Goal: Task Accomplishment & Management: Manage account settings

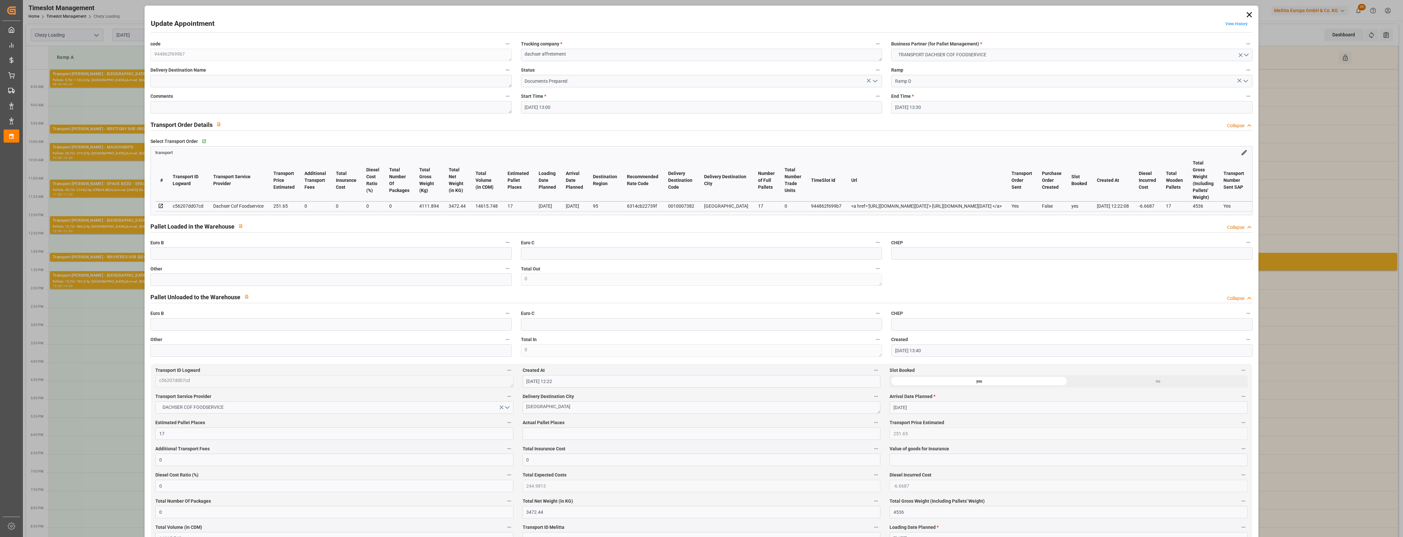
click at [1248, 15] on icon at bounding box center [1249, 14] width 9 height 9
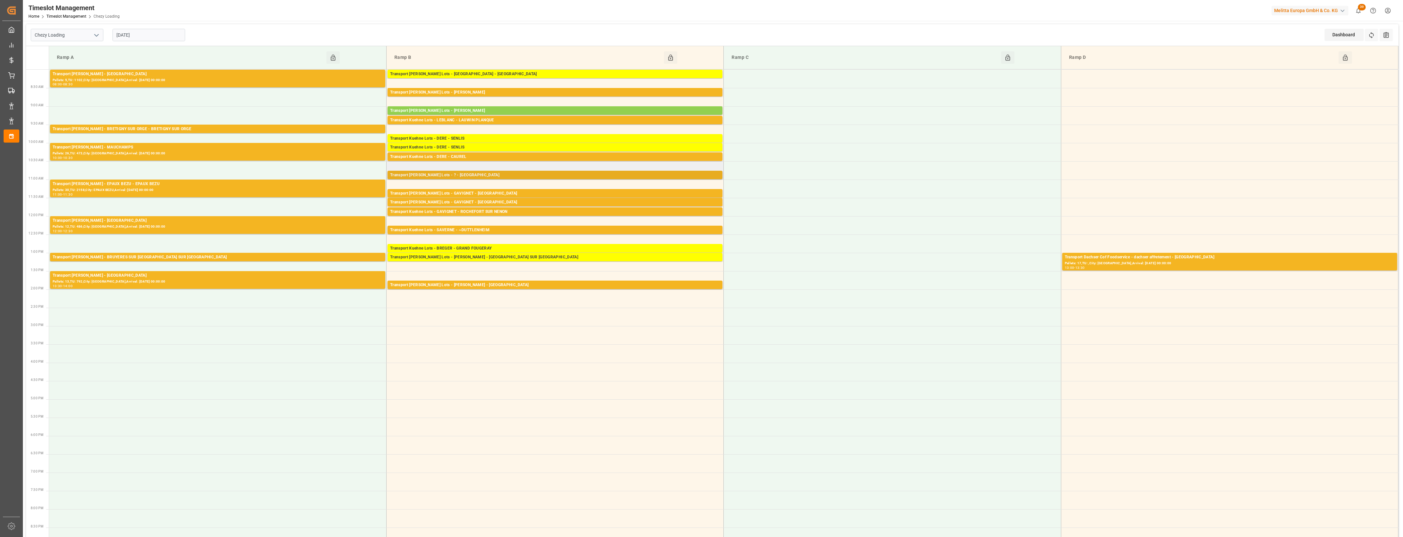
click at [467, 178] on div "Transport Kuehne Lots - ? - MAUCHAMPS" at bounding box center [555, 175] width 330 height 7
click at [772, 195] on button "Open" at bounding box center [760, 195] width 46 height 8
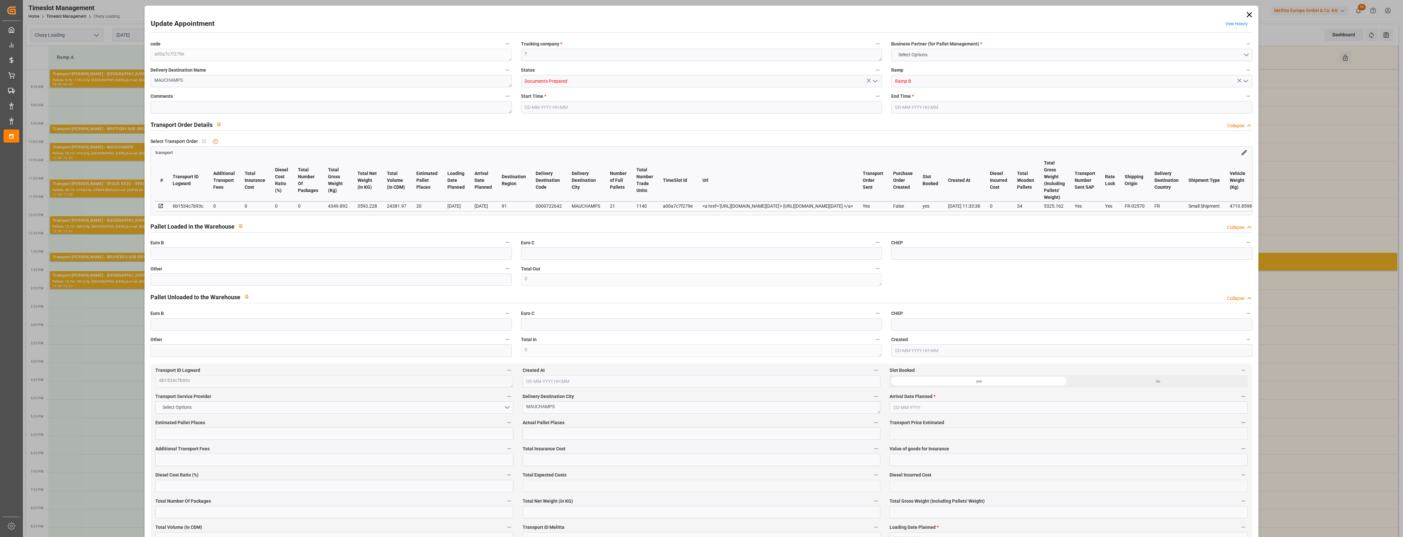
type input "20"
type input "0"
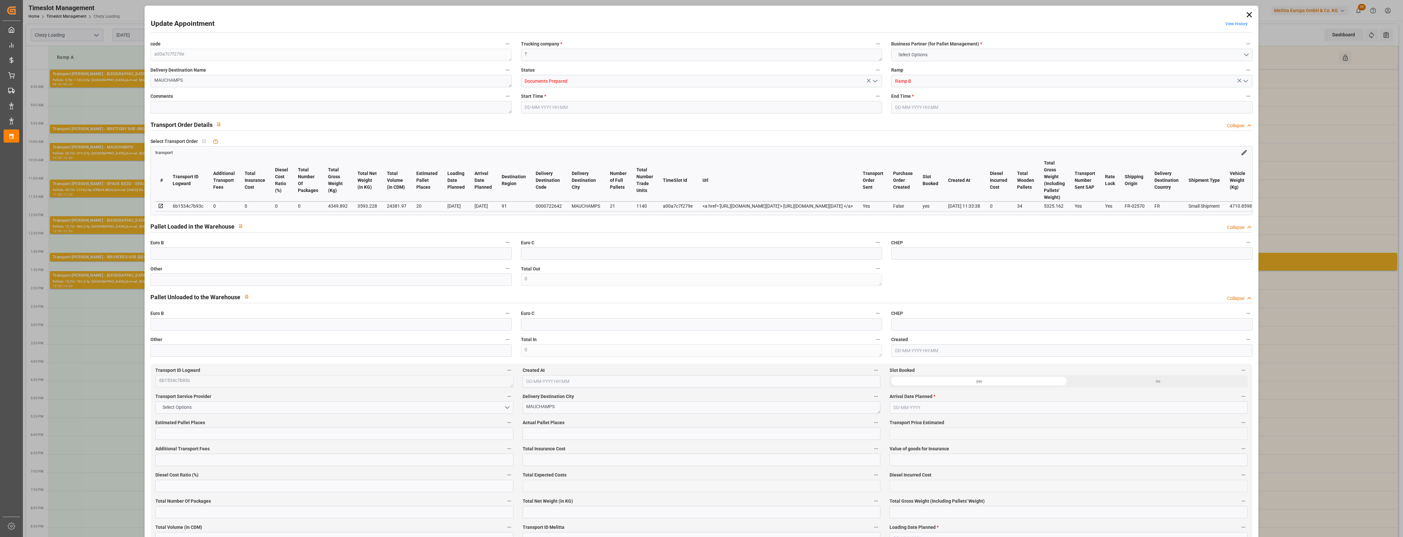
type input "0"
type input "3593.228"
type input "5325.162"
type input "24381.97"
type input "91"
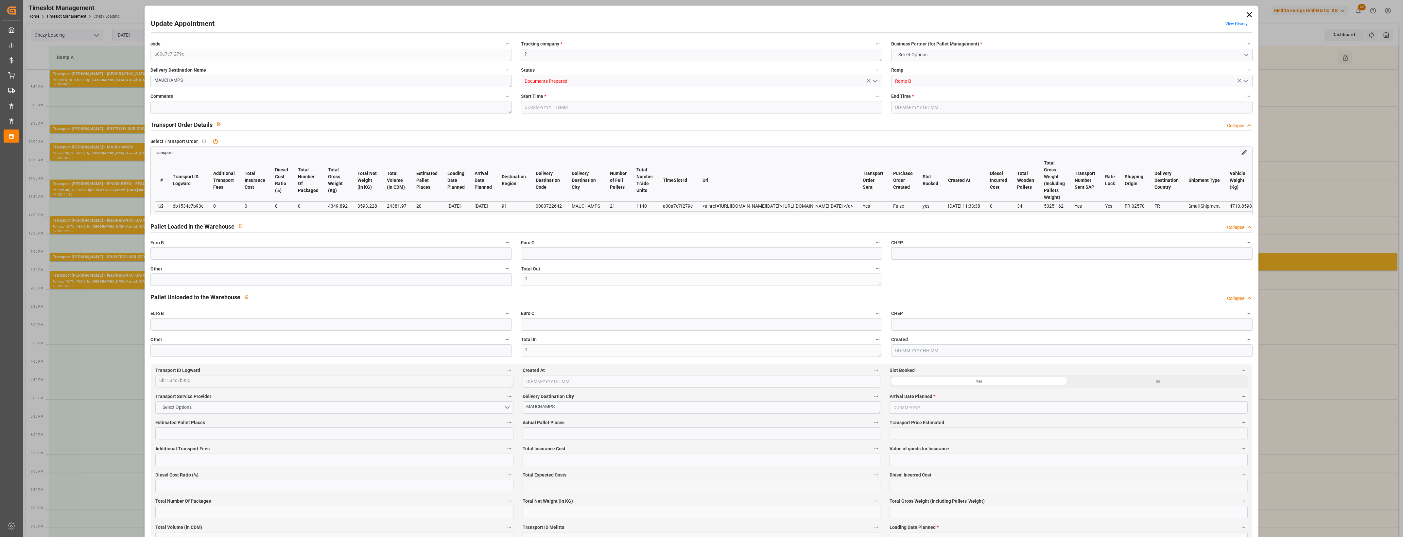
type input "21"
type input "1140"
type input "34"
type input "101"
type input "4349.892"
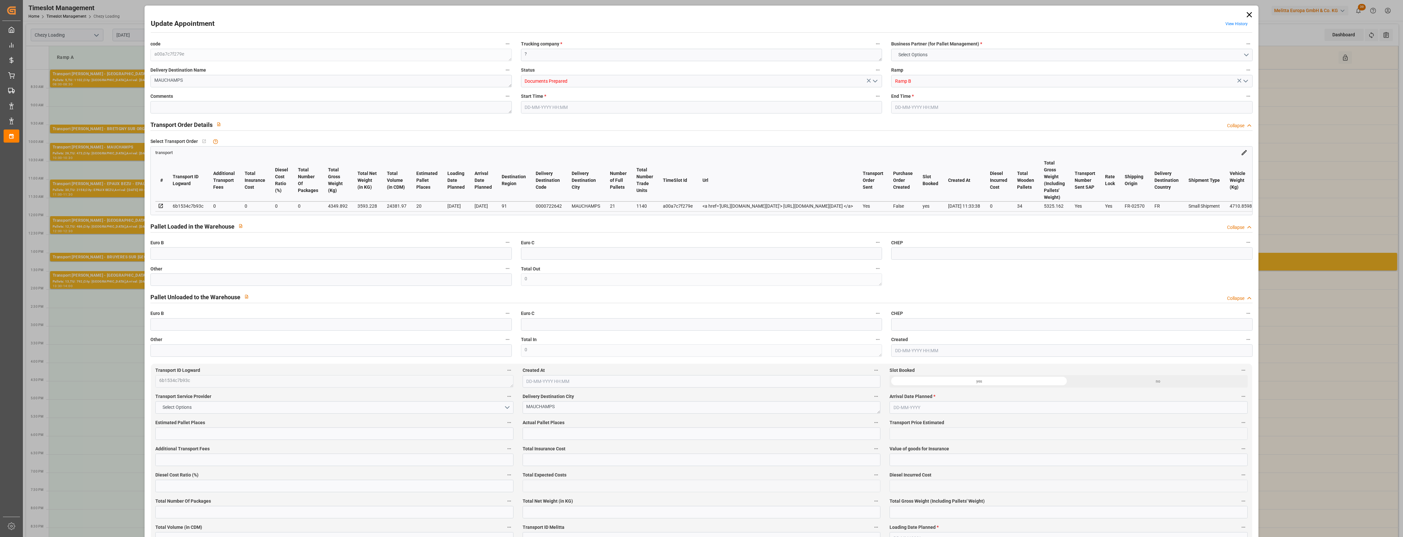
type input "0"
type input "4710.8598"
type input "0"
type input "21"
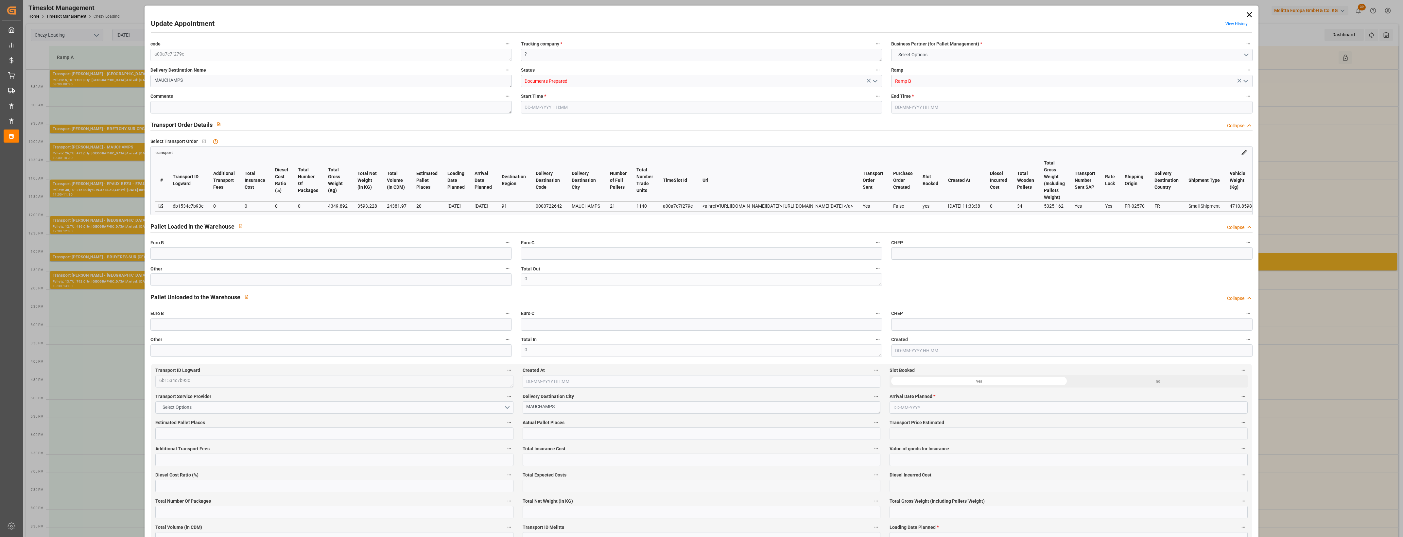
type input "35"
type input "21-08-2025 10:45"
type input "21-08-2025 11:00"
type input "18-08-2025 14:51"
type input "18-08-2025 11:33"
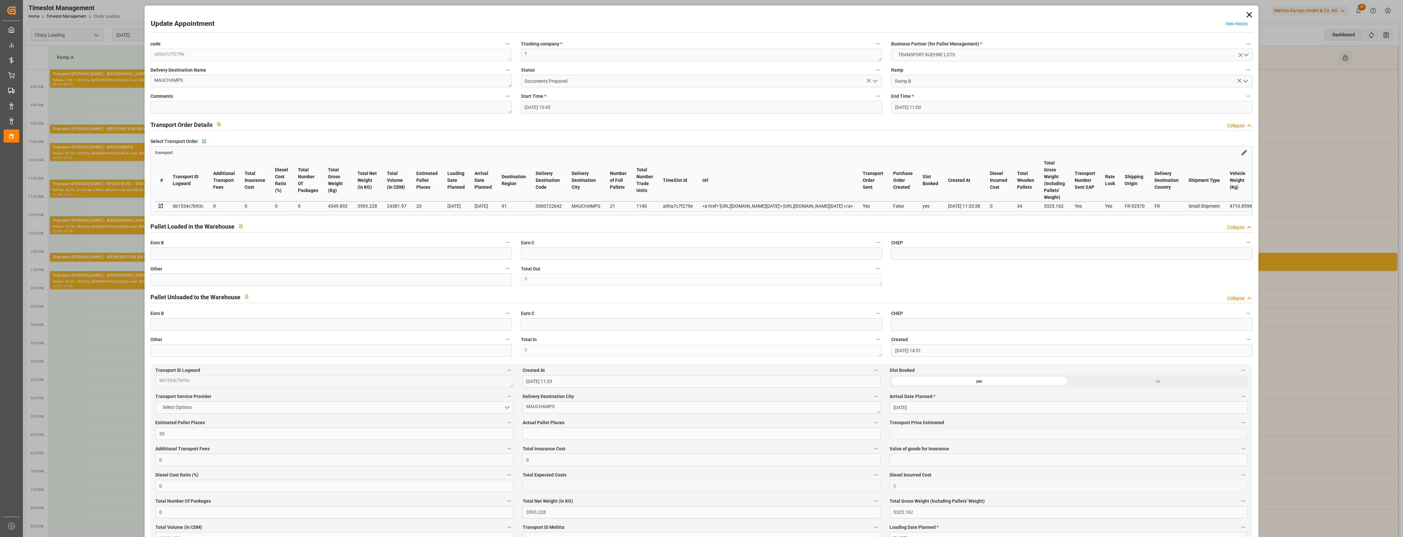
type input "[DATE]"
drag, startPoint x: 1248, startPoint y: 15, endPoint x: 1243, endPoint y: 17, distance: 5.3
click at [1248, 15] on icon at bounding box center [1248, 14] width 5 height 5
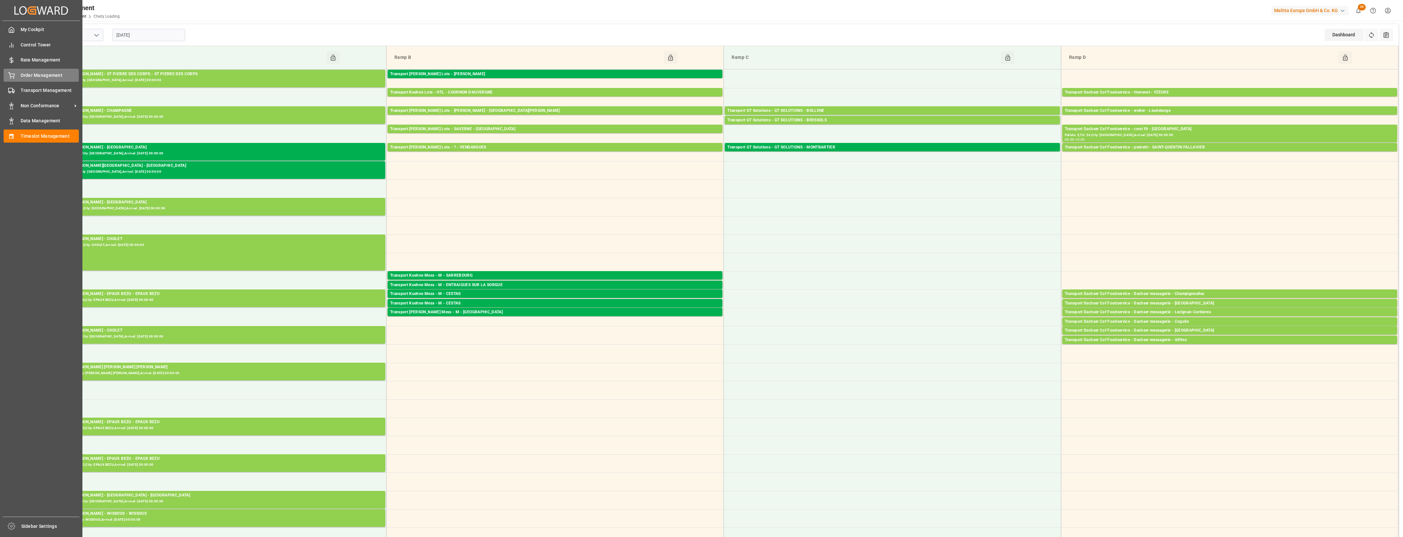
click at [15, 74] on div "Order Management Order Management" at bounding box center [41, 75] width 75 height 13
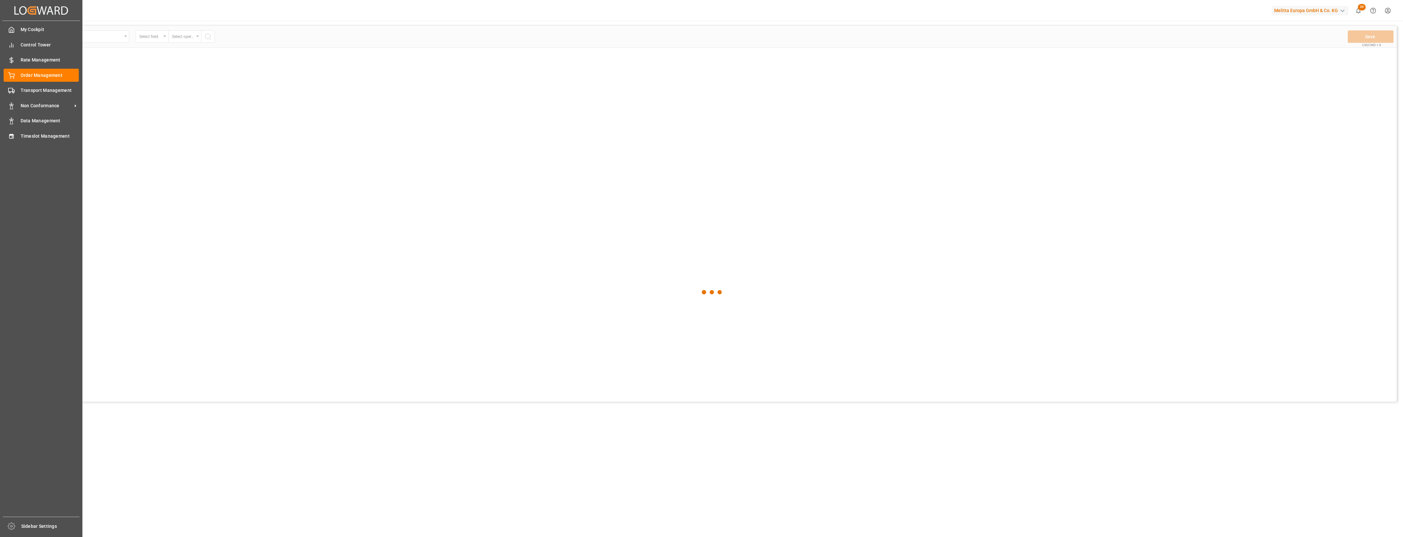
click at [15, 74] on div "Order Management Order Management" at bounding box center [41, 75] width 75 height 13
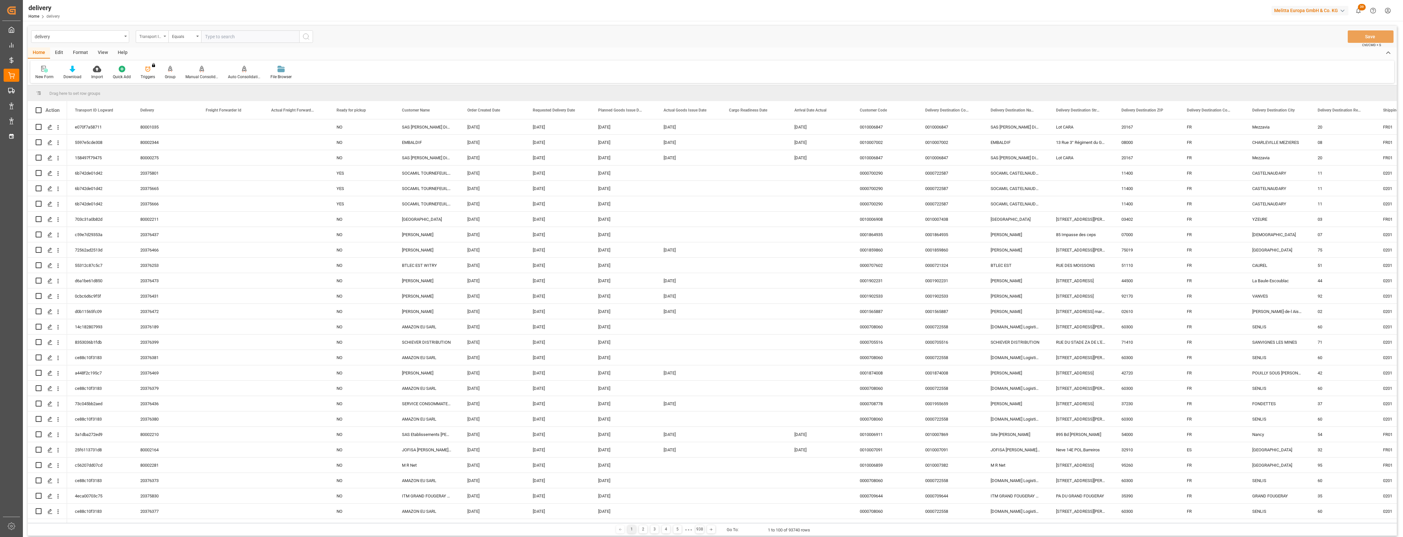
click at [164, 35] on div "Transport ID Logward" at bounding box center [152, 36] width 33 height 12
click at [166, 79] on div "Delivery" at bounding box center [184, 81] width 97 height 14
click at [242, 35] on input "text" at bounding box center [250, 36] width 98 height 12
type input "20376253"
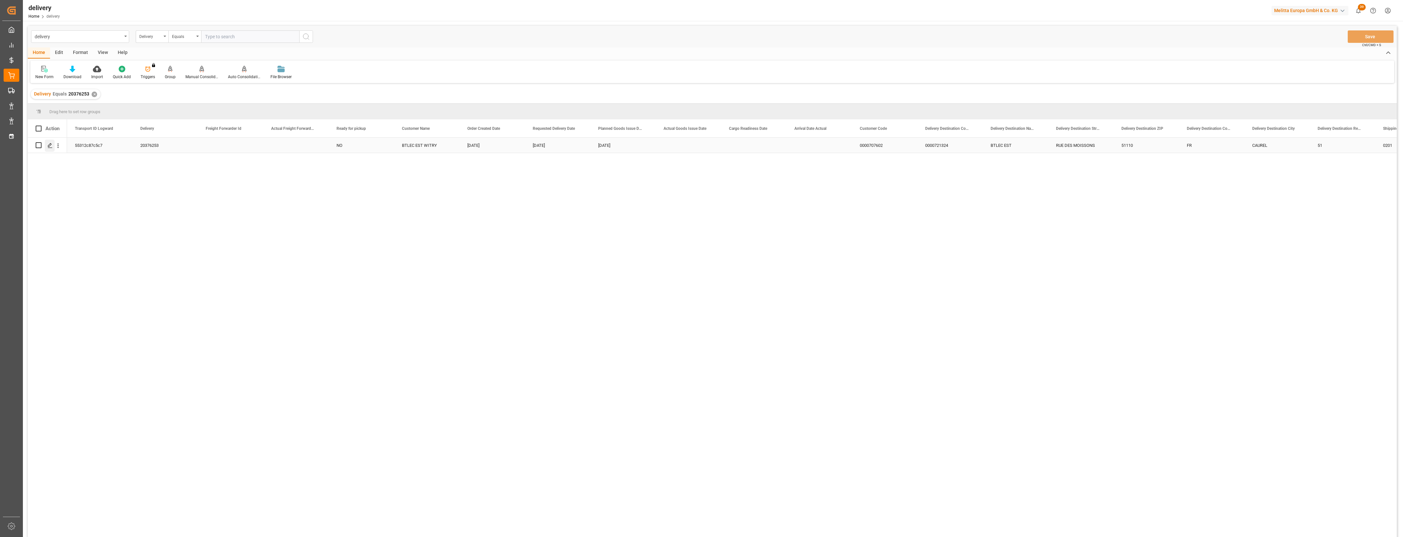
click at [51, 146] on icon "Press SPACE to select this row." at bounding box center [49, 145] width 5 height 5
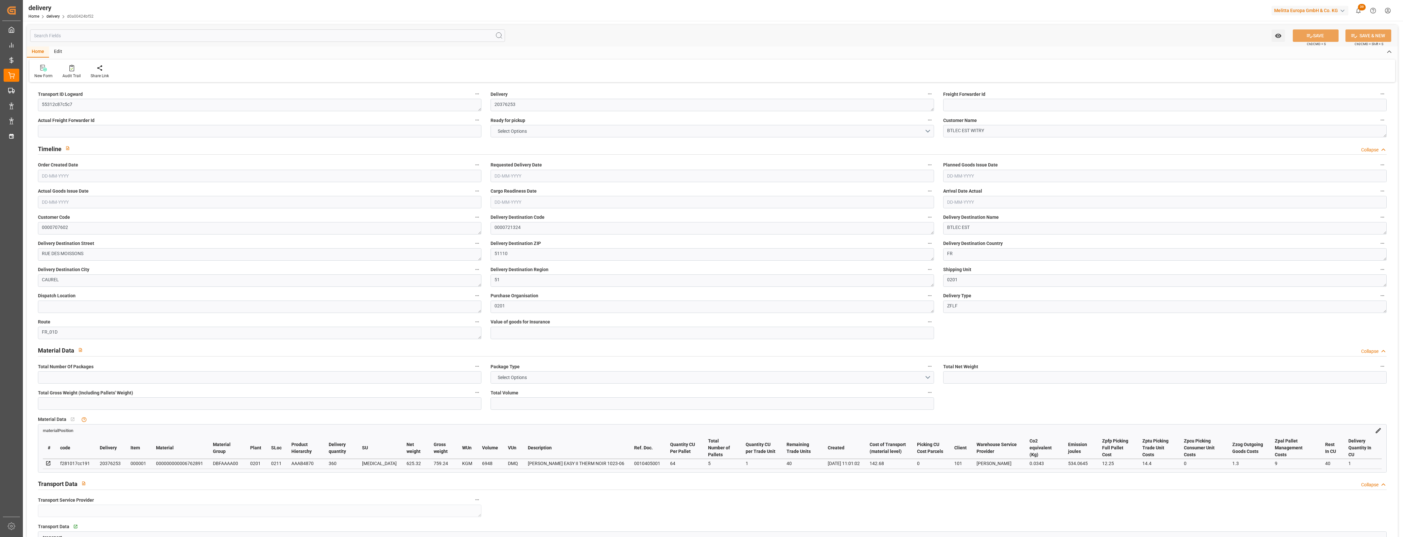
type input "6"
type input "625.32"
type input "977.36"
type input "6948"
type input "40"
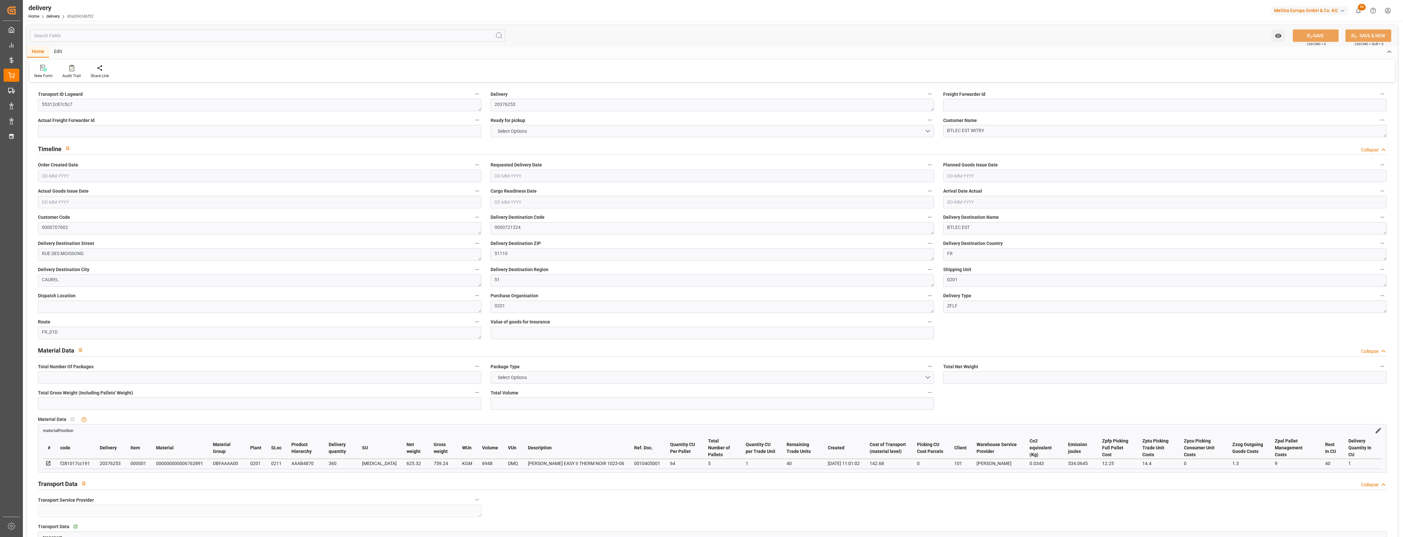
type input "6"
type input "5"
type input "6"
type input "0"
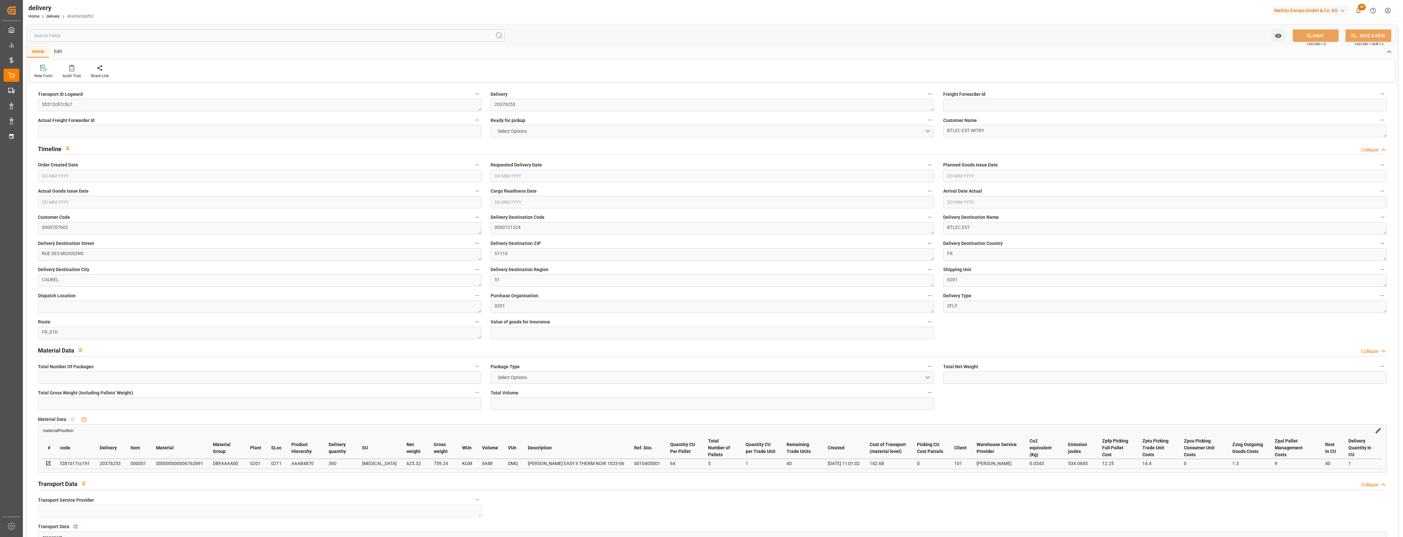
type input "0"
type input "142.68"
type input "12.25"
type input "14.4"
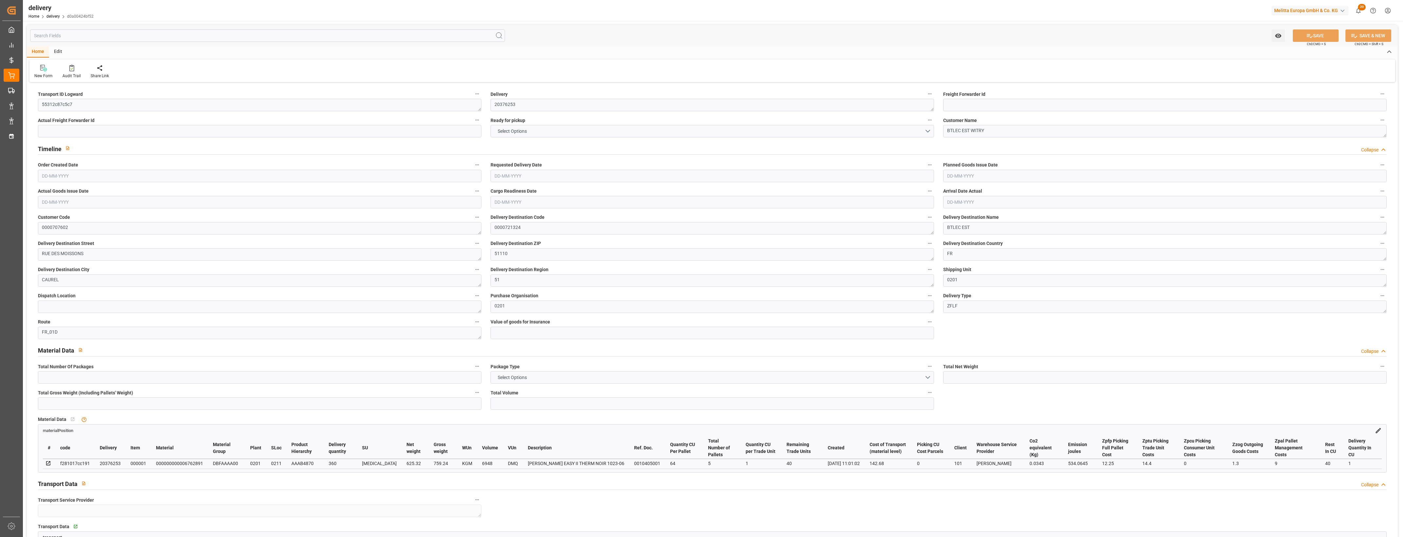
type input "1.5"
type input "1.3"
type input "0"
type input "9"
type input "759.24"
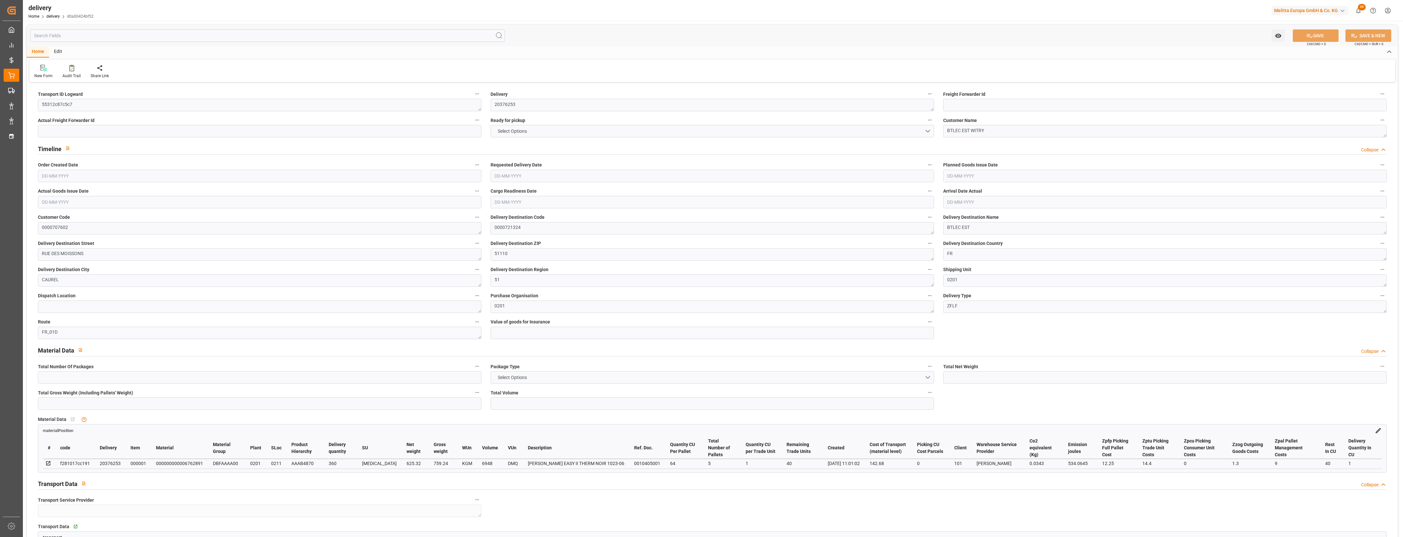
type input "101"
type input "534.0645"
type input "0.0343"
type input "0"
type input "[DATE]"
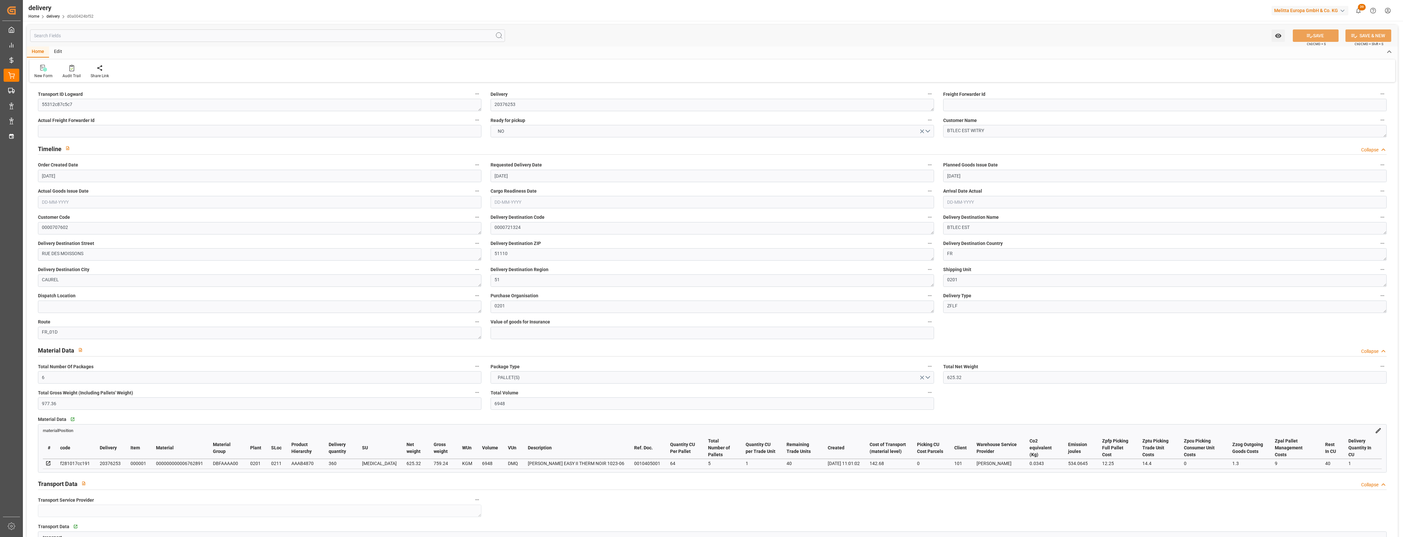
type input "[DATE]"
type input "[DATE] 11:01"
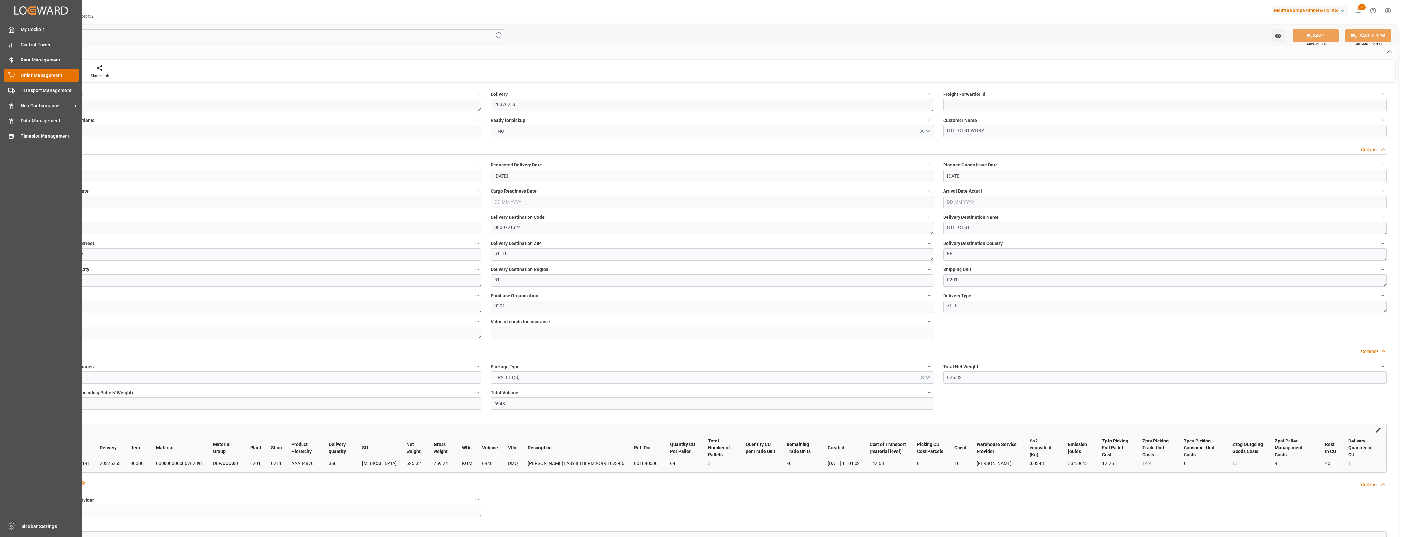
click at [18, 75] on div "Order Management Order Management" at bounding box center [41, 75] width 75 height 13
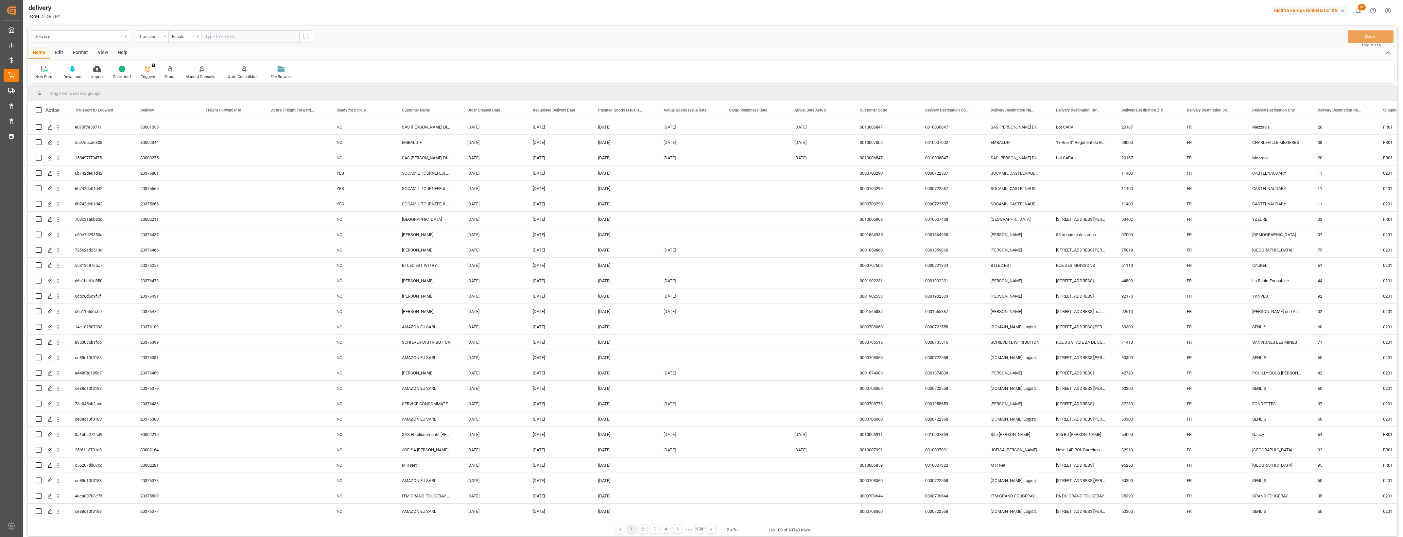
click at [164, 37] on div "Transport ID Logward" at bounding box center [152, 36] width 33 height 12
click at [163, 79] on div "Delivery" at bounding box center [184, 81] width 97 height 14
click at [226, 38] on input "text" at bounding box center [250, 36] width 98 height 12
type input "20376253"
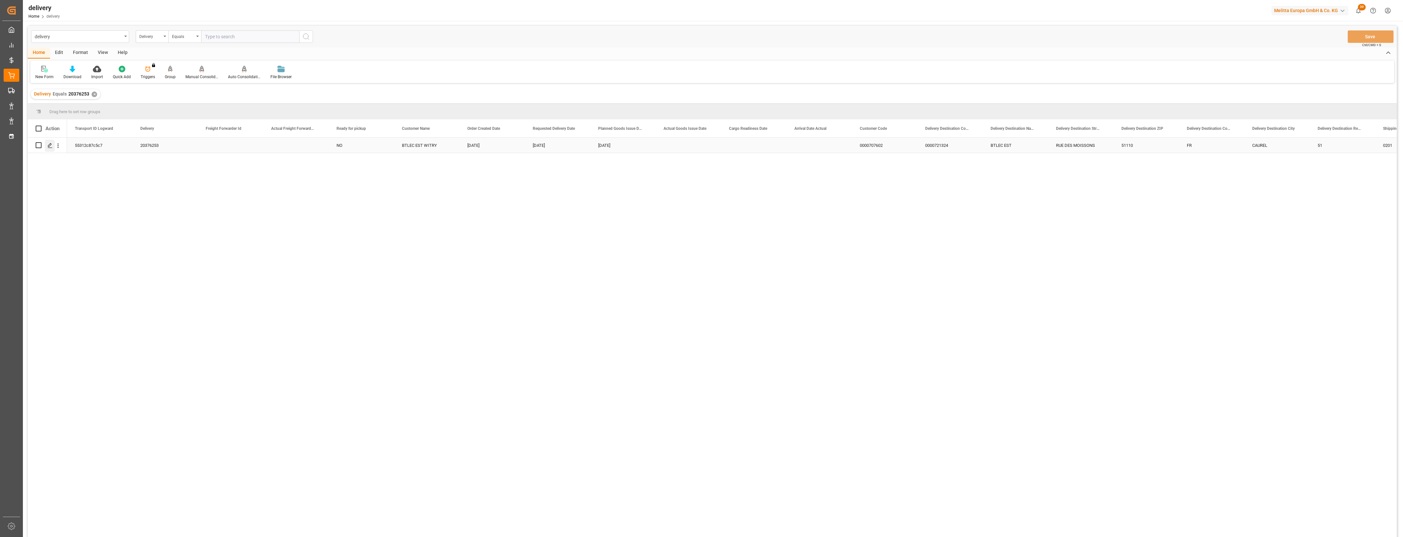
click at [48, 148] on icon "Press SPACE to select this row." at bounding box center [49, 145] width 5 height 5
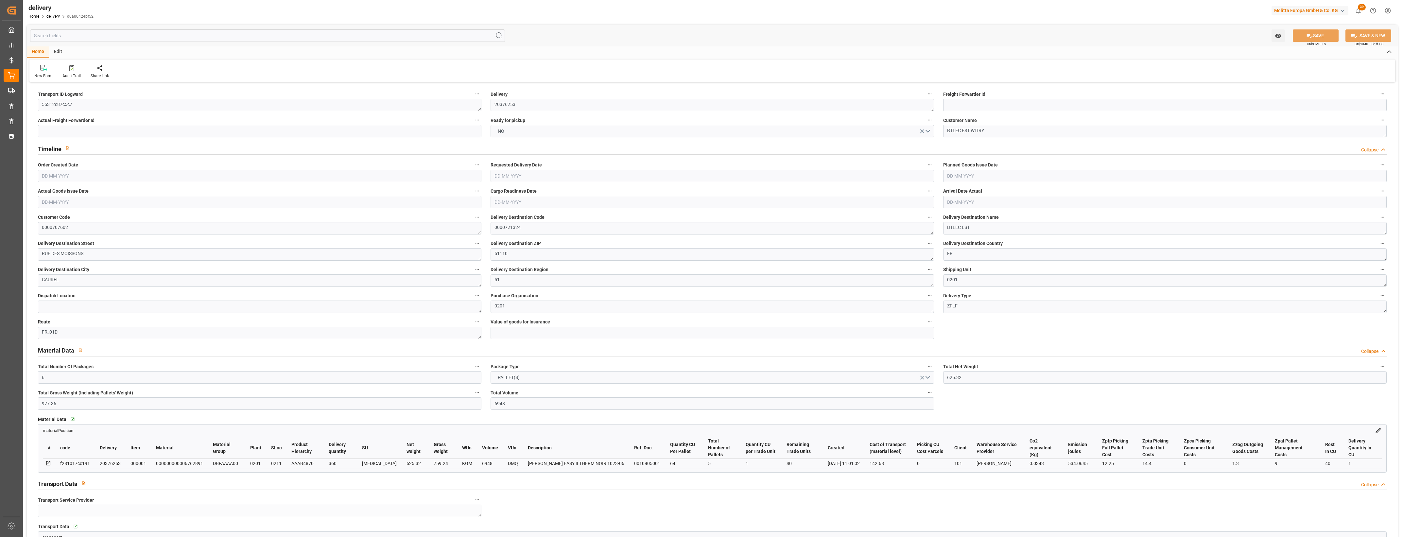
type input "[DATE]"
type input "[DATE] 11:01"
click at [929, 131] on button "NO" at bounding box center [712, 131] width 443 height 12
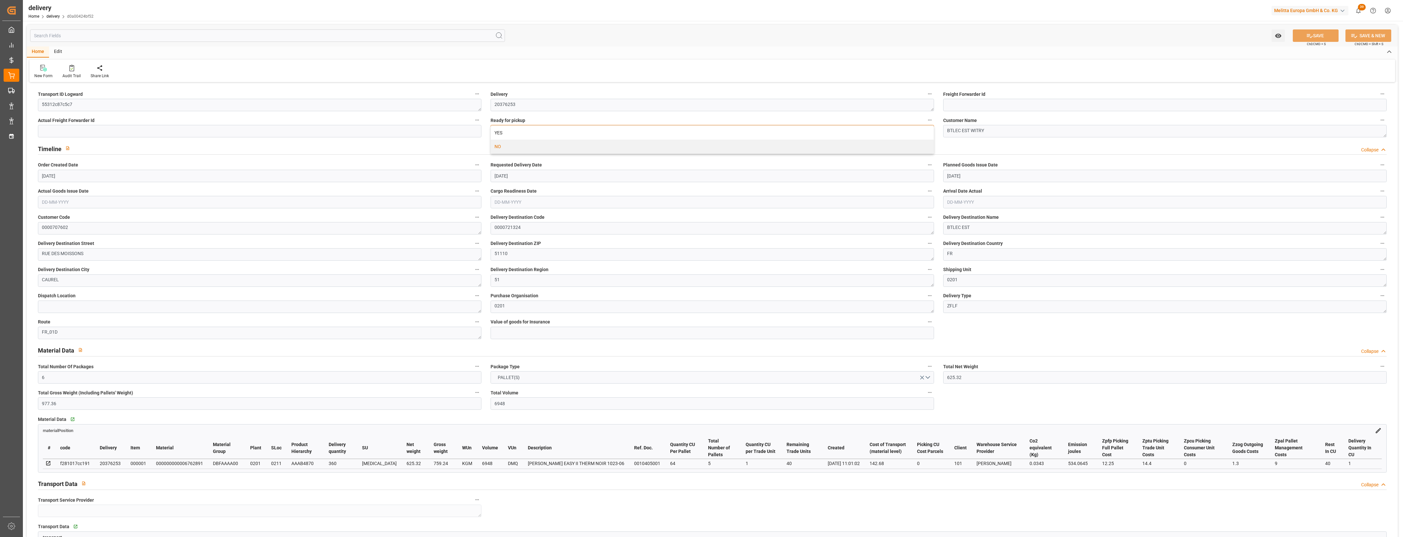
click at [558, 136] on div "YES" at bounding box center [712, 133] width 443 height 14
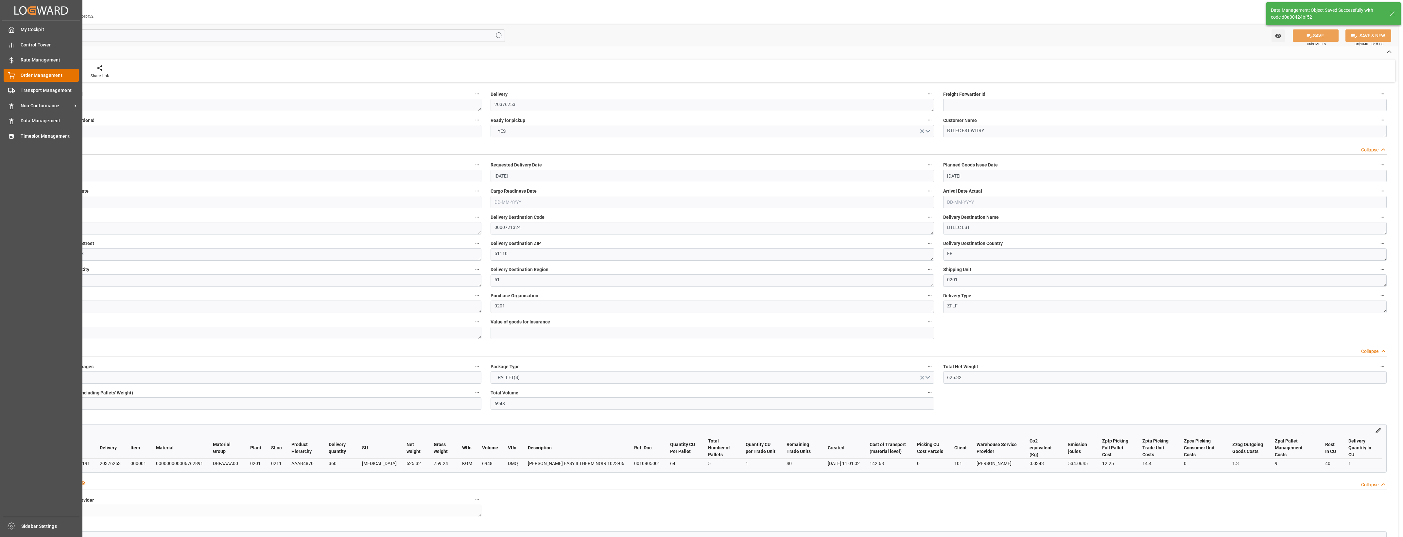
click at [9, 75] on icon at bounding box center [11, 75] width 7 height 7
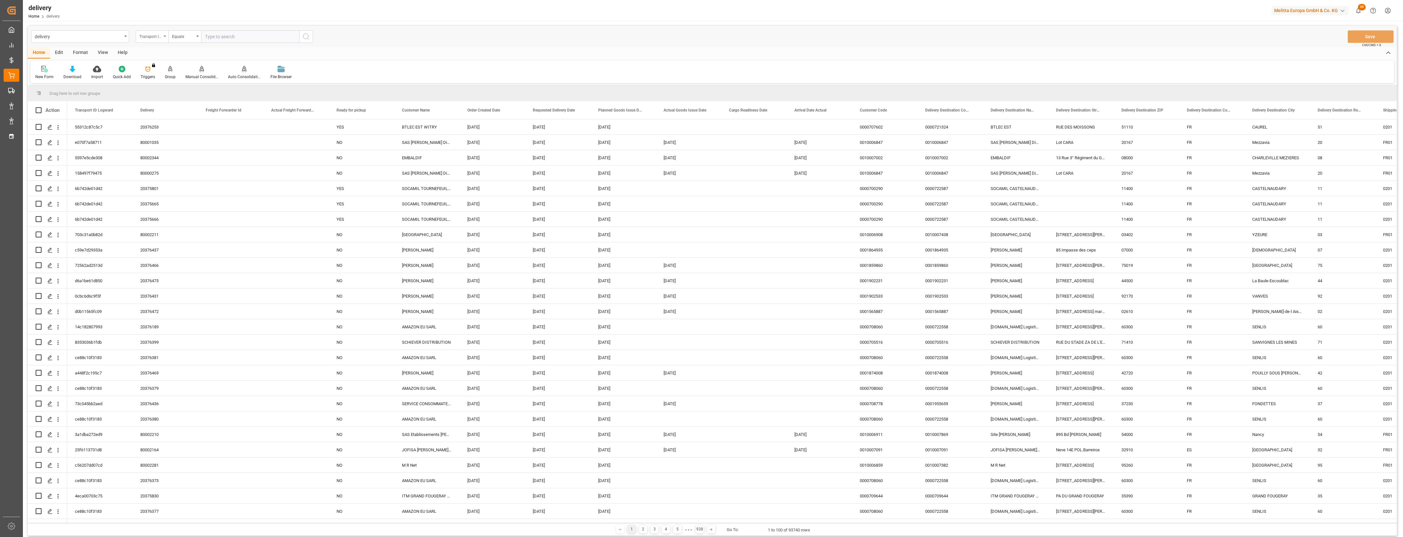
click at [166, 37] on div "Transport ID Logward" at bounding box center [152, 36] width 33 height 12
click at [161, 76] on div "Delivery" at bounding box center [184, 81] width 97 height 14
click at [215, 40] on input "text" at bounding box center [250, 36] width 98 height 12
type input "20375830"
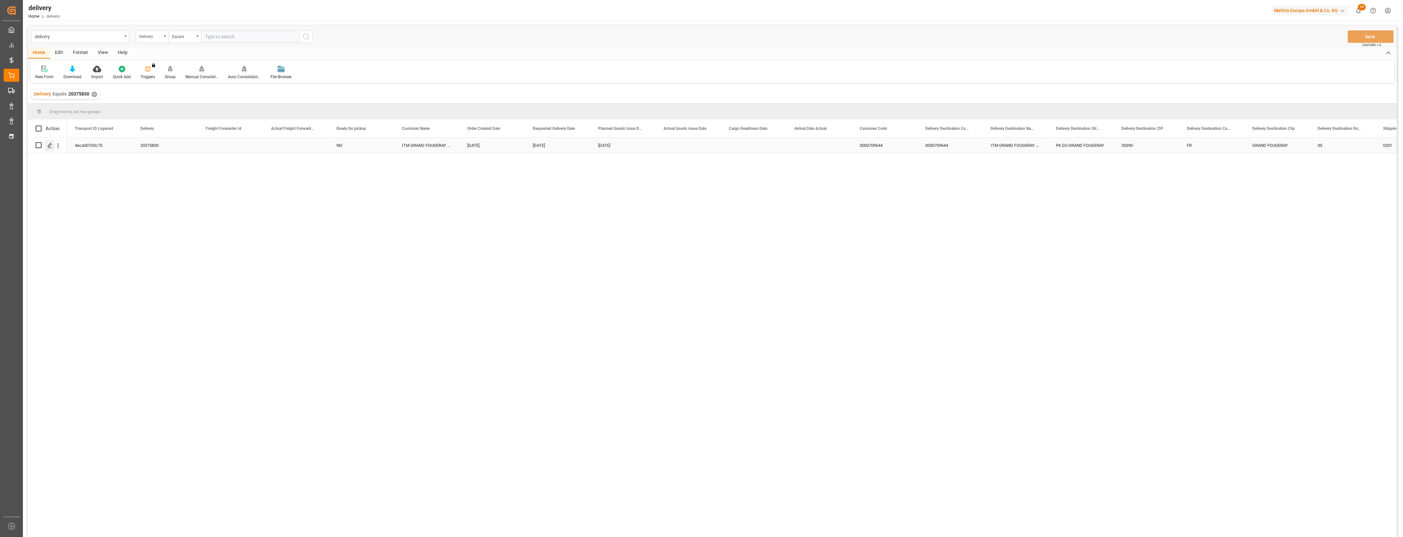
click at [47, 144] on div "Press SPACE to select this row." at bounding box center [50, 146] width 10 height 12
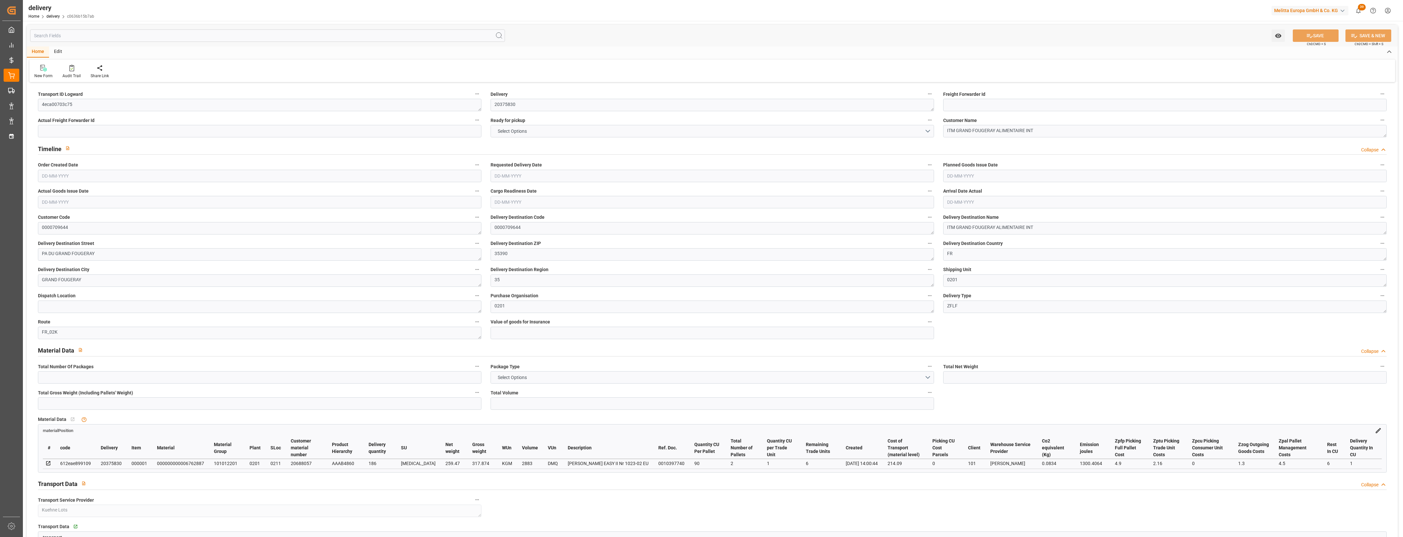
type input "3"
type input "259.47"
type input "413.254"
type input "2883"
type input "6"
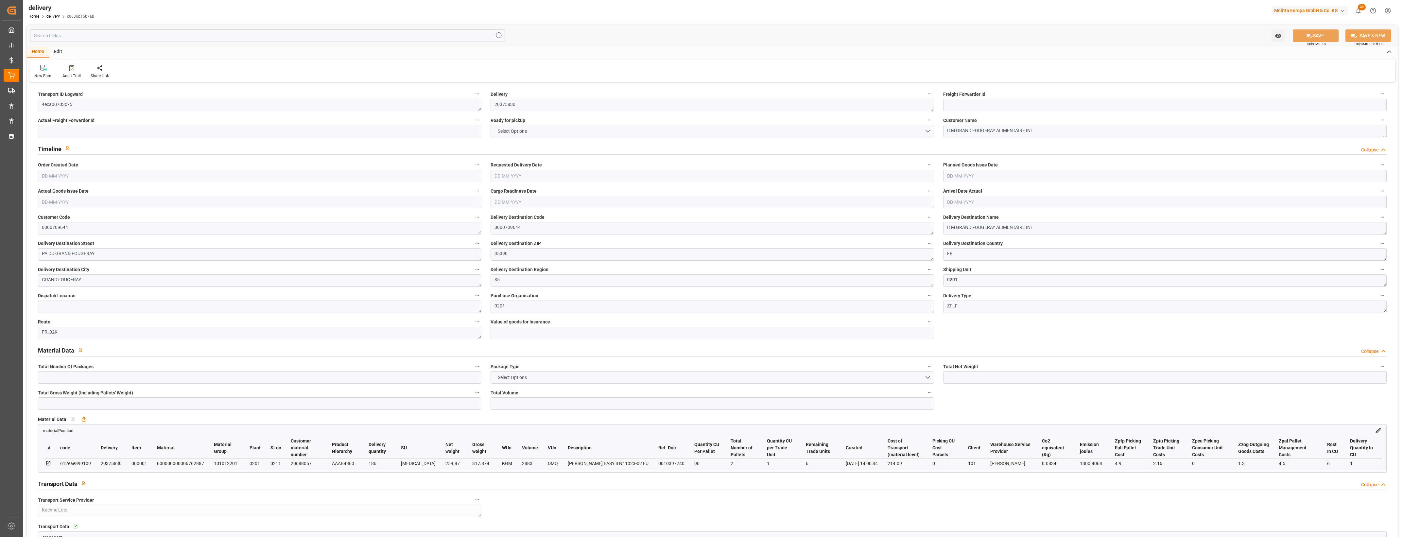
type input "3"
type input "2"
type input "3"
type input "0"
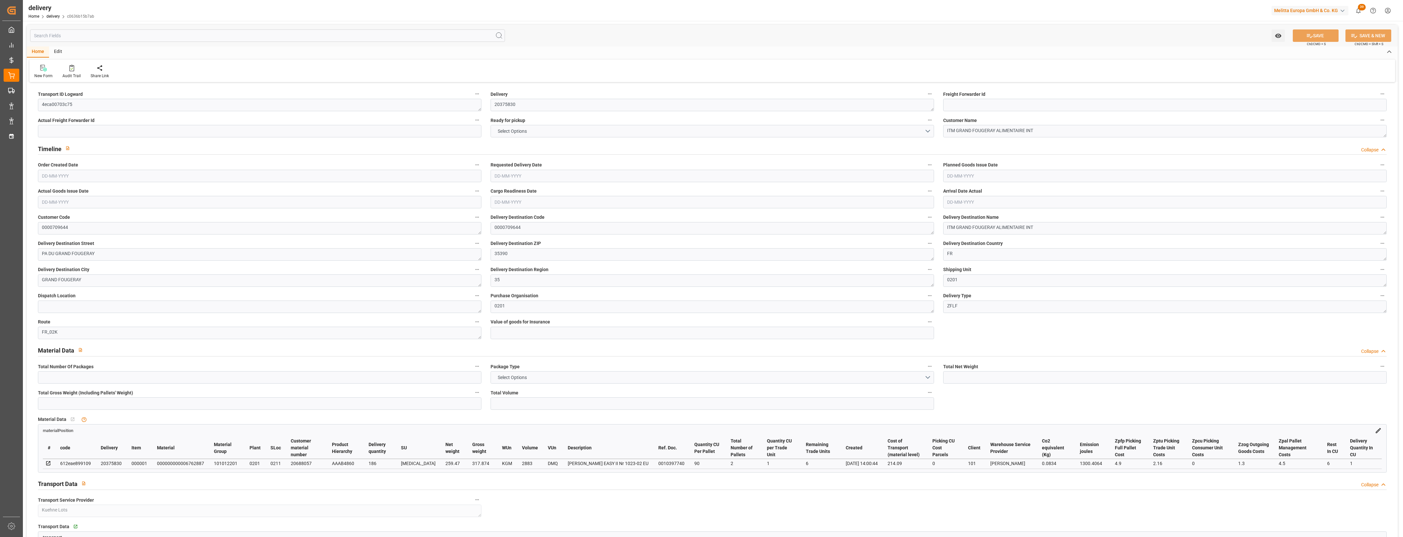
type input "0"
type input "214.09"
type input "4.9"
type input "2.16"
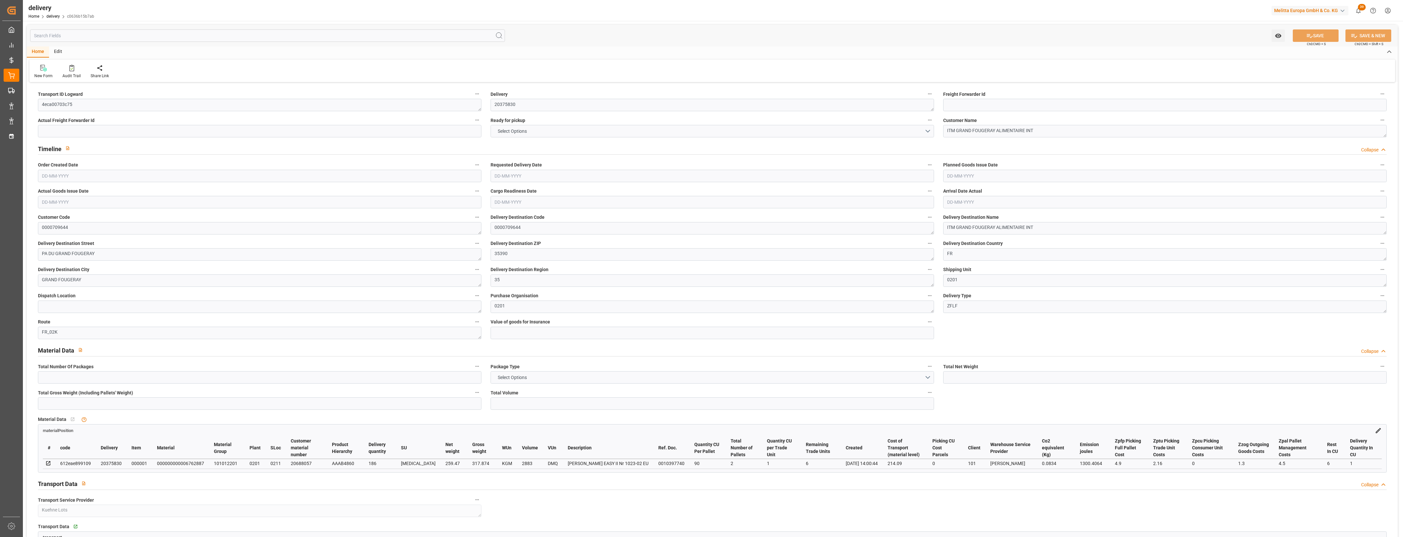
type input "1.5"
type input "1.3"
type input "0"
type input "4.5"
type input "317.874"
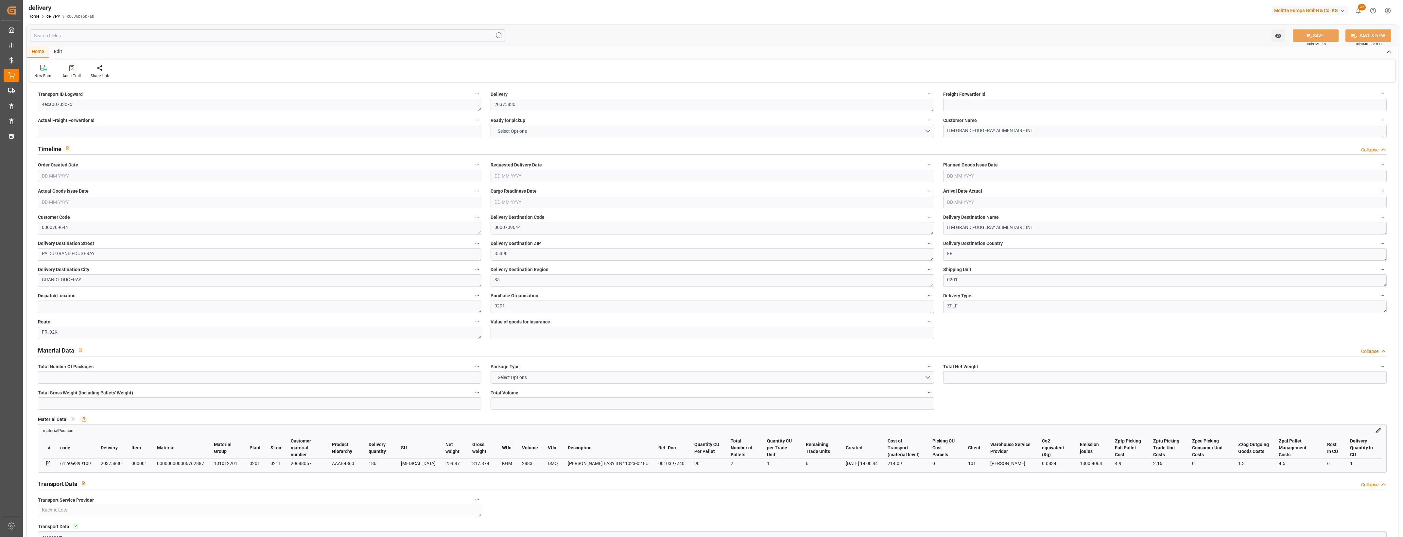
type input "101"
type input "1300.4064"
type input "0.0834"
type input "0"
type input "[DATE]"
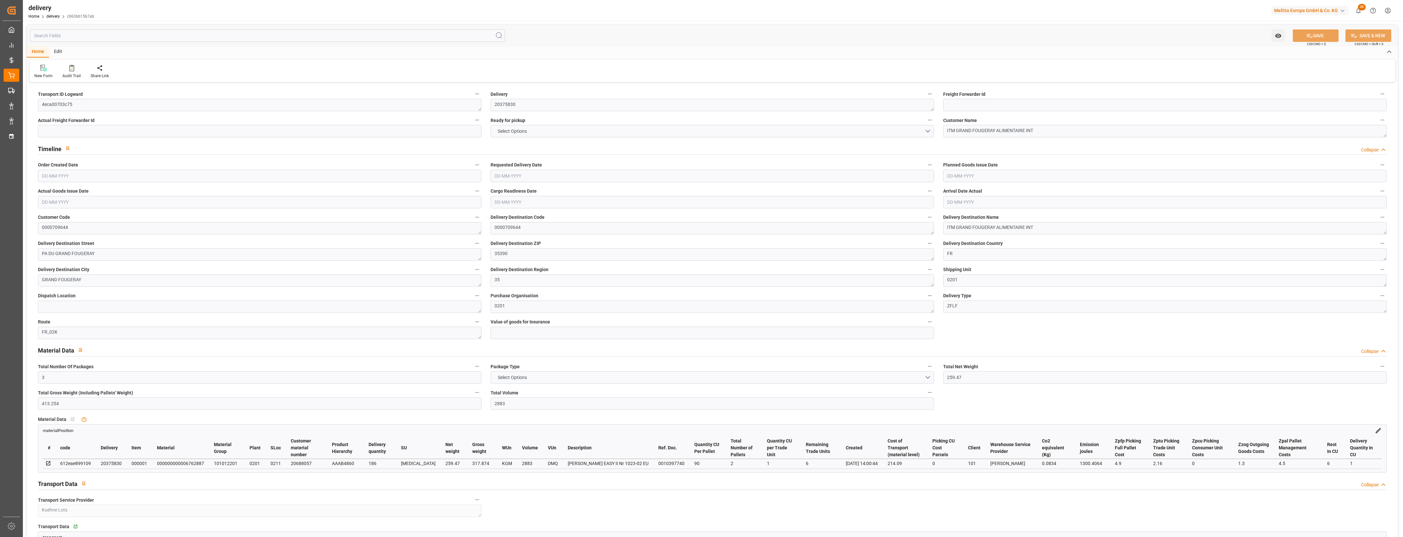
type input "[DATE]"
type input "[DATE] 14:00"
click at [928, 132] on button "NO" at bounding box center [712, 131] width 443 height 12
click at [505, 131] on div "YES" at bounding box center [712, 133] width 443 height 14
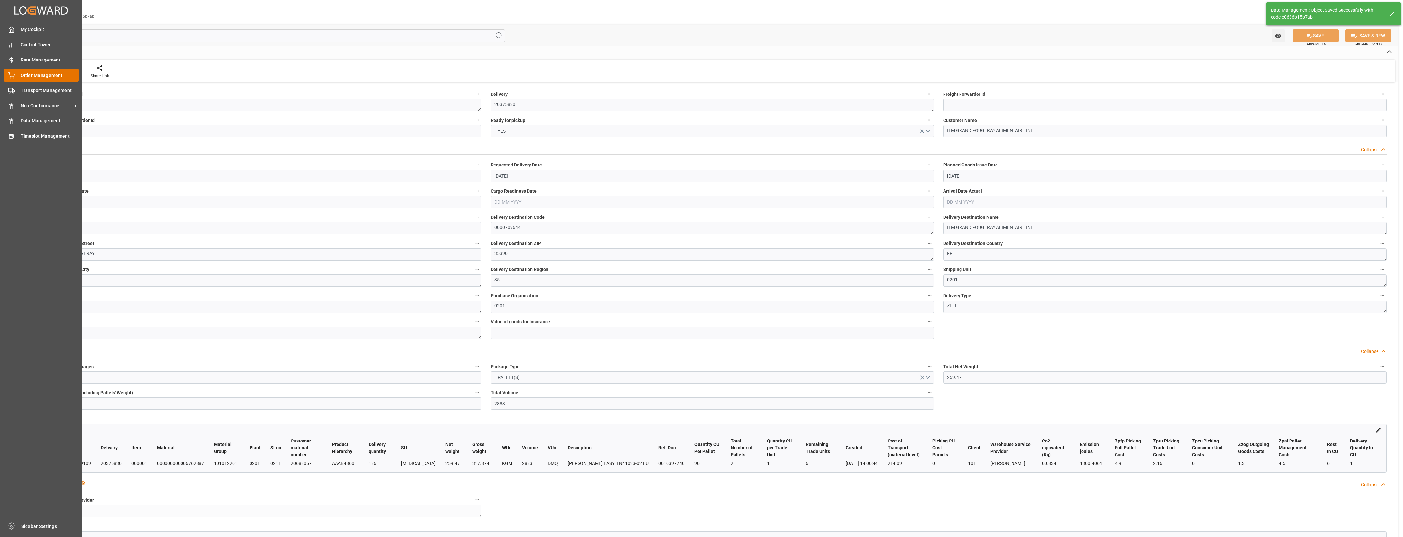
click at [9, 75] on icon at bounding box center [11, 75] width 7 height 7
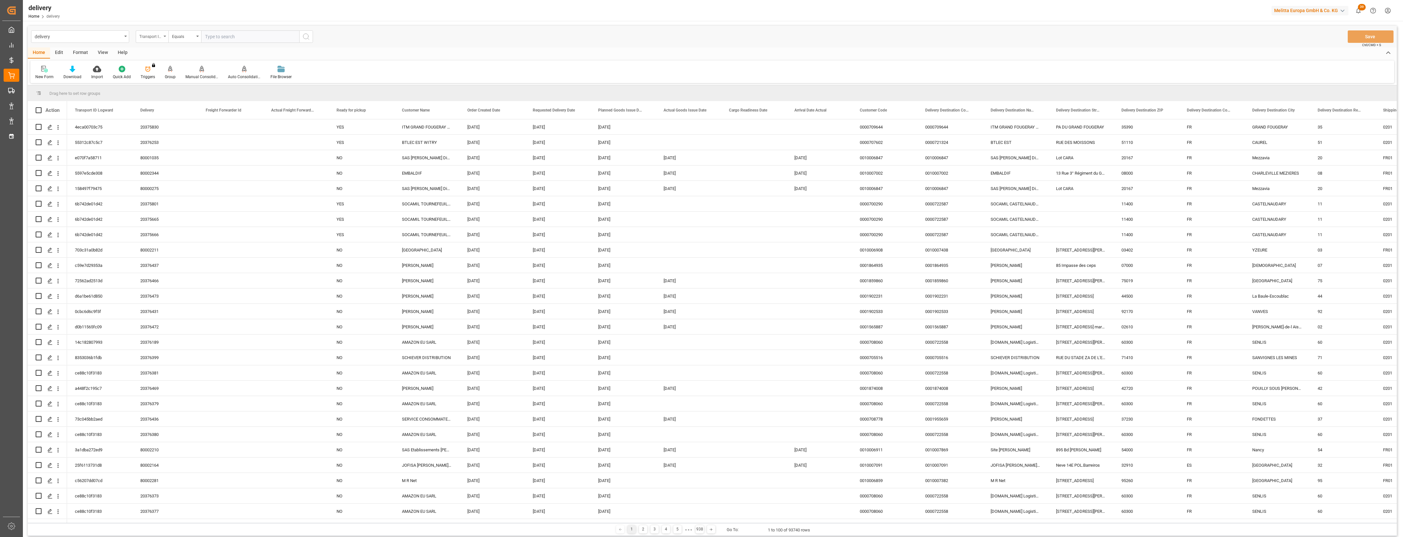
click at [164, 37] on icon "open menu" at bounding box center [165, 36] width 3 height 1
click at [164, 78] on div "Delivery" at bounding box center [184, 81] width 97 height 14
click at [218, 38] on input "text" at bounding box center [250, 36] width 98 height 12
type input "20376400"
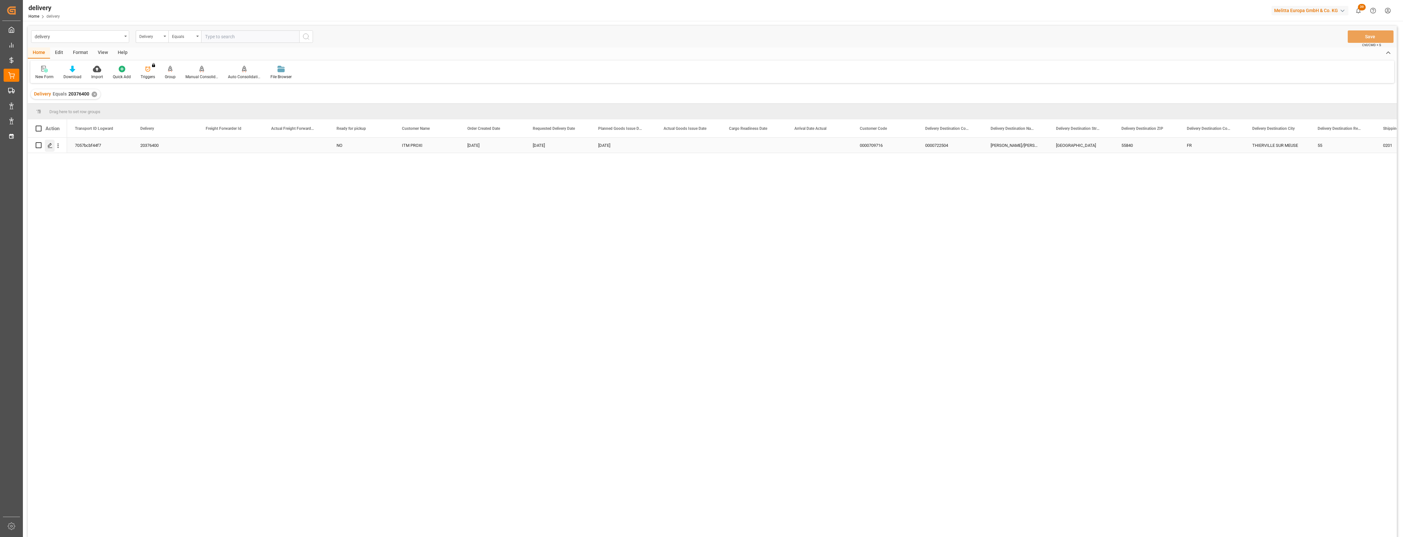
click at [50, 146] on polygon "Press SPACE to select this row." at bounding box center [49, 144] width 3 height 3
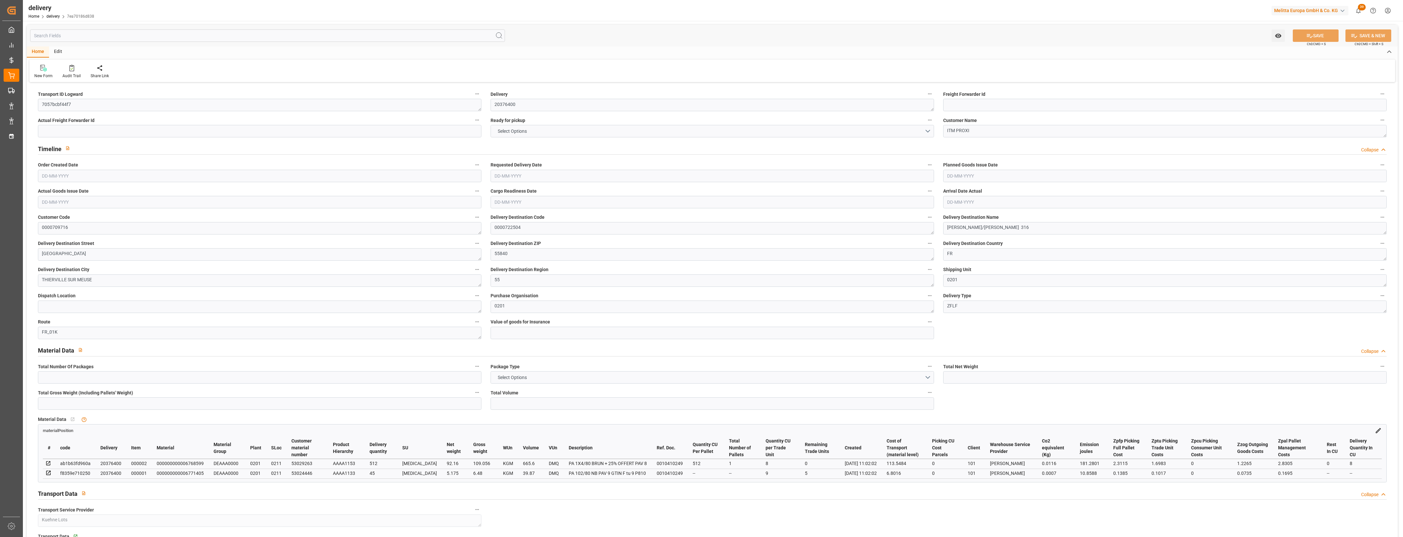
type input "97.335"
type input "167.48"
type input "705.47"
type input "5"
type input "2"
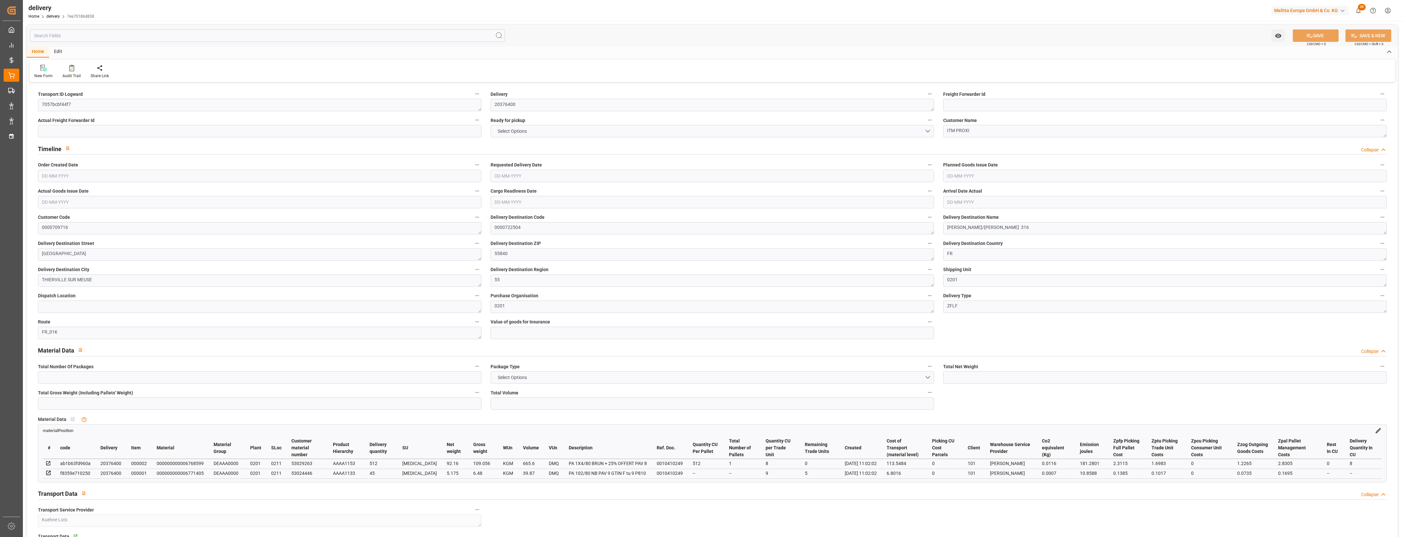
type input "1"
type input "2"
type input "0"
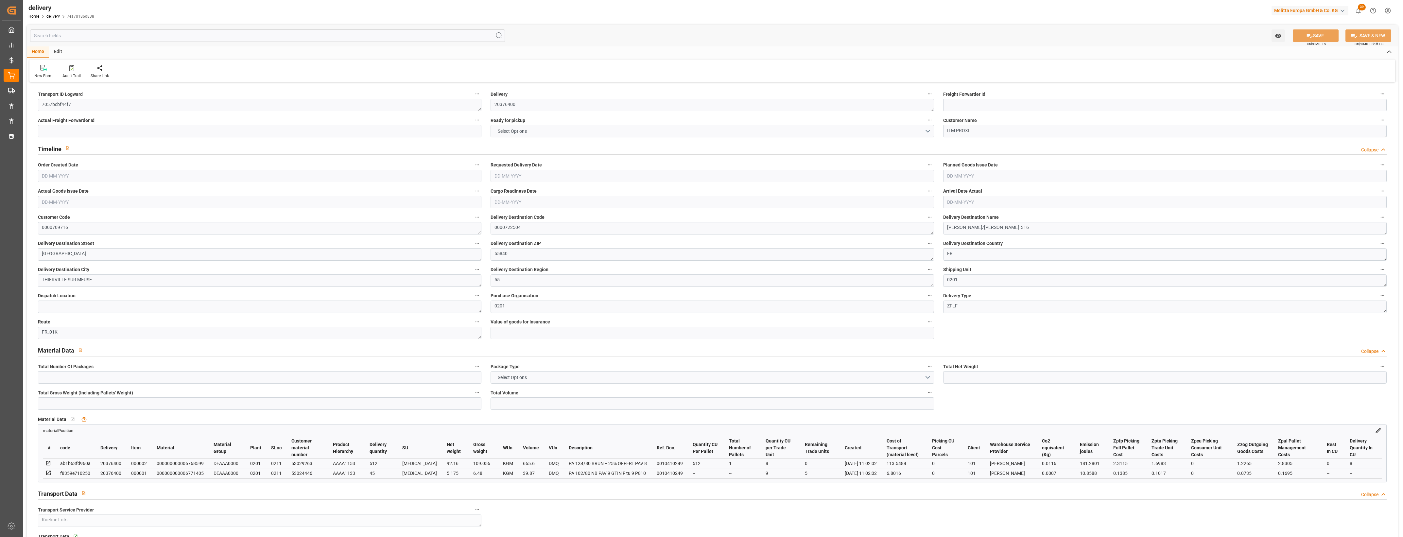
type input "120.35"
type input "2.45"
type input "1.8"
type input "1.5"
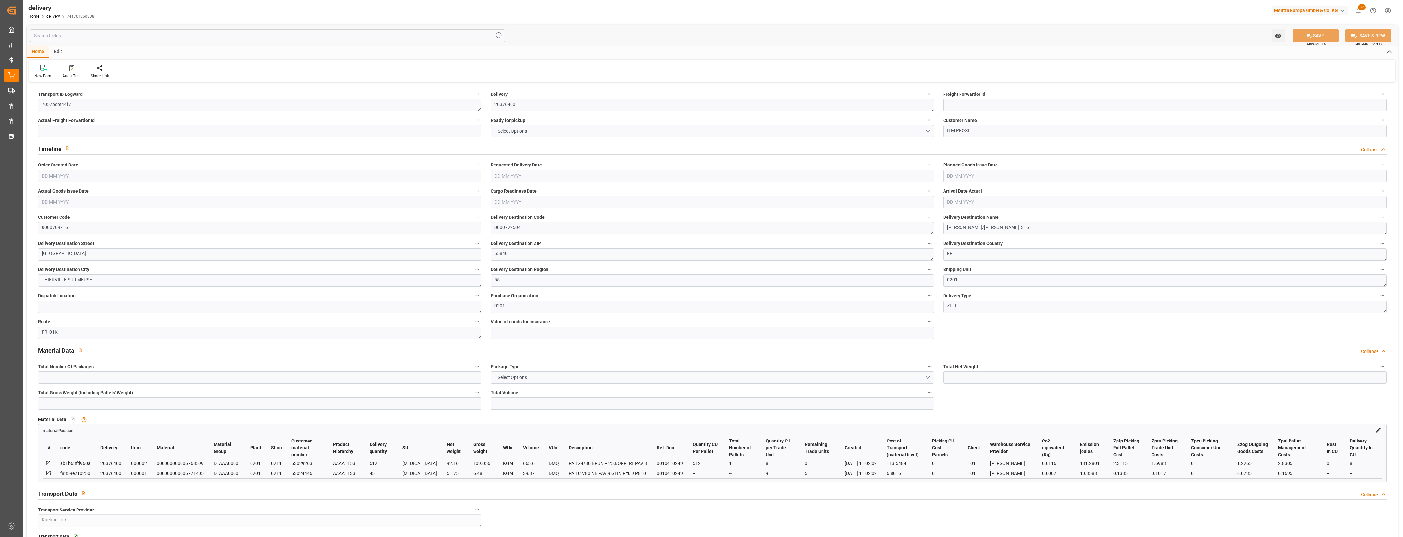
type input "1.3"
type input "0"
type input "3"
type input "115.536"
type input "101"
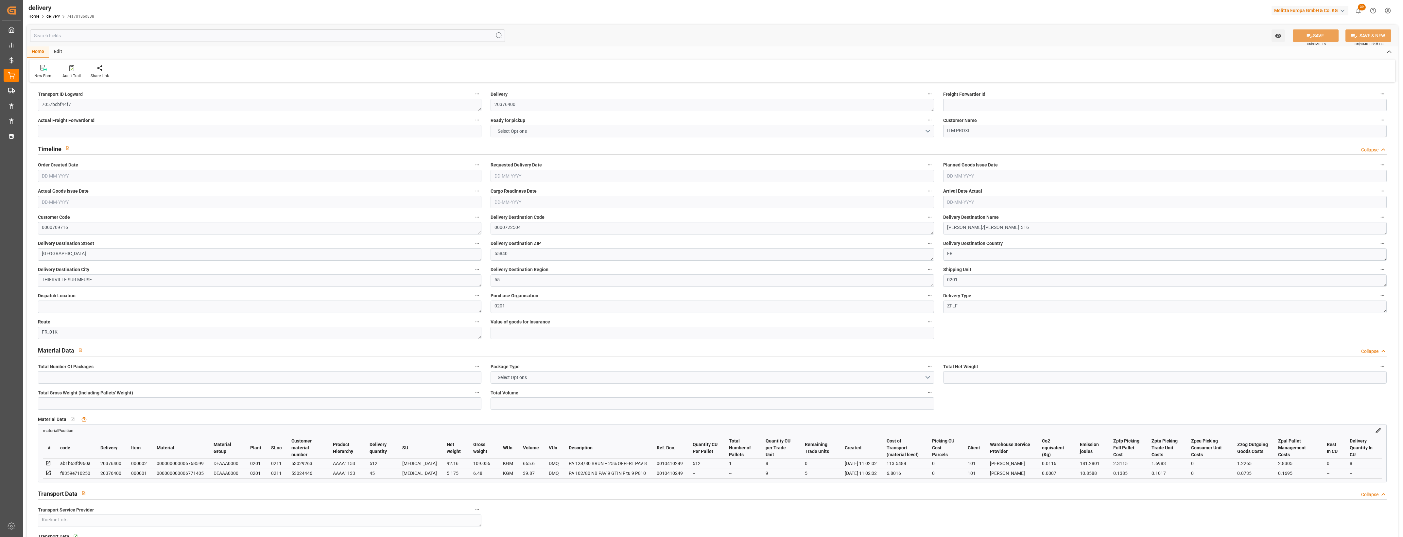
type input "192.1389"
type input "0.0123"
type input "0"
type input "[DATE]"
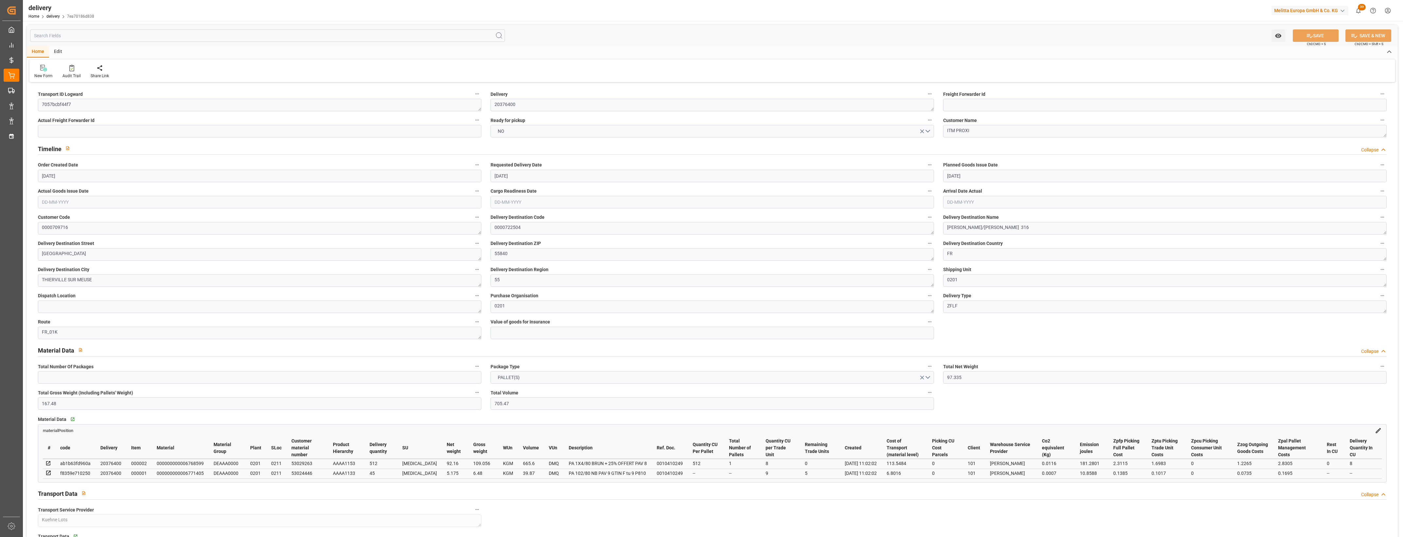
type input "[DATE]"
type input "[DATE] 11:01"
click at [927, 130] on button "NO" at bounding box center [712, 131] width 443 height 12
click at [504, 131] on div "YES" at bounding box center [712, 133] width 443 height 14
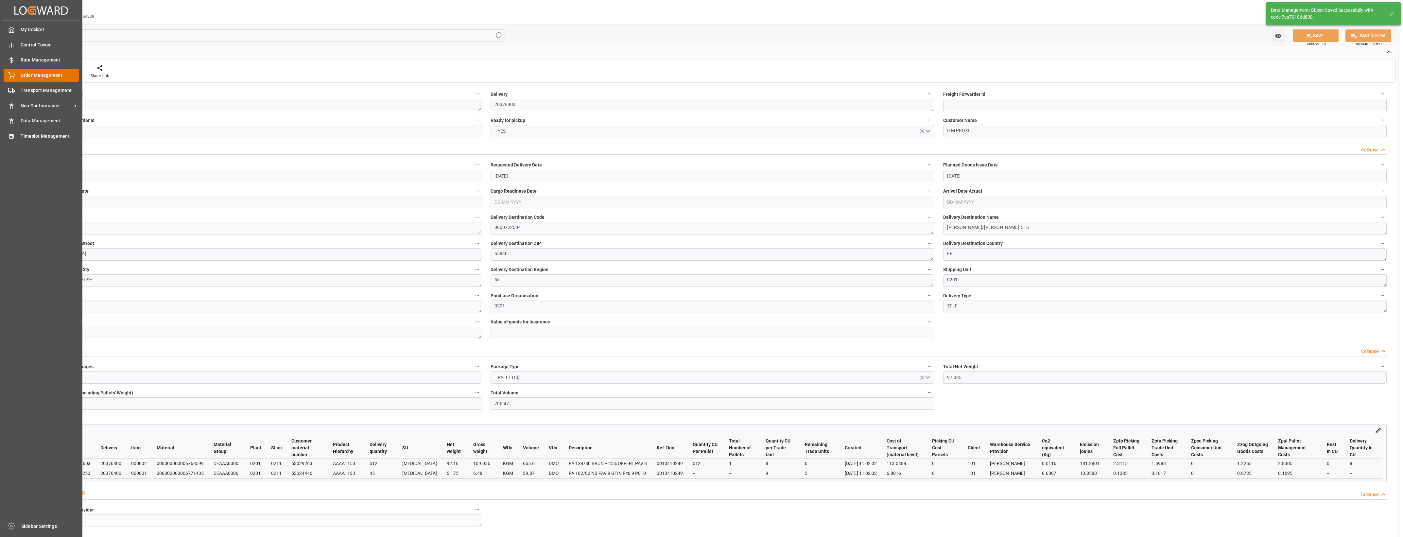
click at [12, 78] on icon at bounding box center [11, 75] width 7 height 7
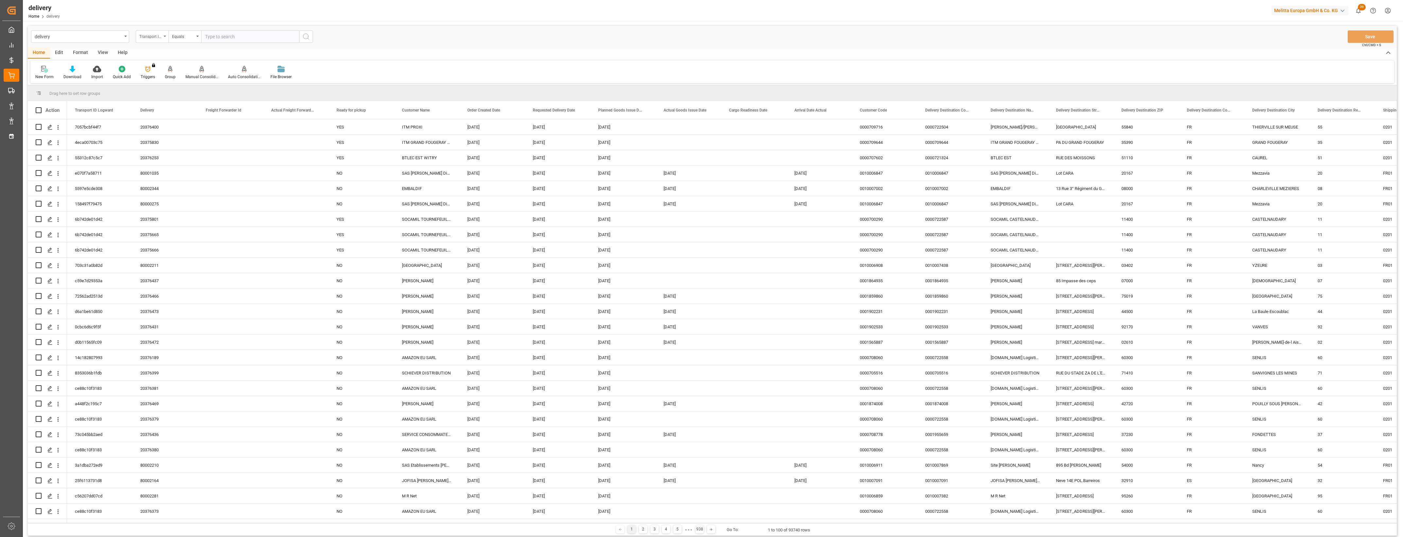
click at [164, 35] on div "Transport ID Logward" at bounding box center [152, 36] width 33 height 12
click at [161, 83] on div "Delivery" at bounding box center [184, 81] width 97 height 14
click at [223, 37] on input "text" at bounding box center [250, 36] width 98 height 12
type input "20376399"
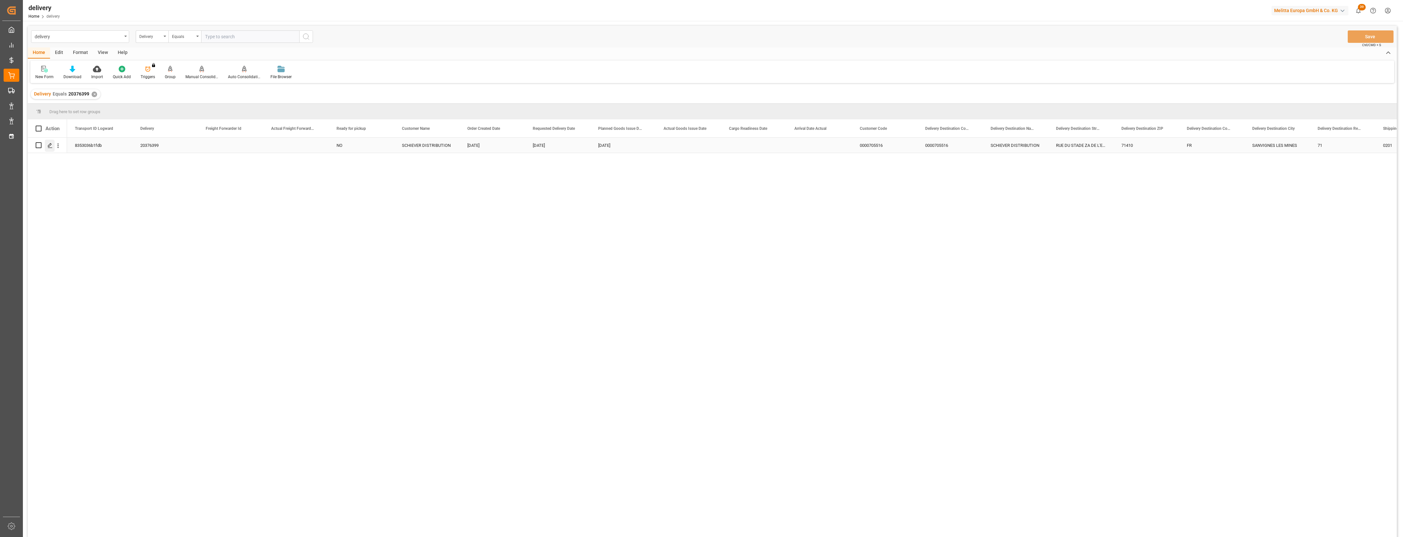
click at [51, 146] on icon "Press SPACE to select this row." at bounding box center [49, 145] width 5 height 5
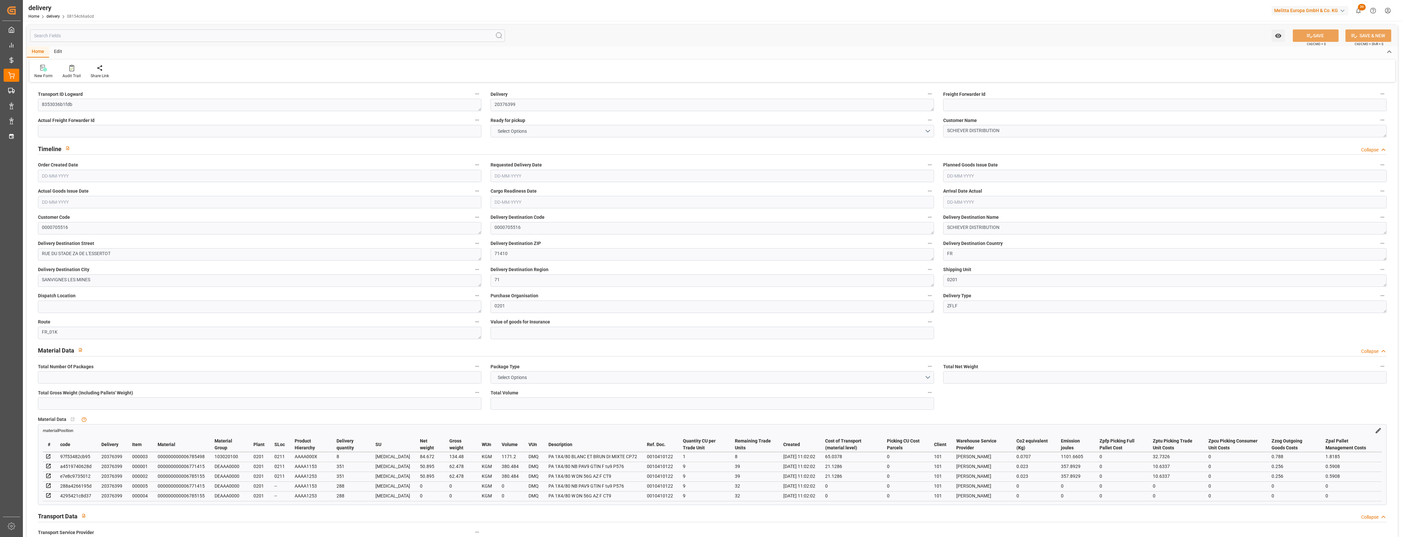
type input "2"
type input "186.462"
type input "306.576"
type input "1932.168"
type input "150"
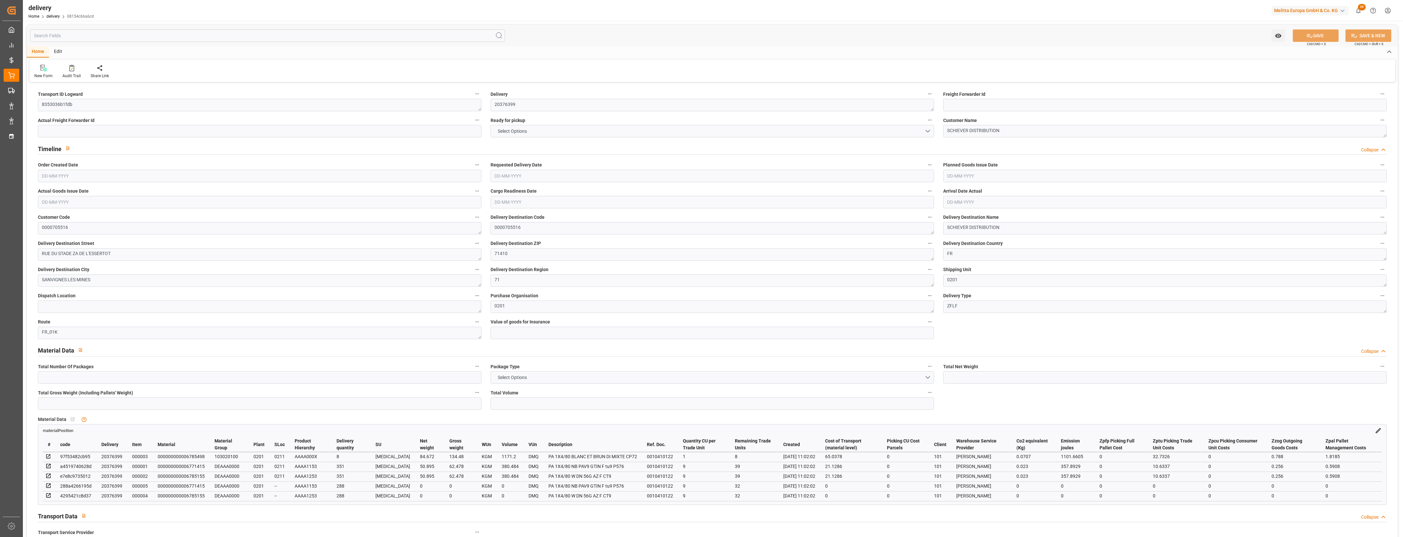
type input "2"
type input "0"
type input "2"
type input "0"
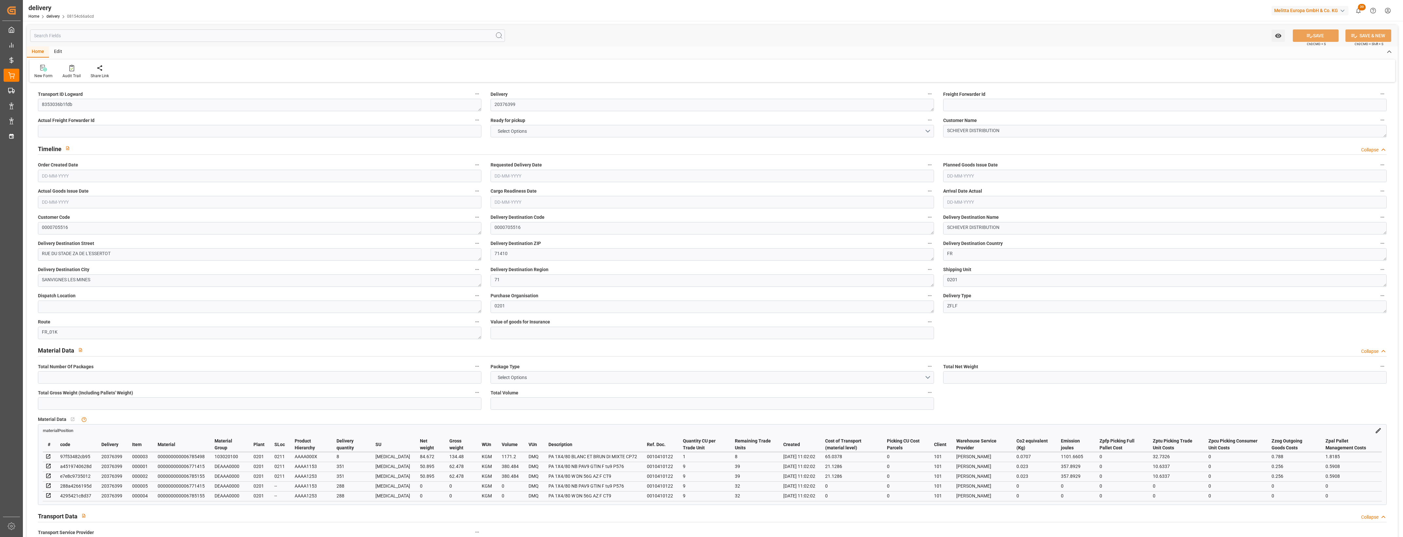
type input "0"
type input "107.295"
type input "0"
type input "54"
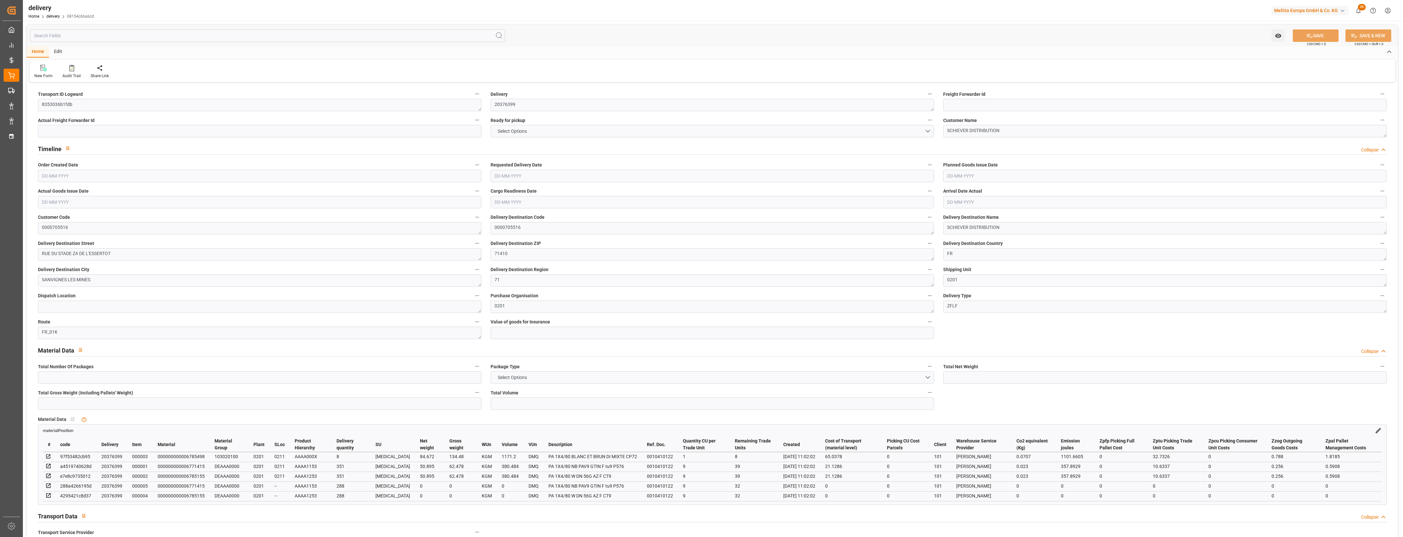
type input "1.5"
type input "1.3"
type input "0"
type input "3"
type input "259.436"
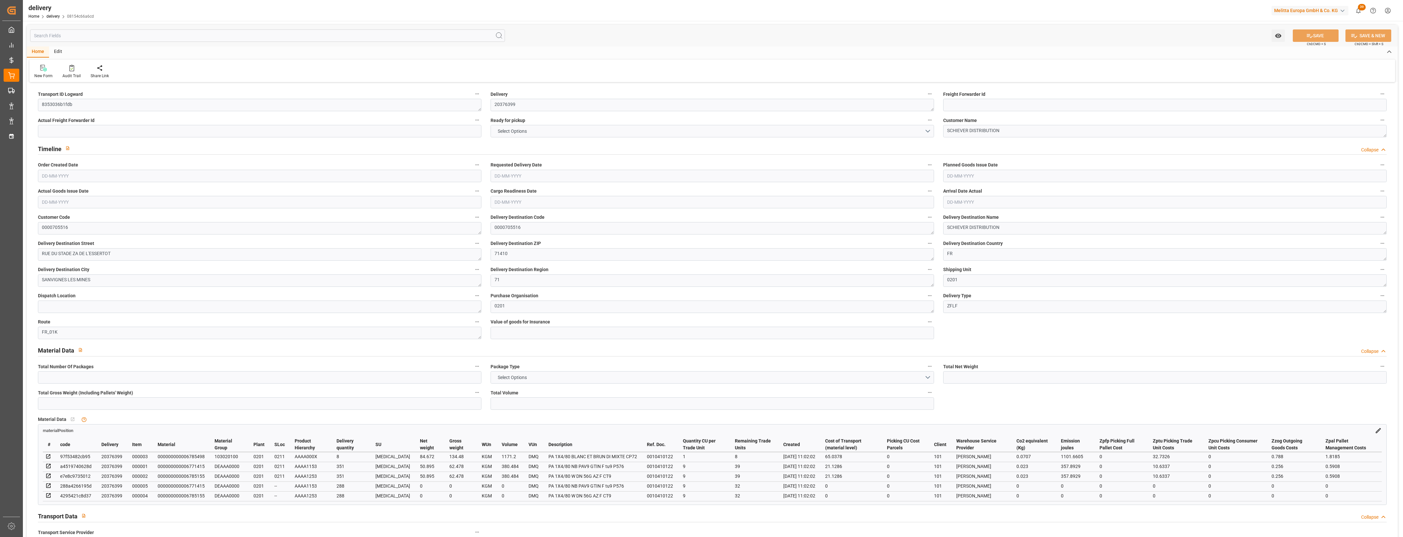
type input "101"
type input "1817.4463"
type input "0.1167"
type input "0"
type input "[DATE]"
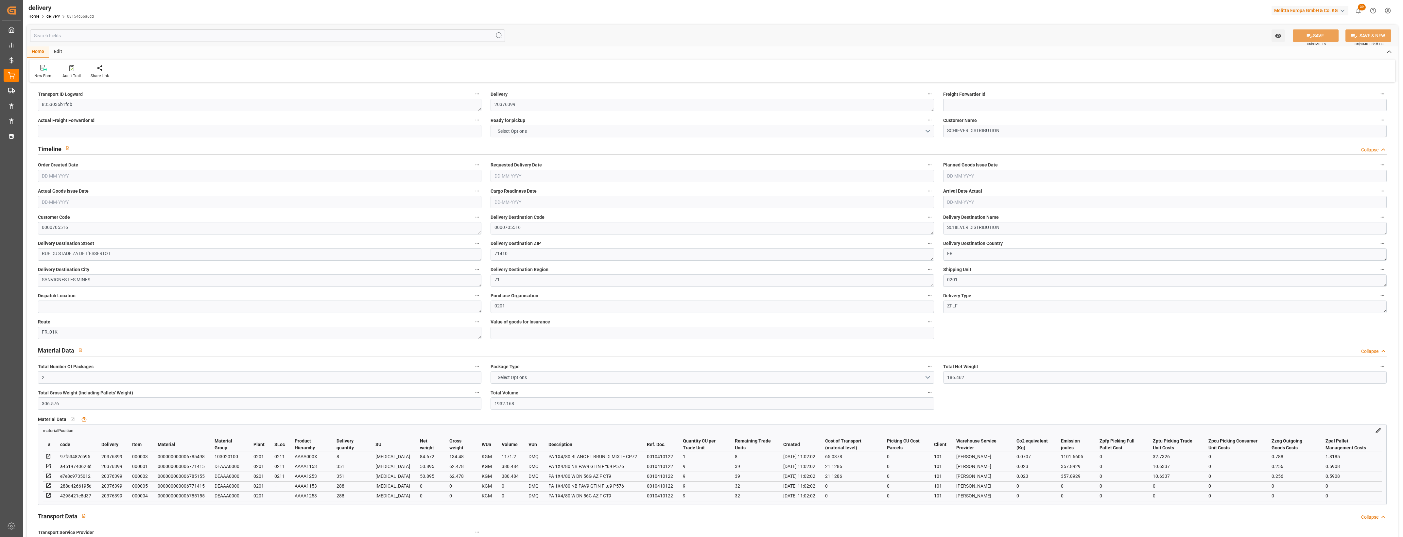
type input "[DATE]"
type input "[DATE] 11:01"
click at [929, 129] on button "NO" at bounding box center [712, 131] width 443 height 12
click at [504, 129] on div "YES" at bounding box center [712, 133] width 443 height 14
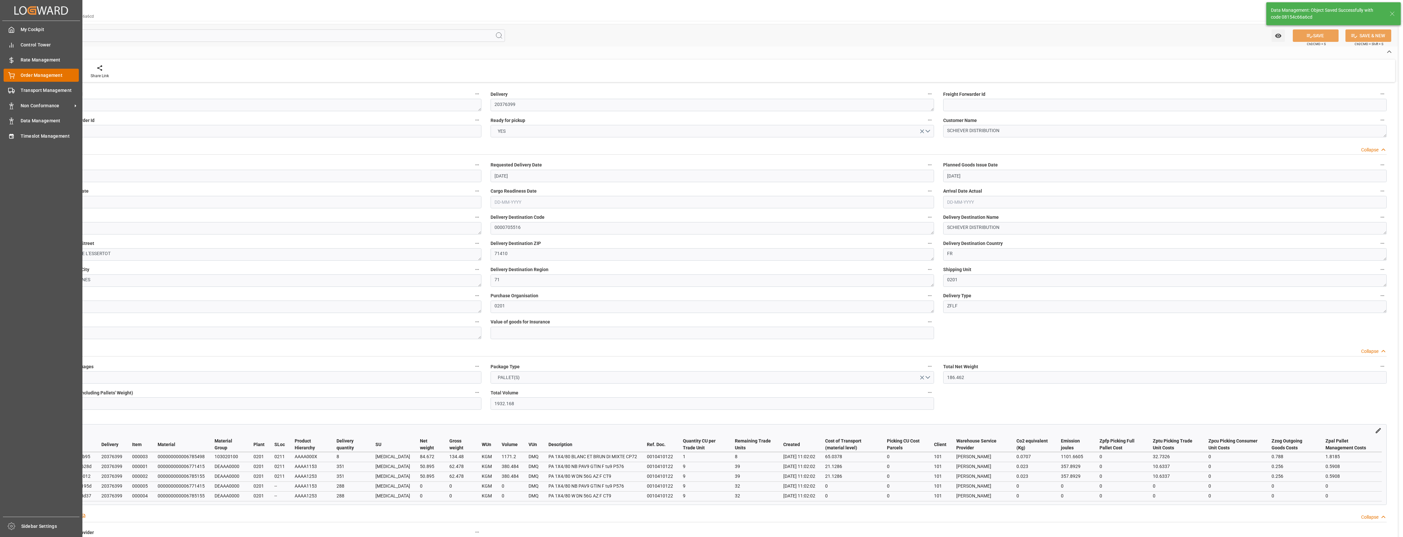
click at [8, 76] on icon at bounding box center [11, 75] width 7 height 7
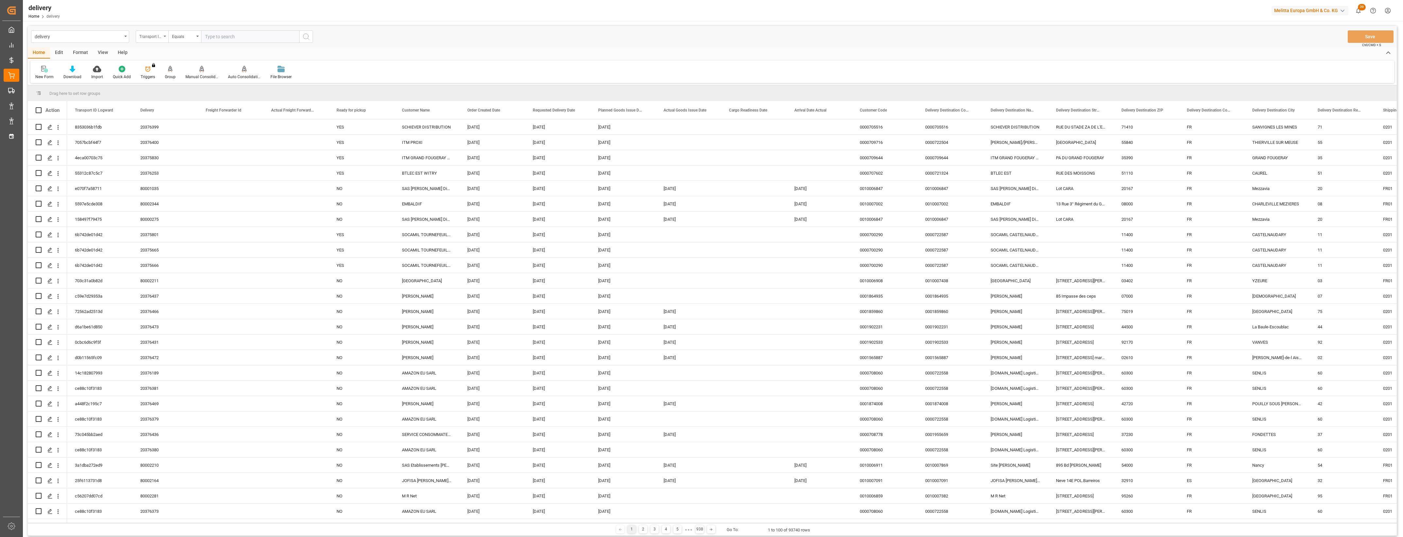
click at [164, 38] on div "Transport ID Logward" at bounding box center [152, 36] width 33 height 12
click at [159, 79] on div "Delivery" at bounding box center [184, 81] width 97 height 14
click at [218, 38] on input "text" at bounding box center [250, 36] width 98 height 12
type input "20376458"
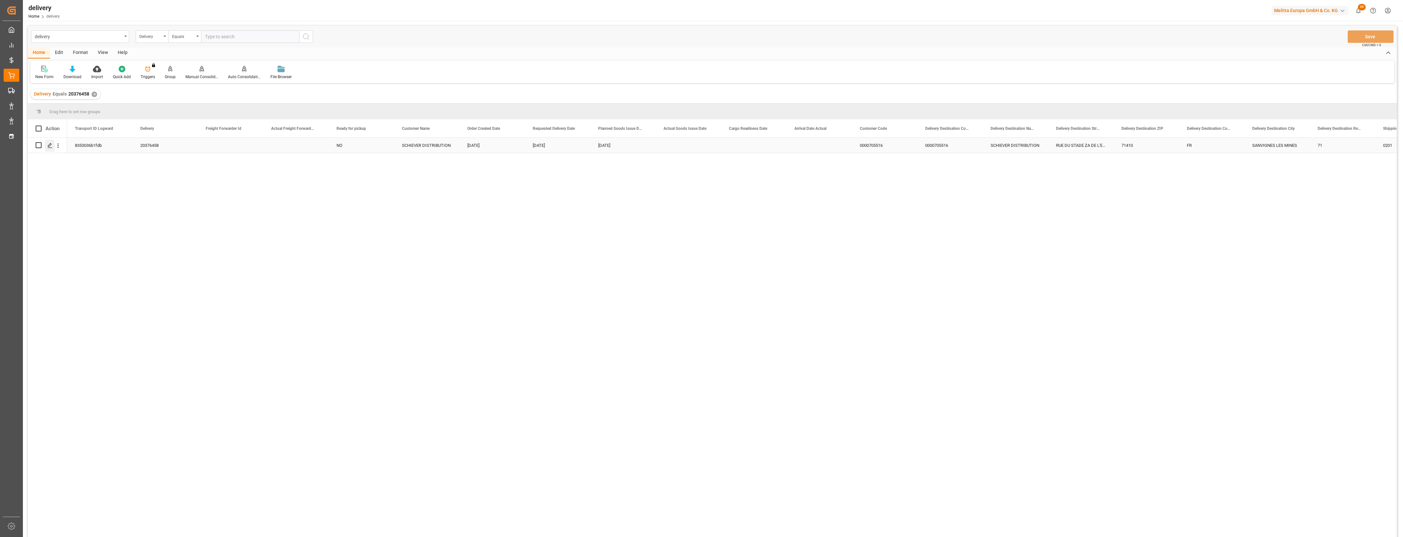
click at [50, 148] on div "Press SPACE to select this row." at bounding box center [50, 146] width 10 height 12
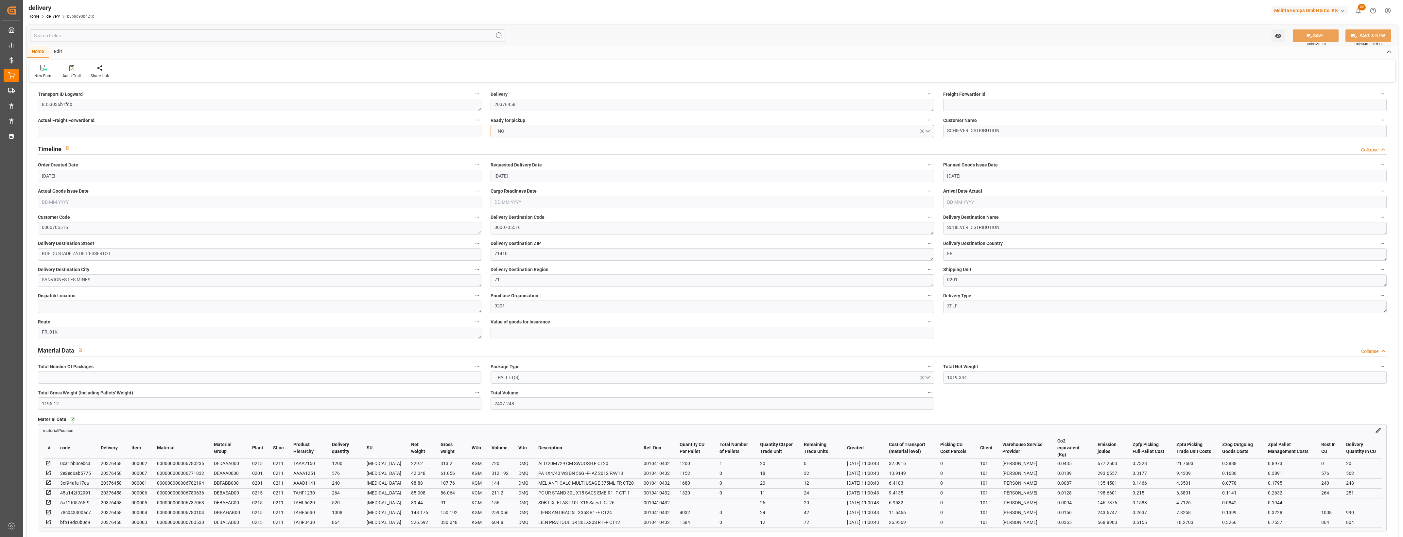
click at [929, 132] on button "NO" at bounding box center [712, 131] width 443 height 12
click at [506, 131] on div "YES" at bounding box center [712, 133] width 443 height 14
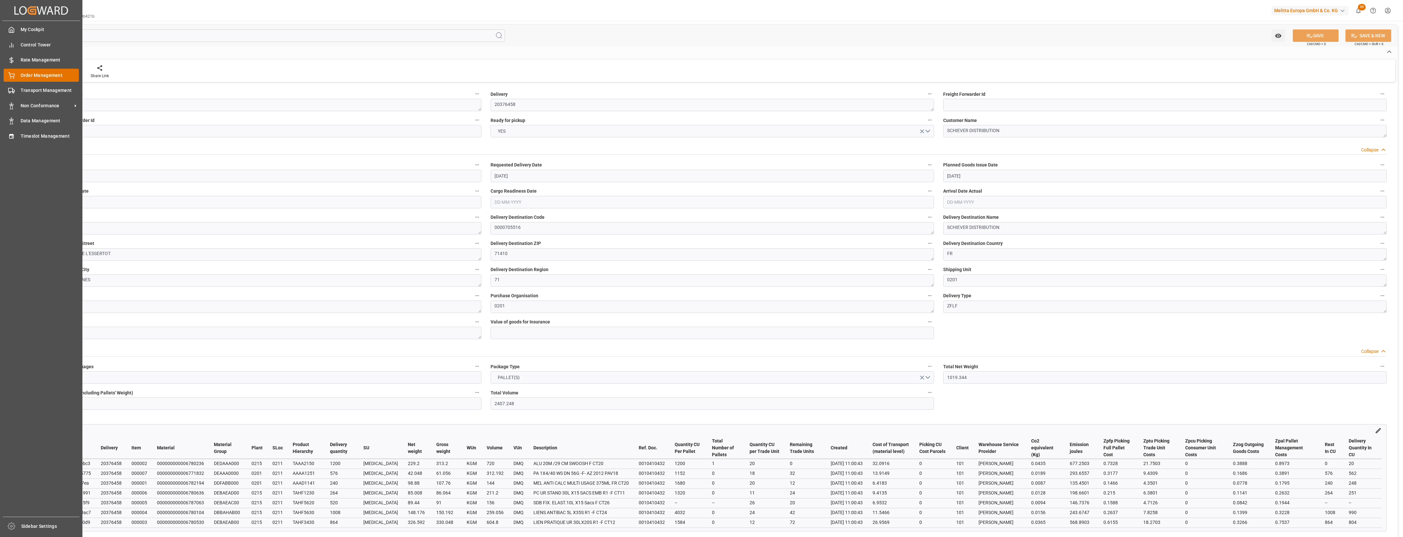
click at [8, 76] on icon at bounding box center [11, 75] width 7 height 7
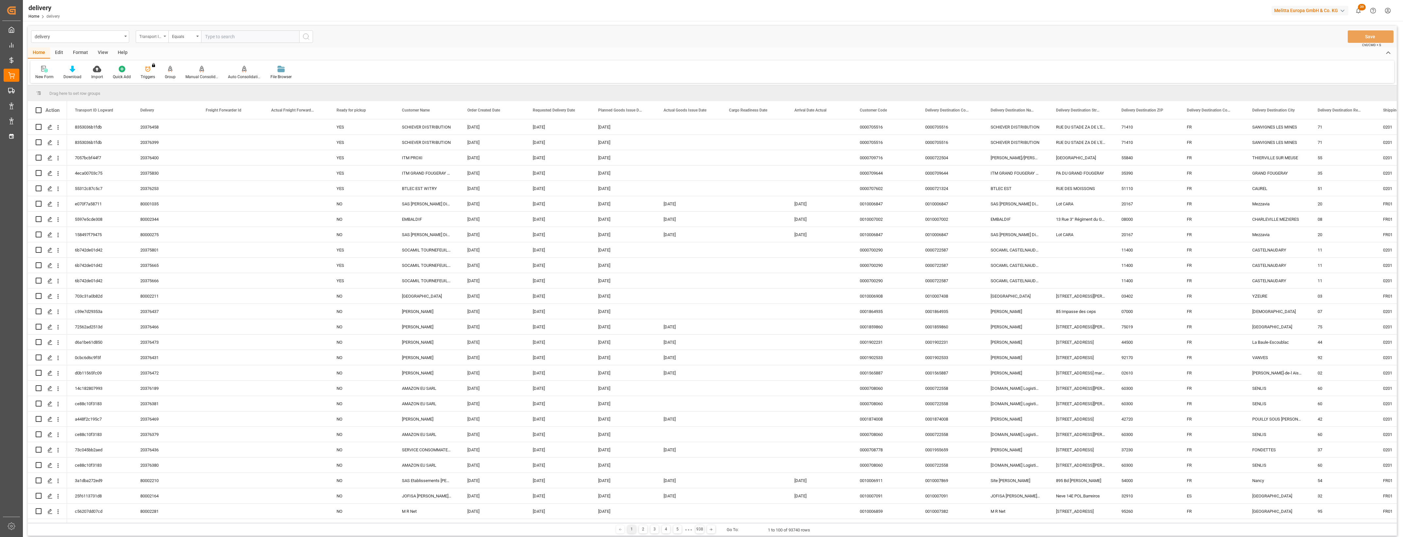
click at [163, 38] on div "Transport ID Logward" at bounding box center [152, 36] width 33 height 12
drag, startPoint x: 150, startPoint y: 80, endPoint x: 217, endPoint y: 54, distance: 71.8
click at [150, 80] on div "Delivery" at bounding box center [184, 81] width 97 height 14
click at [220, 39] on input "text" at bounding box center [250, 36] width 98 height 12
type input "20376373"
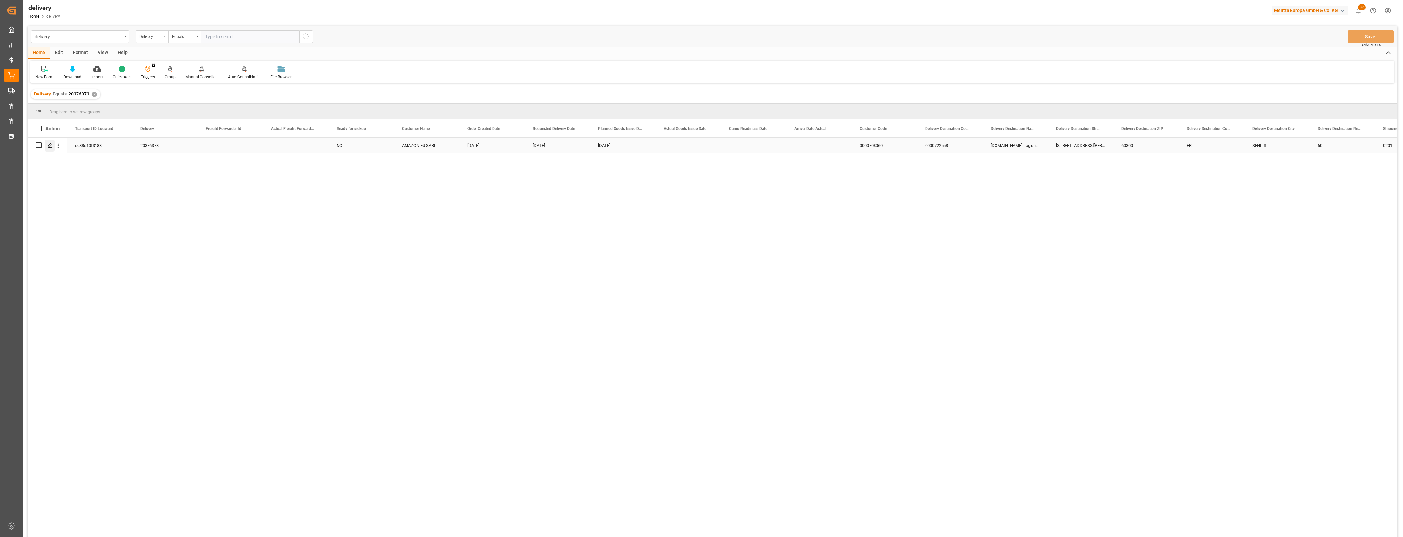
click at [49, 145] on icon "Press SPACE to select this row." at bounding box center [49, 145] width 5 height 5
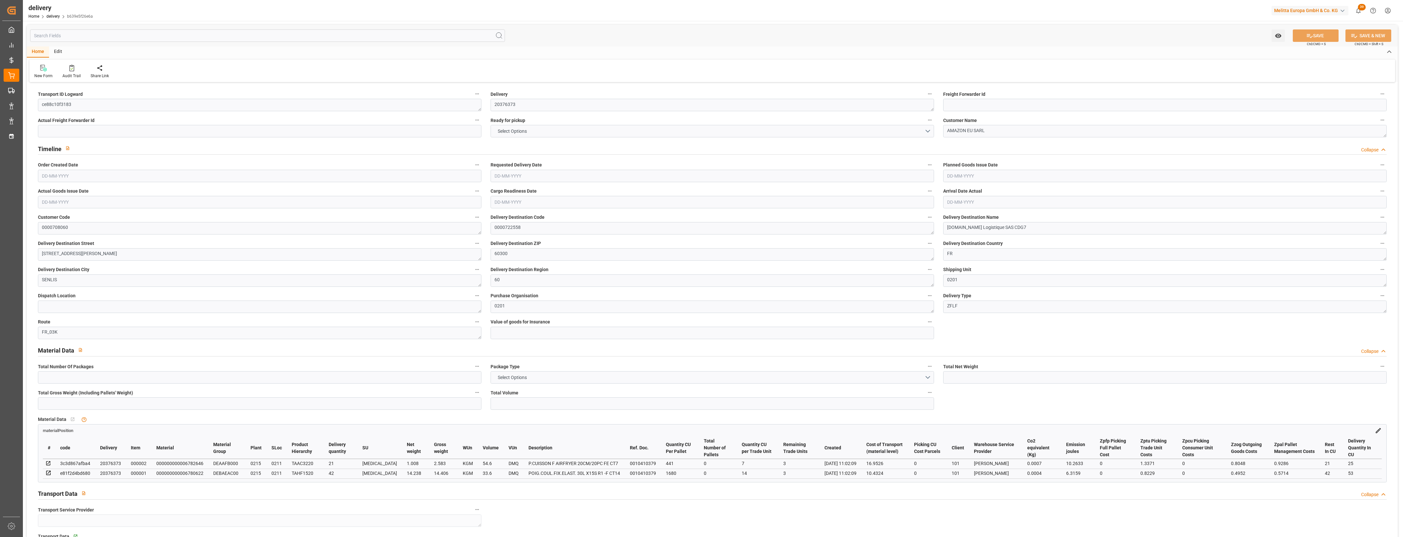
type input "1"
type input "15.246"
type input "39.989"
type input "88.2"
type input "6"
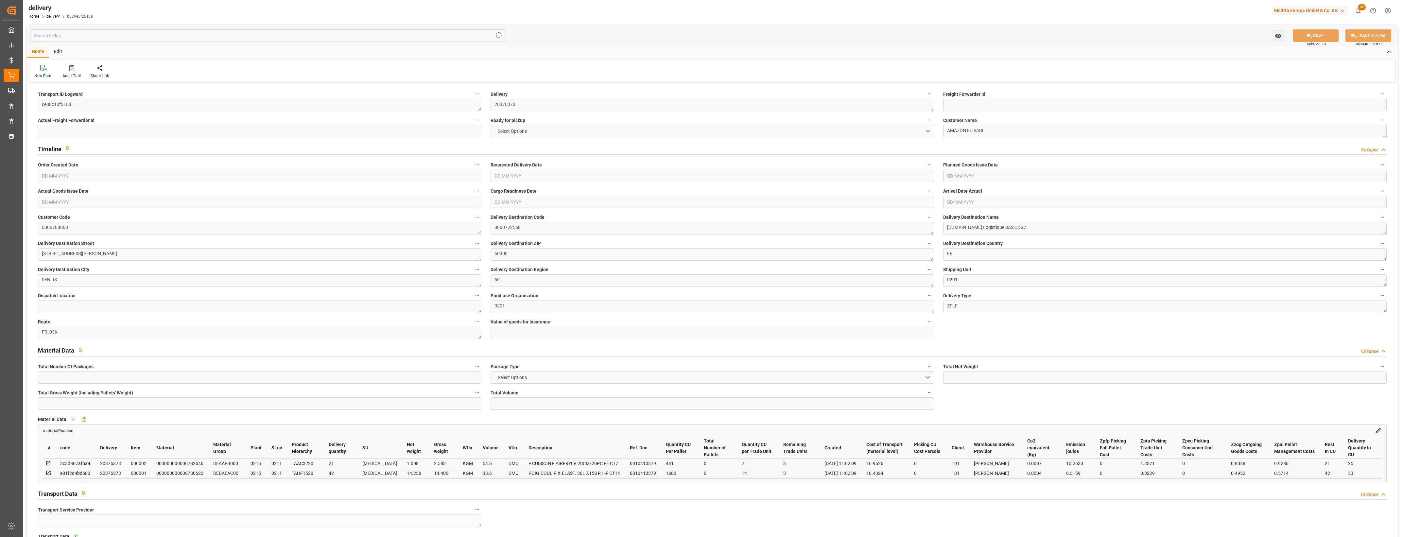
type input "1"
type input "0"
type input "1"
type input "0"
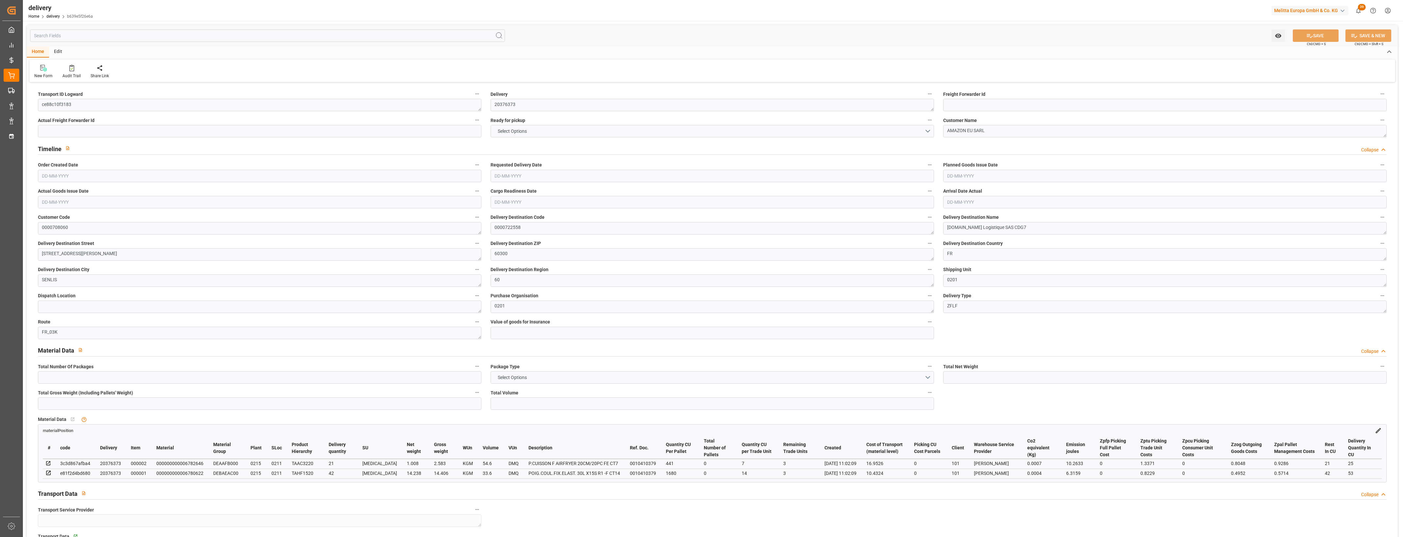
type input "0"
type input "27.385"
type input "0"
type input "2.16"
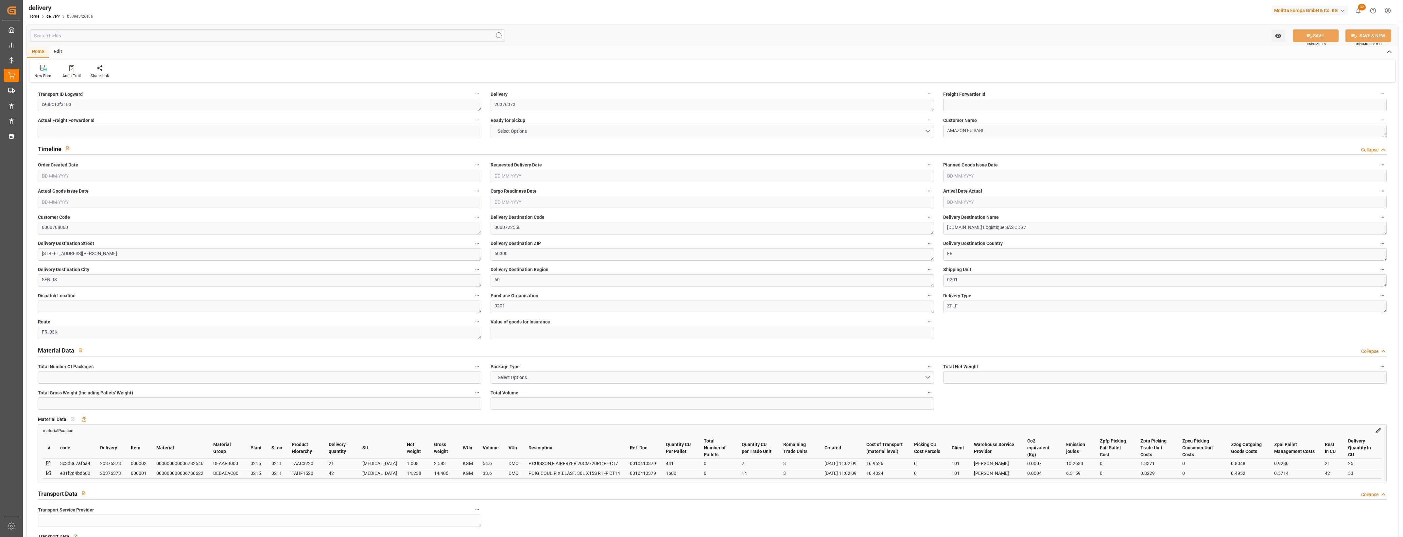
type input "1.5"
type input "1.3"
type input "0"
type input "1.5"
type input "16.989"
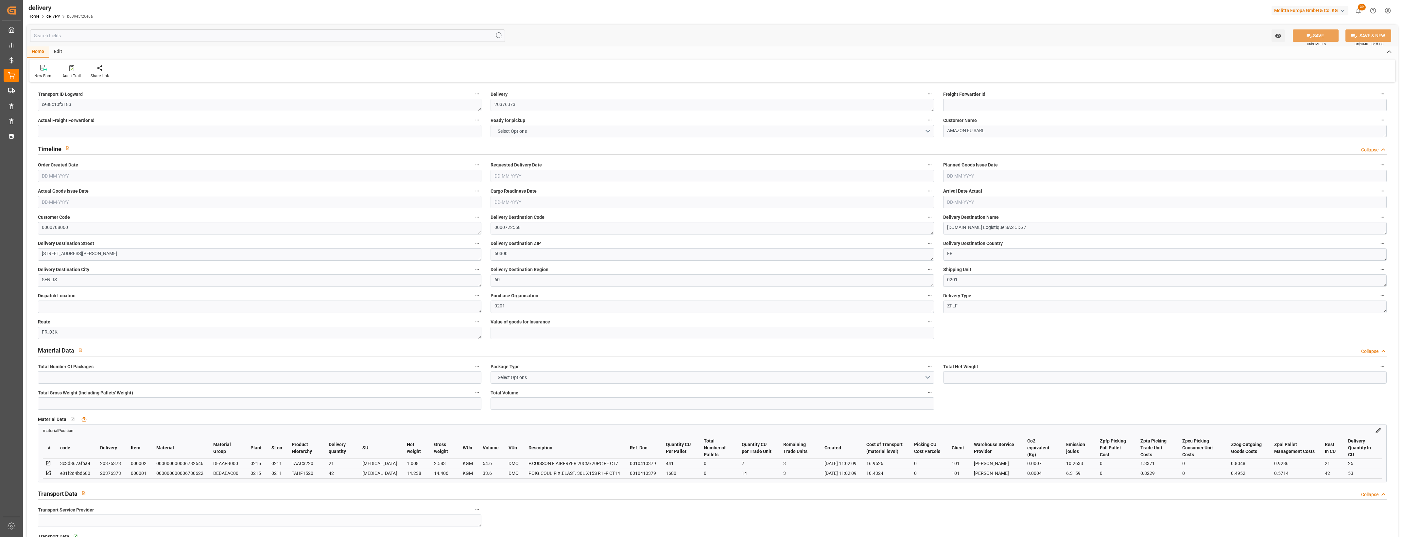
type input "101"
type input "16.5792"
type input "0.0011"
type input "0"
type input "[DATE]"
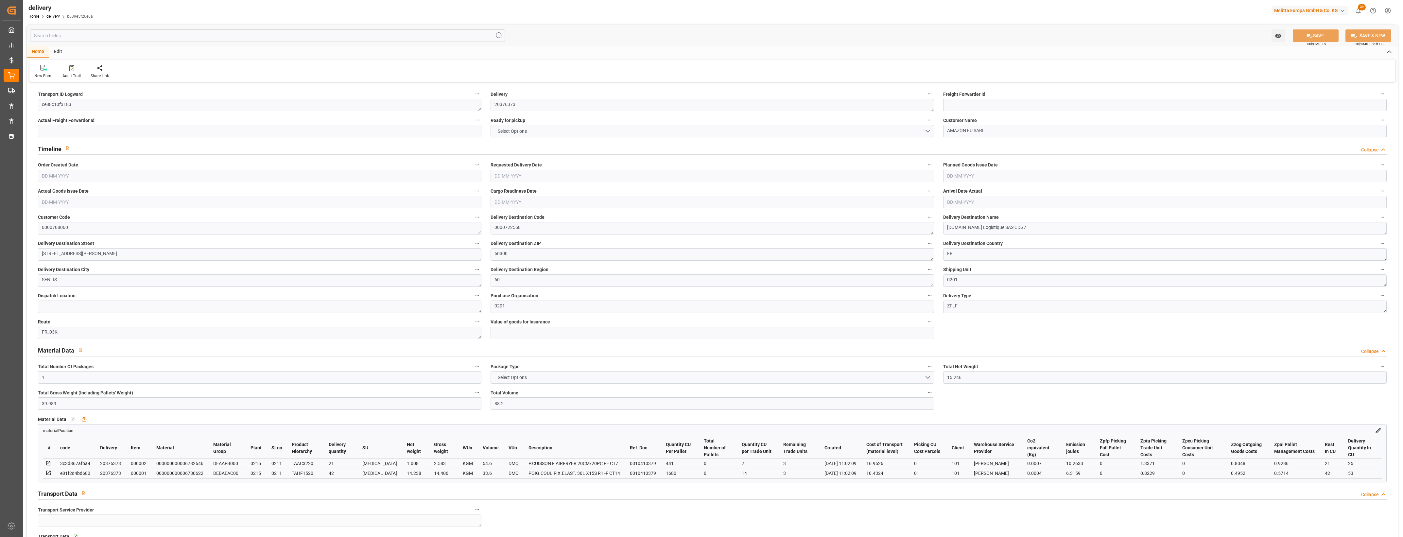
type input "[DATE]"
type input "[DATE] 11:01"
click at [928, 128] on button "NO" at bounding box center [712, 131] width 443 height 12
drag, startPoint x: 534, startPoint y: 138, endPoint x: 530, endPoint y: 136, distance: 3.8
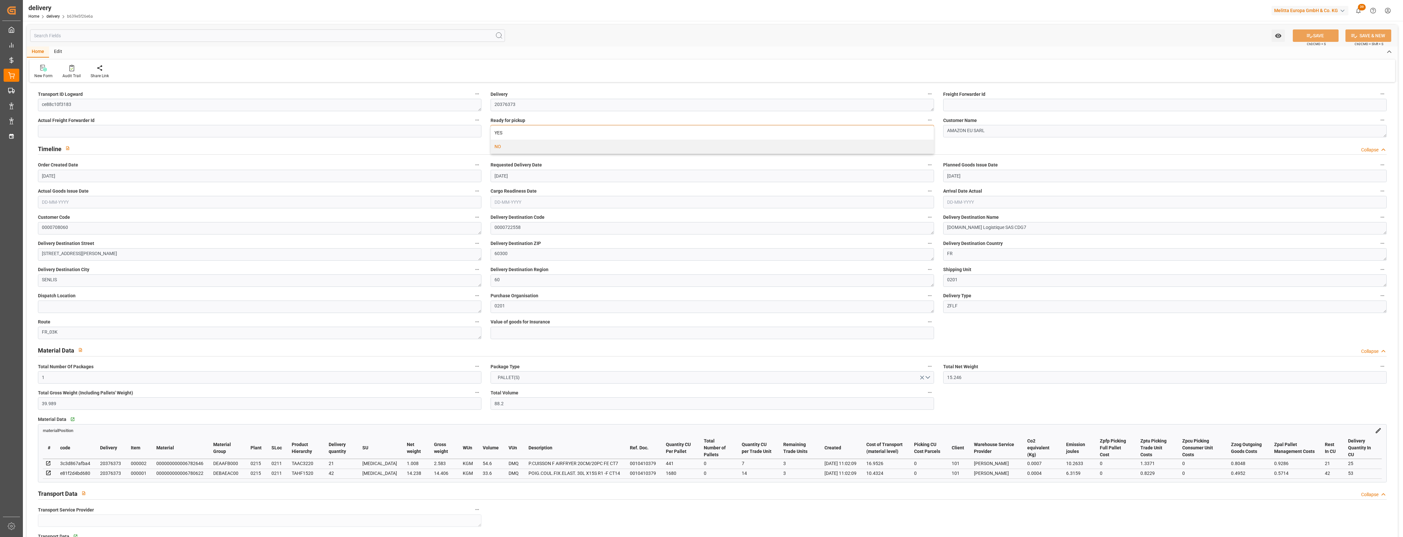
click at [533, 138] on div "YES" at bounding box center [712, 133] width 443 height 14
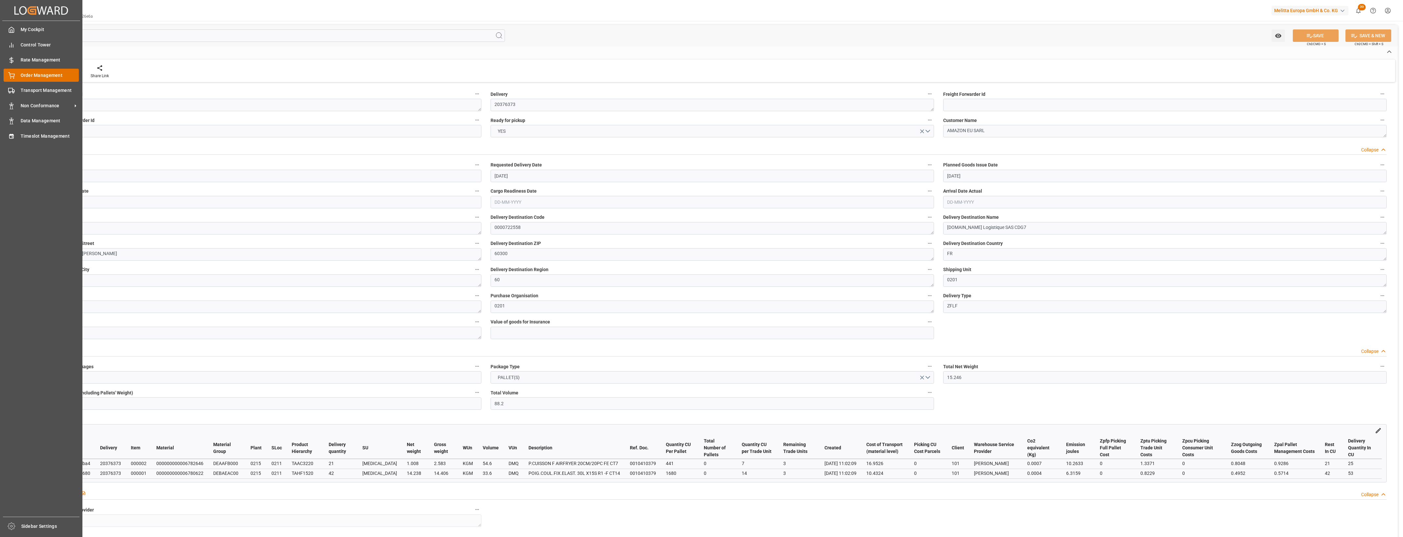
click at [31, 72] on span "Order Management" at bounding box center [50, 75] width 59 height 7
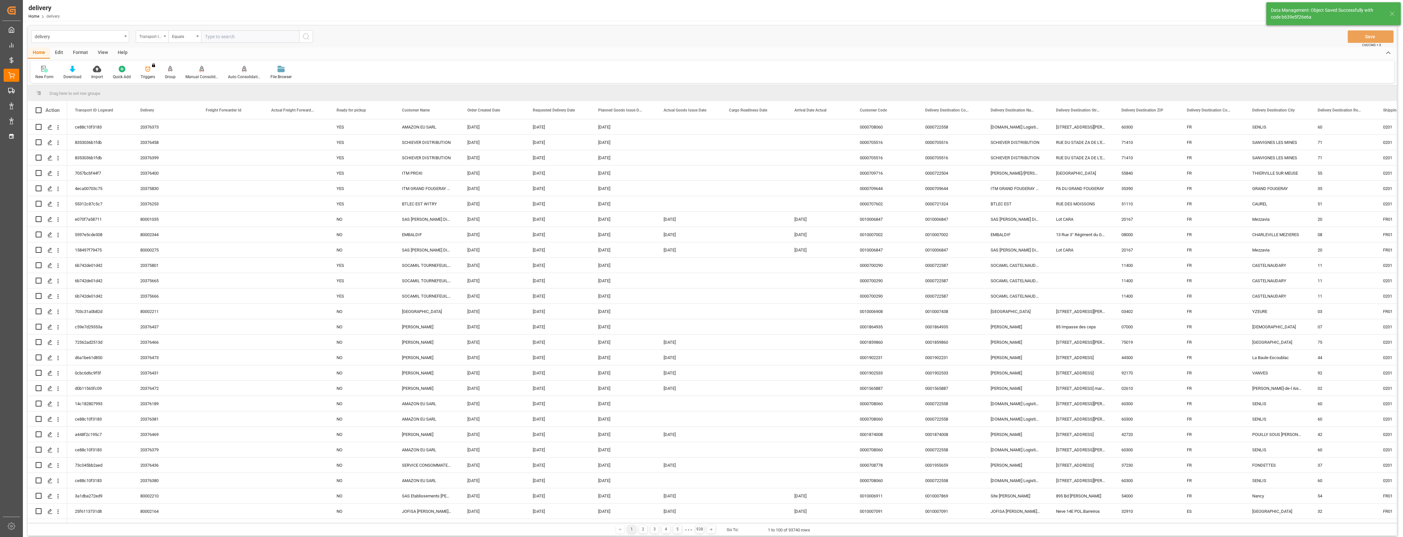
click at [166, 38] on div "Transport ID Logward" at bounding box center [152, 36] width 33 height 12
click at [167, 78] on div "Delivery" at bounding box center [184, 81] width 97 height 14
click at [230, 39] on input "text" at bounding box center [250, 36] width 98 height 12
type input "20376377"
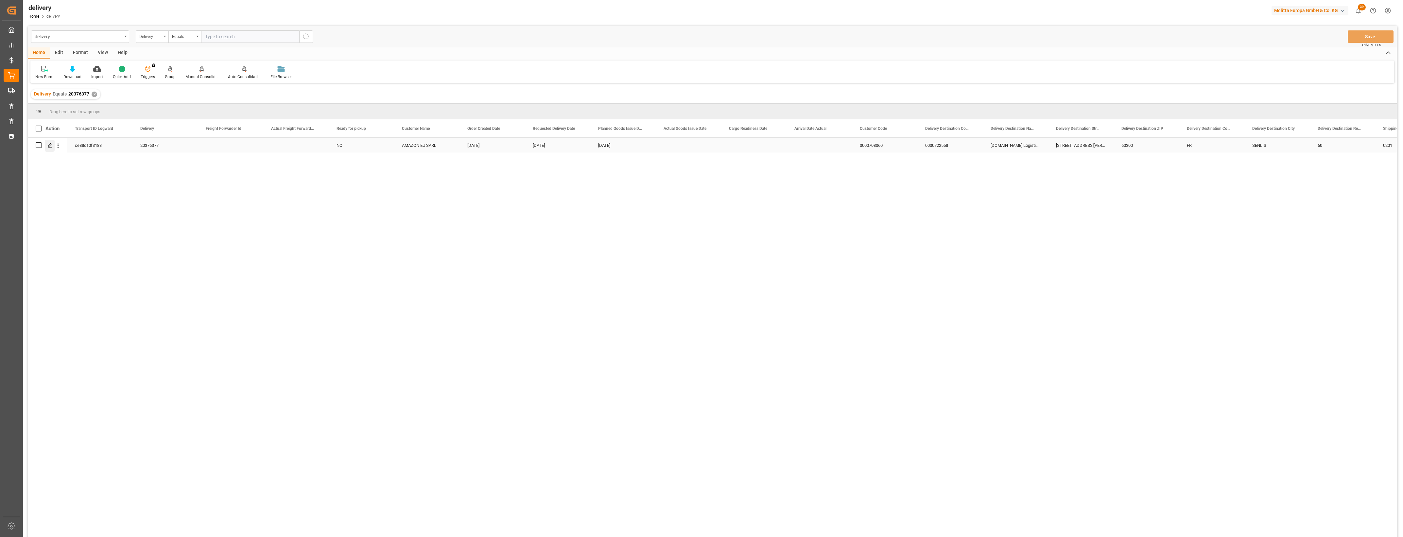
click at [51, 145] on icon "Press SPACE to select this row." at bounding box center [49, 145] width 5 height 5
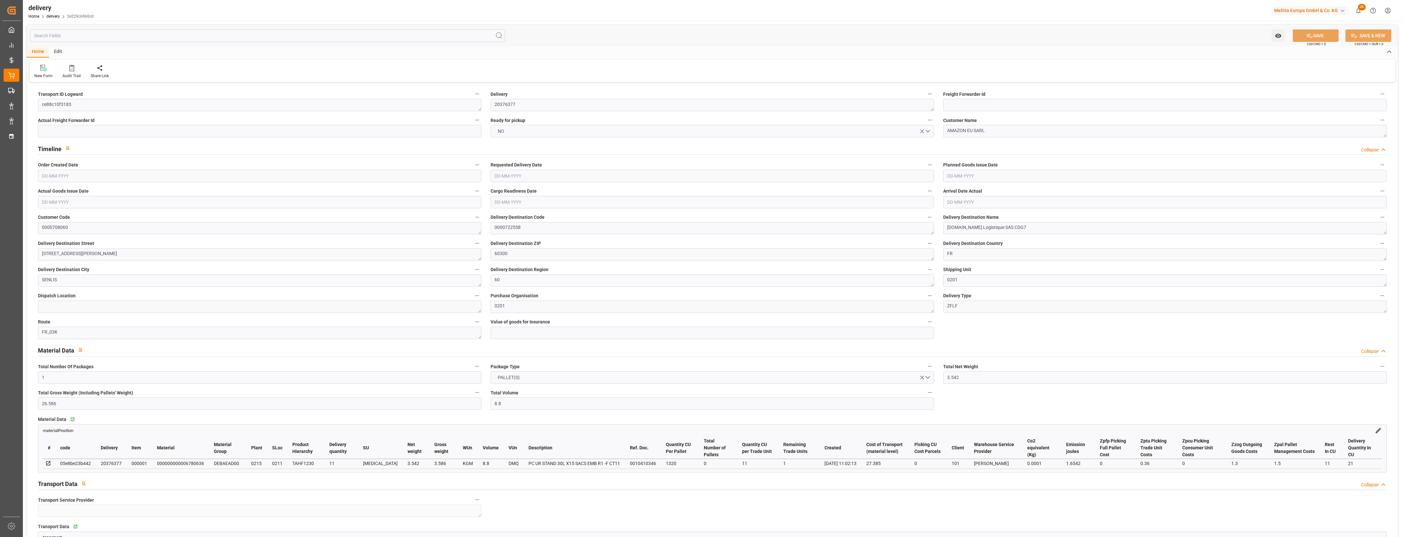
type input "[DATE]"
type input "[DATE] 11:01"
click at [930, 129] on button "NO" at bounding box center [712, 131] width 443 height 12
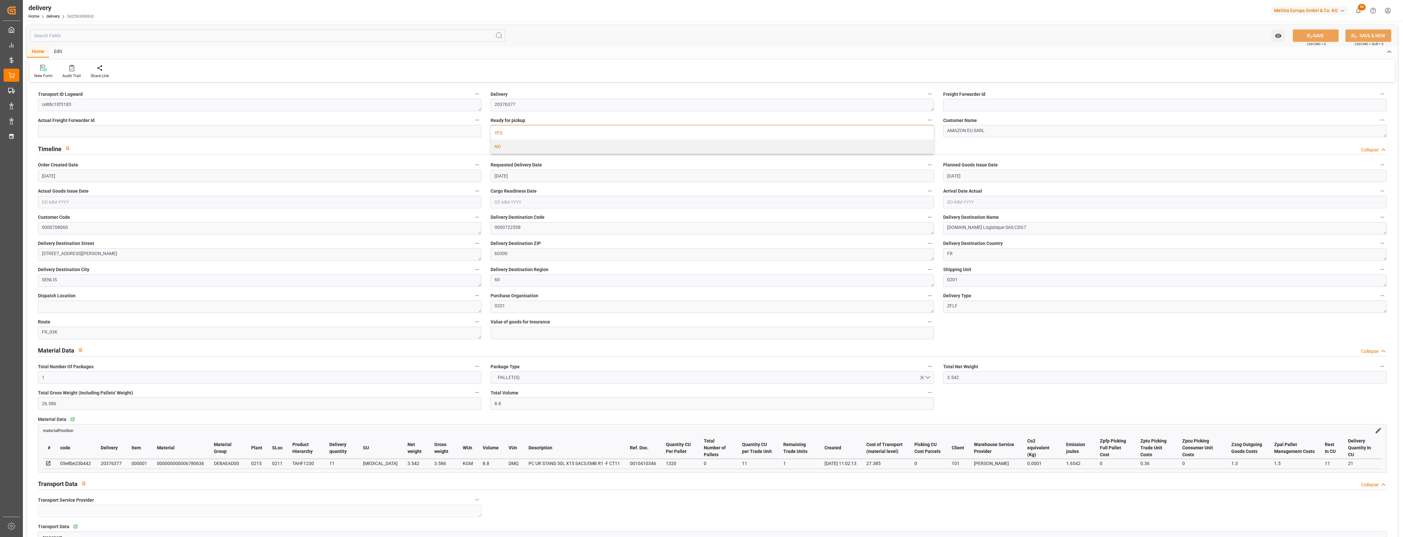
click at [524, 132] on div "YES" at bounding box center [712, 133] width 443 height 14
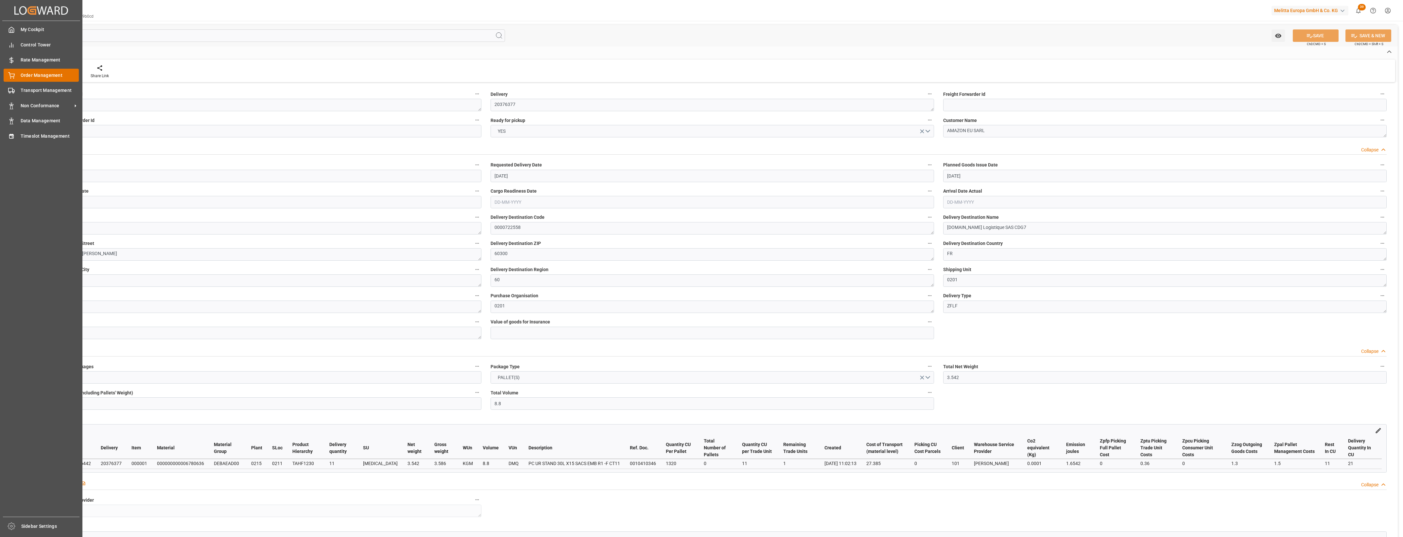
click at [12, 76] on icon at bounding box center [11, 75] width 7 height 7
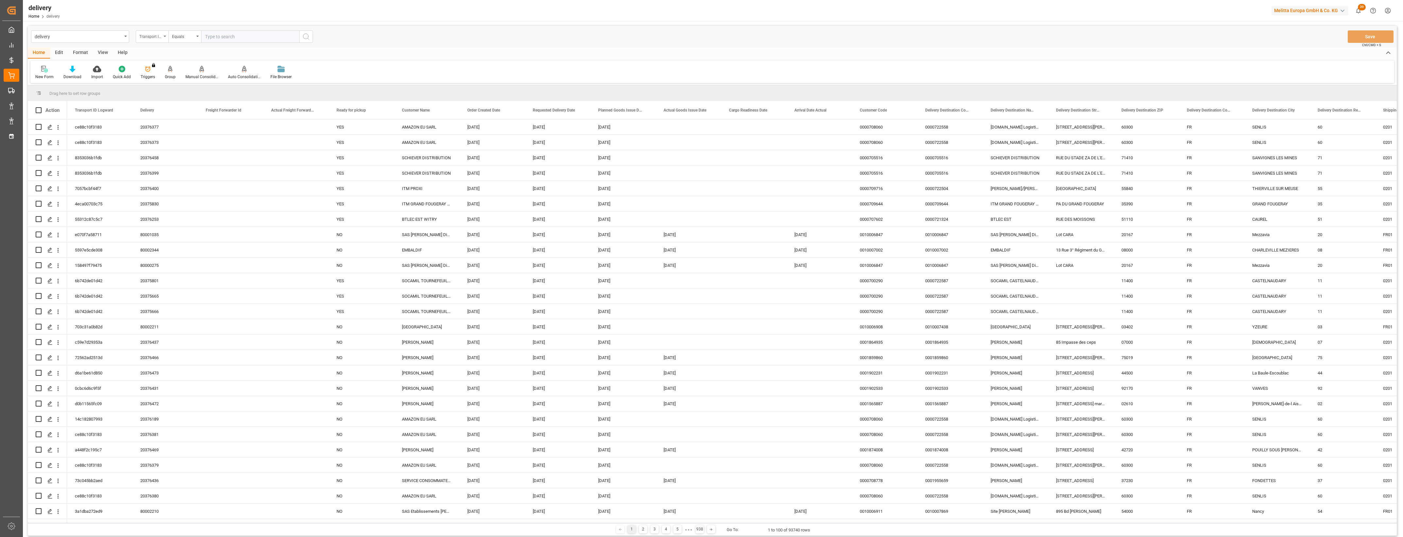
click at [167, 35] on div "Transport ID Logward" at bounding box center [152, 36] width 33 height 12
click at [171, 78] on div "Delivery" at bounding box center [184, 81] width 97 height 14
click at [221, 39] on input "text" at bounding box center [250, 36] width 98 height 12
type input "20376378"
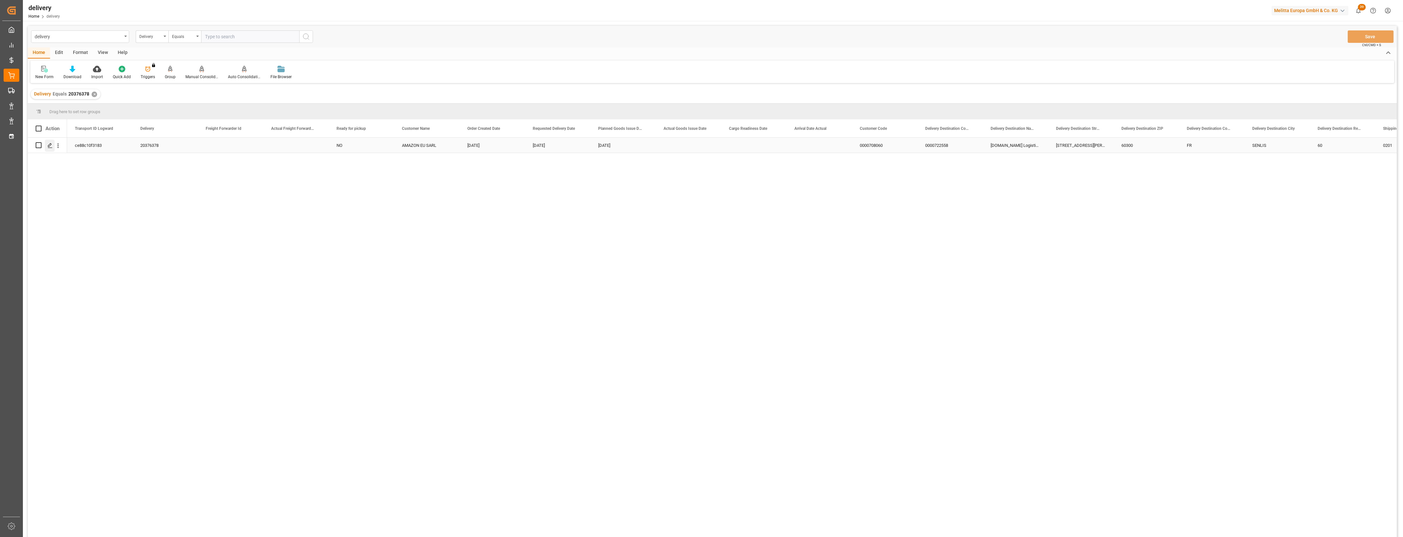
click at [49, 147] on line "Press SPACE to select this row." at bounding box center [50, 147] width 4 height 0
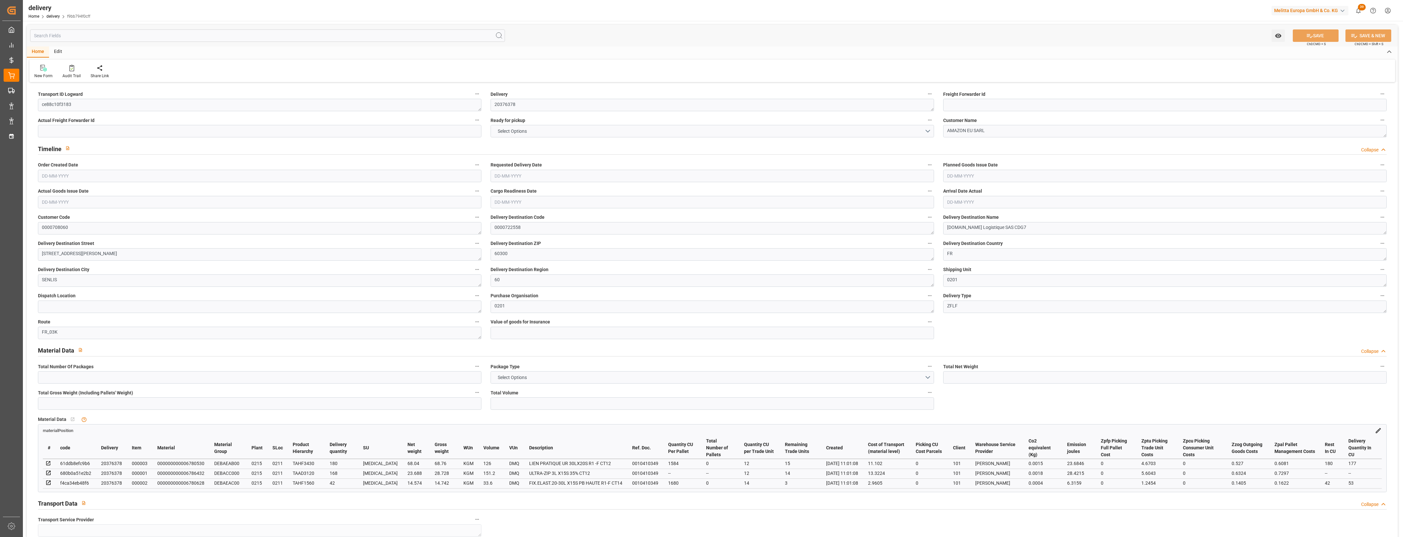
type input "1"
type input "106.302"
type input "135.23"
type input "310.8"
type input "32"
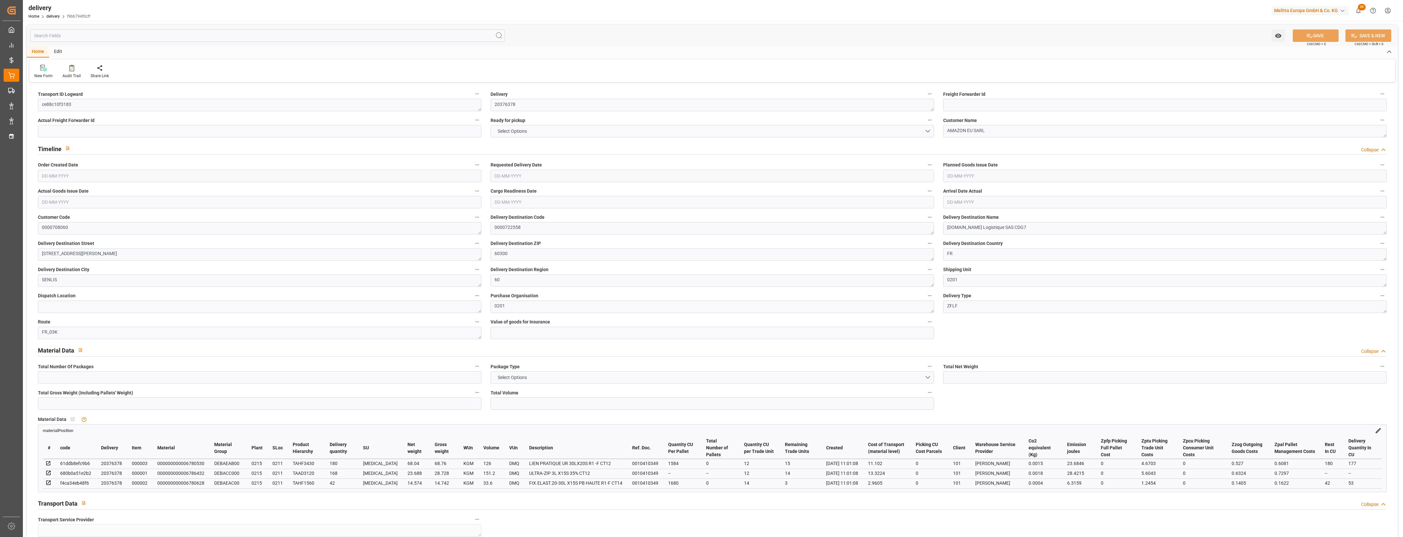
type input "1"
type input "0"
type input "1"
type input "0"
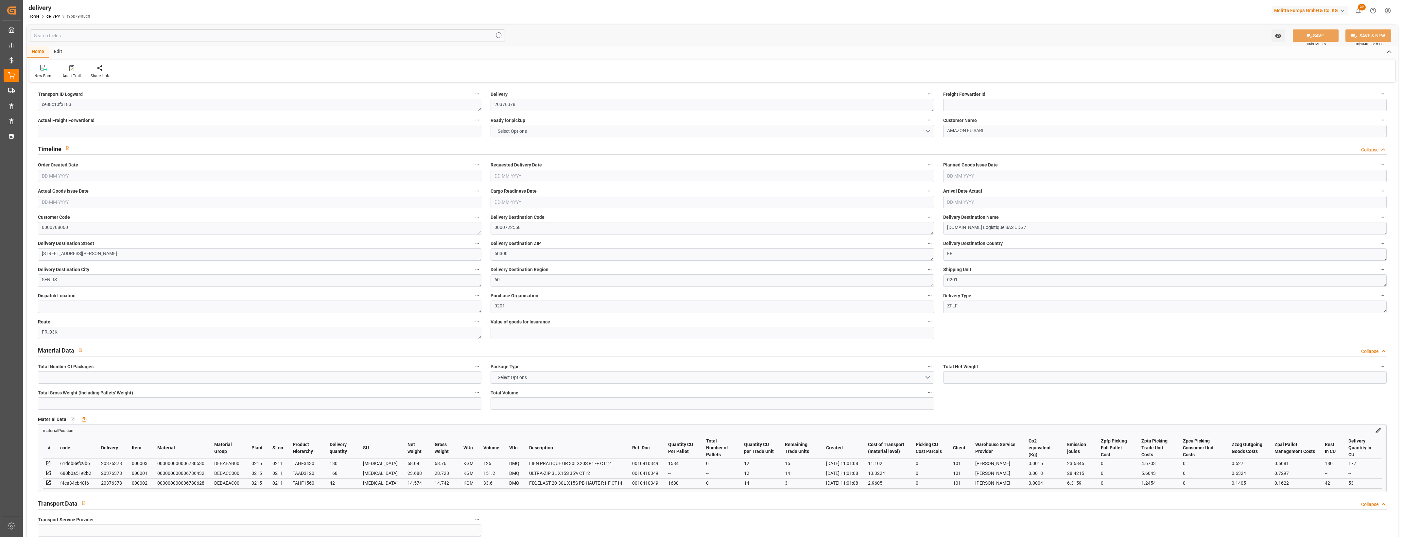
type input "0"
type input "27.385"
type input "0"
type input "11.52"
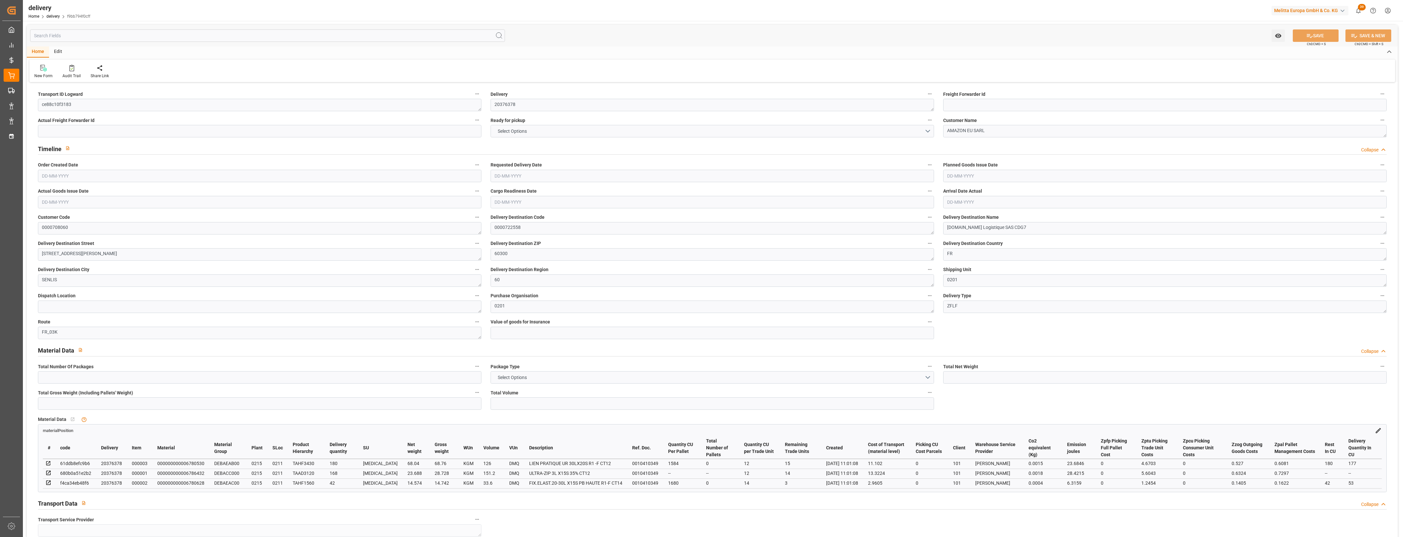
type input "1.5"
type input "1.3"
type input "0"
type input "1.5"
type input "112.23"
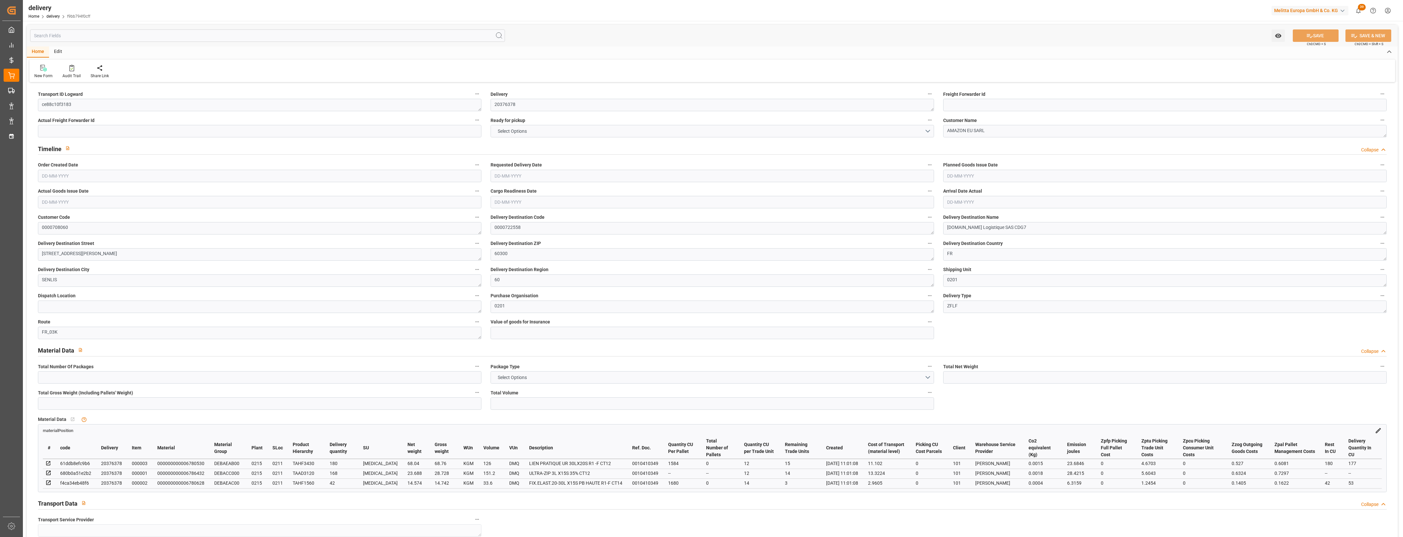
type input "101"
type input "58.4219"
type input "0.0038"
type input "0"
type input "[DATE]"
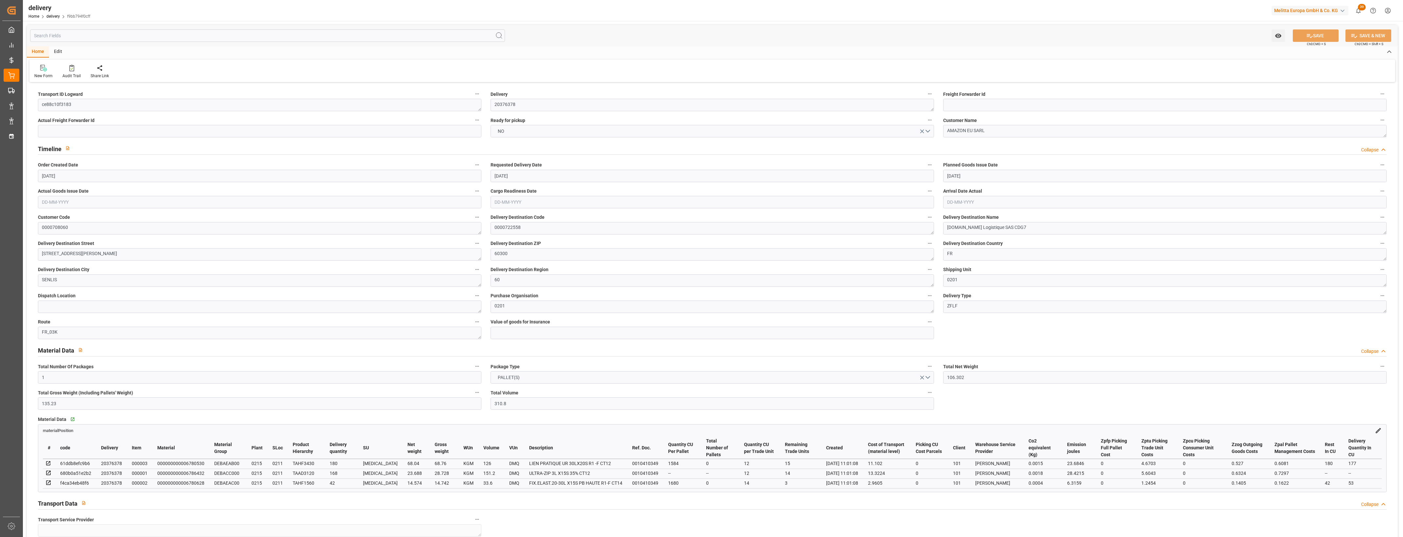
type input "[DATE]"
type input "[DATE] 11:02"
click at [931, 128] on button "NO" at bounding box center [712, 131] width 443 height 12
click at [559, 135] on div "YES" at bounding box center [712, 133] width 443 height 14
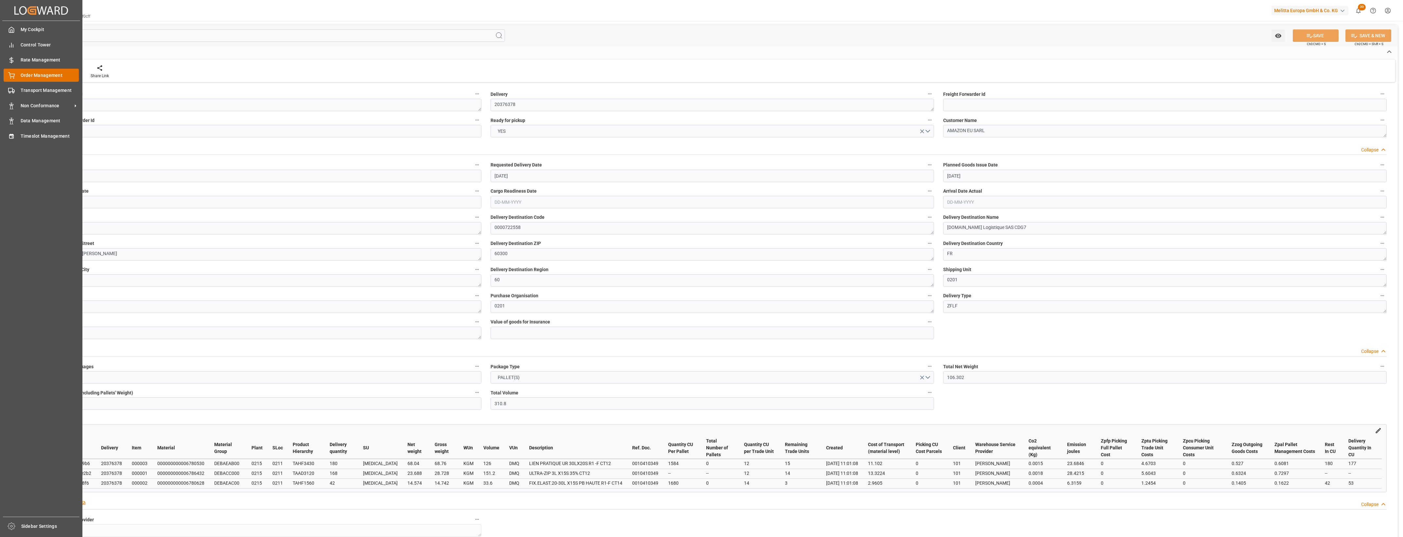
click at [10, 78] on icon at bounding box center [11, 75] width 7 height 7
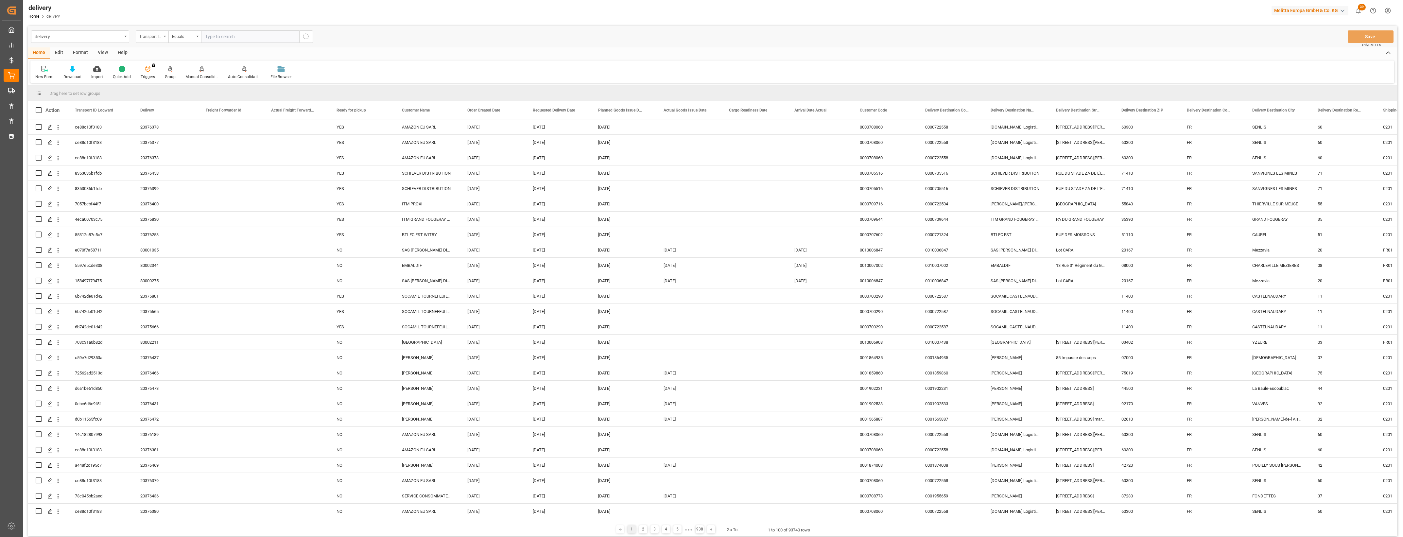
click at [165, 35] on div "Transport ID Logward" at bounding box center [152, 36] width 33 height 12
click at [170, 77] on div "Delivery" at bounding box center [184, 81] width 97 height 14
click at [218, 38] on input "text" at bounding box center [250, 36] width 98 height 12
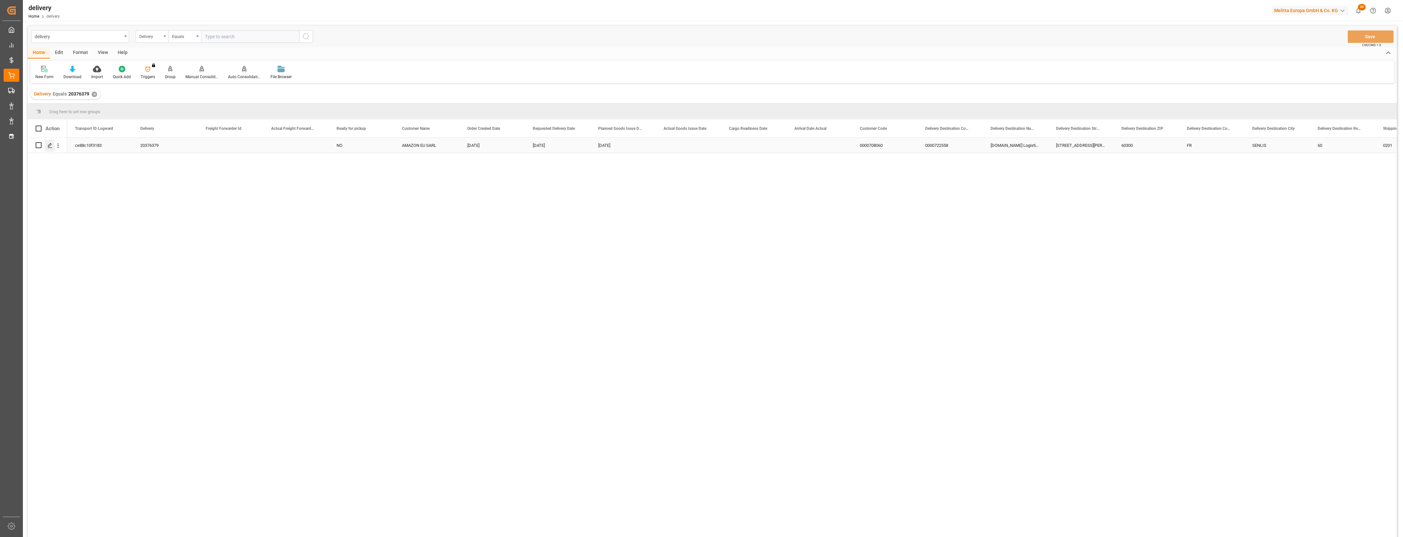
click at [49, 146] on polygon "Press SPACE to select this row." at bounding box center [49, 144] width 3 height 3
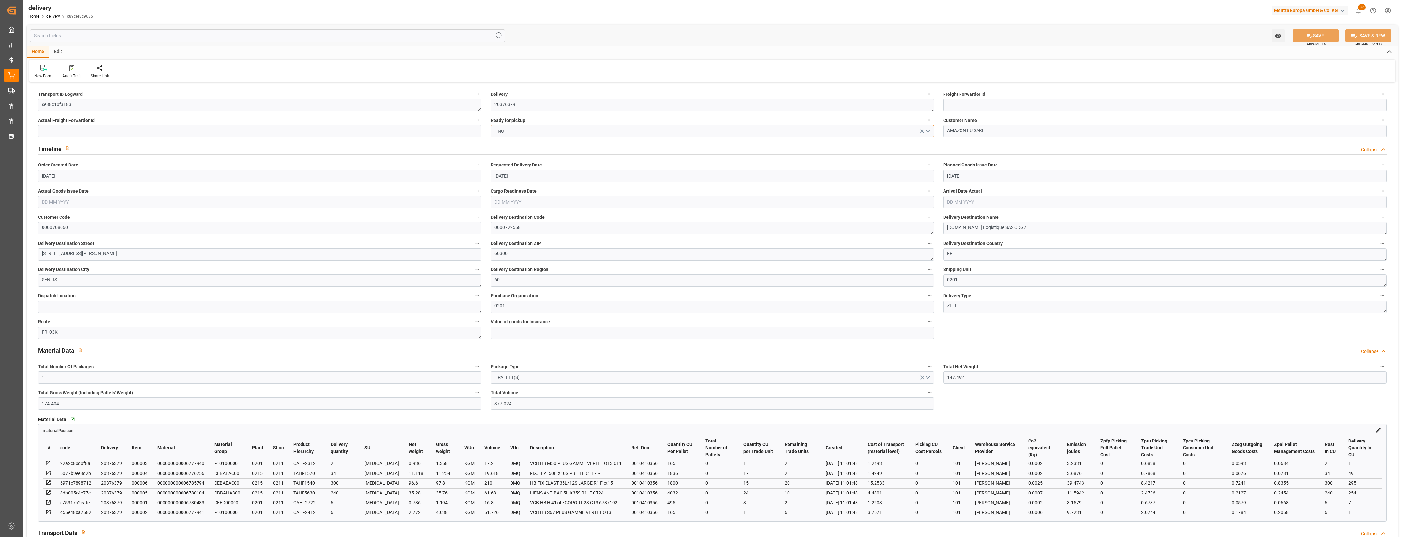
click at [928, 129] on button "NO" at bounding box center [712, 131] width 443 height 12
click at [503, 134] on div "YES" at bounding box center [712, 133] width 443 height 14
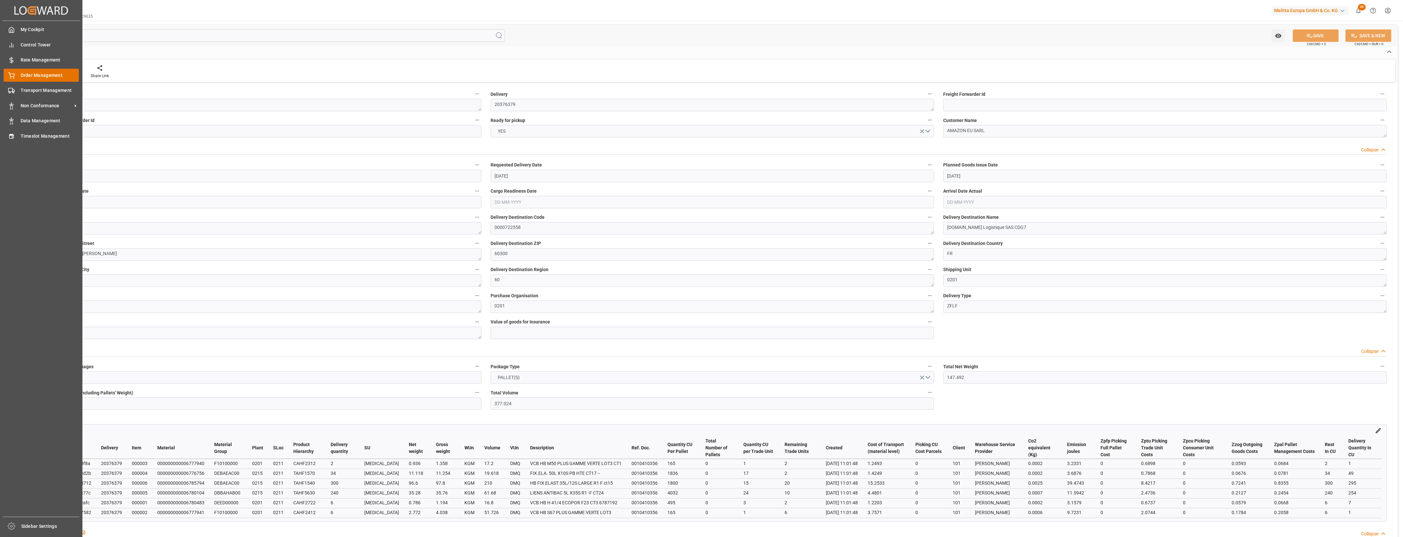
click at [15, 74] on div "Order Management Order Management" at bounding box center [41, 75] width 75 height 13
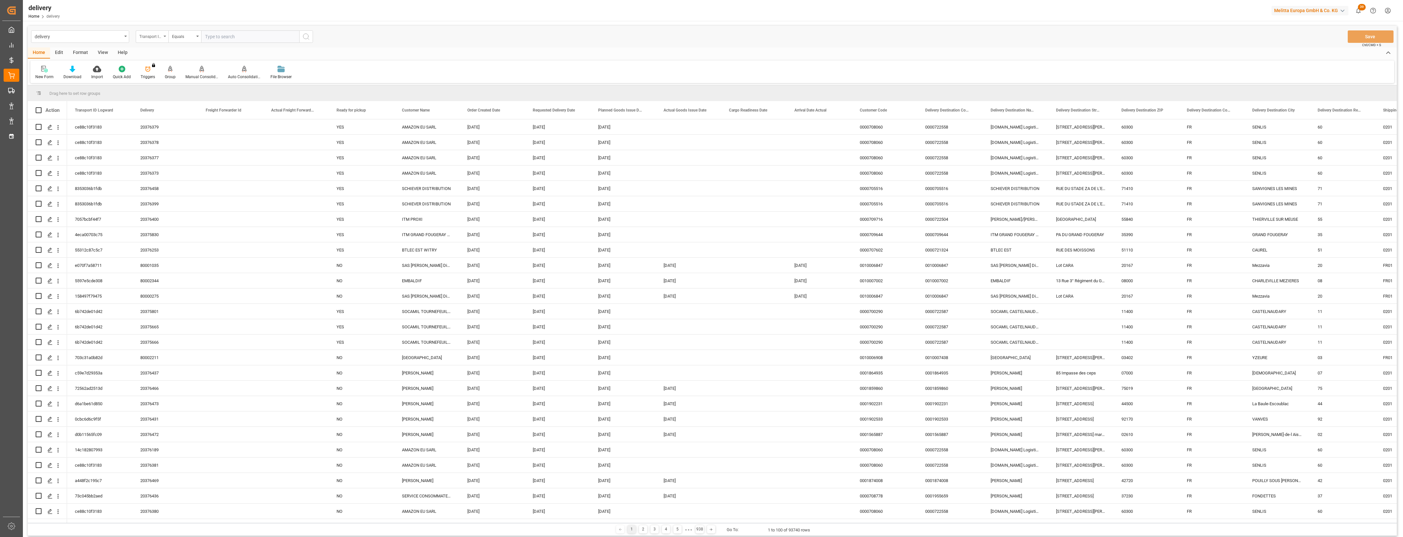
click at [164, 37] on icon "open menu" at bounding box center [165, 36] width 3 height 1
click at [160, 80] on div "Delivery" at bounding box center [184, 81] width 97 height 14
click at [221, 40] on input "text" at bounding box center [250, 36] width 98 height 12
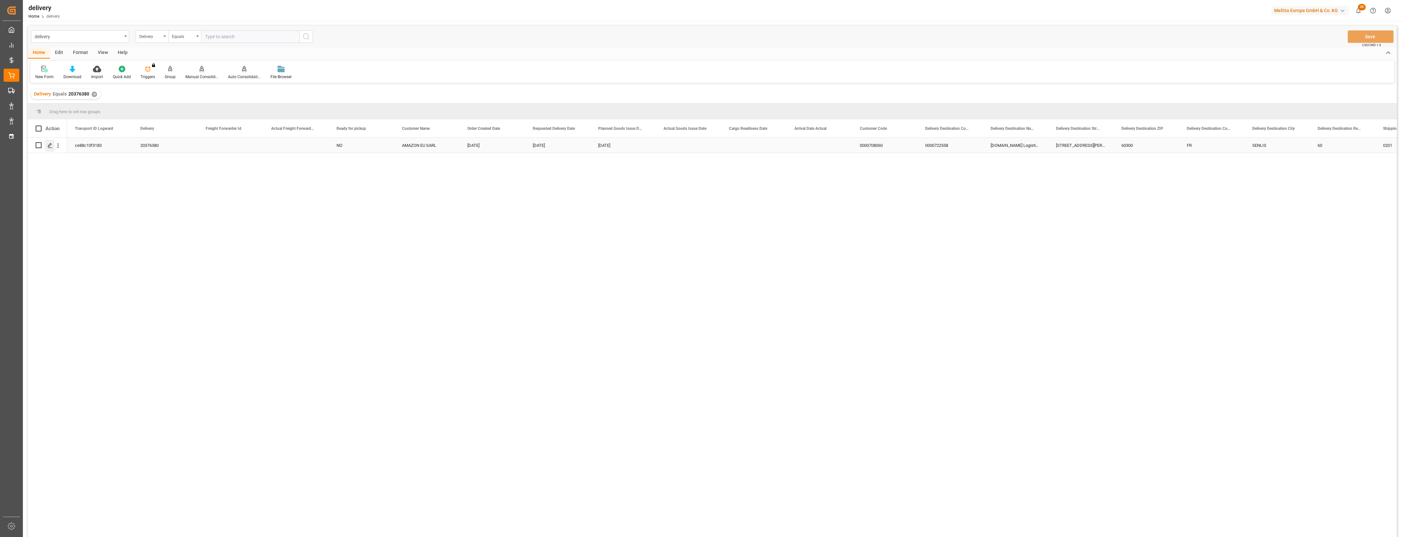
click at [50, 148] on icon "Press SPACE to select this row." at bounding box center [49, 145] width 5 height 5
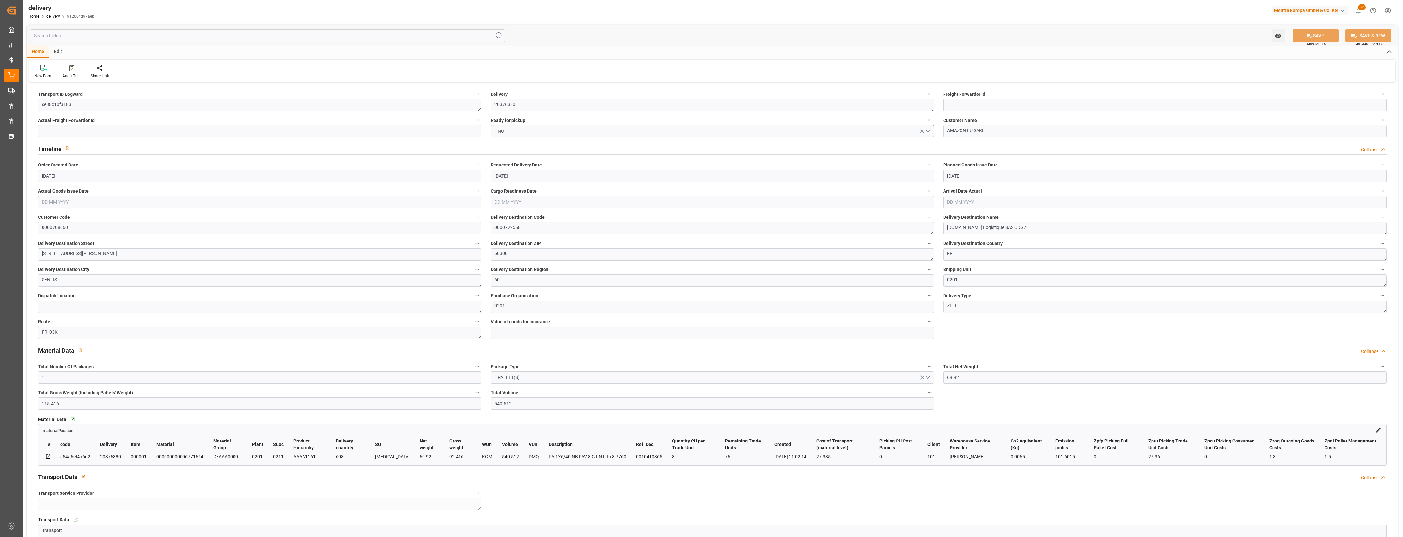
click at [927, 131] on button "NO" at bounding box center [712, 131] width 443 height 12
click at [505, 133] on div "YES" at bounding box center [712, 133] width 443 height 14
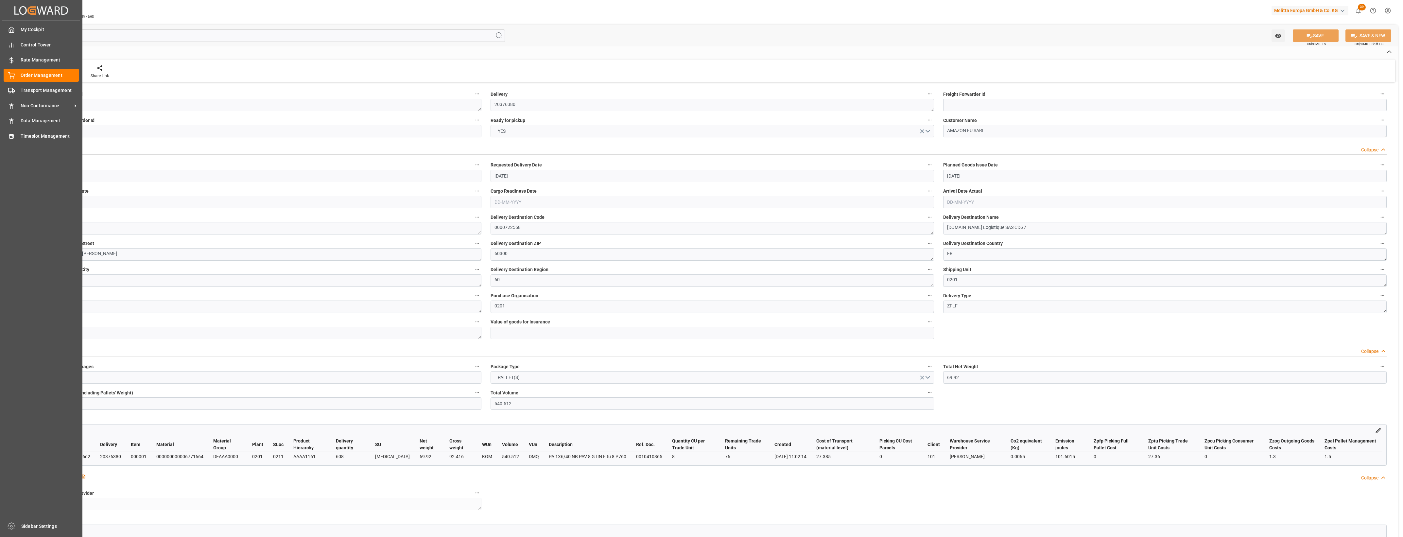
click at [22, 190] on div "My Cockpit My Cockpit Control Tower Control Tower Rate Management Rate Manageme…" at bounding box center [41, 269] width 78 height 496
click at [15, 74] on div "Order Management Order Management" at bounding box center [41, 75] width 75 height 13
